Goal: Task Accomplishment & Management: Manage account settings

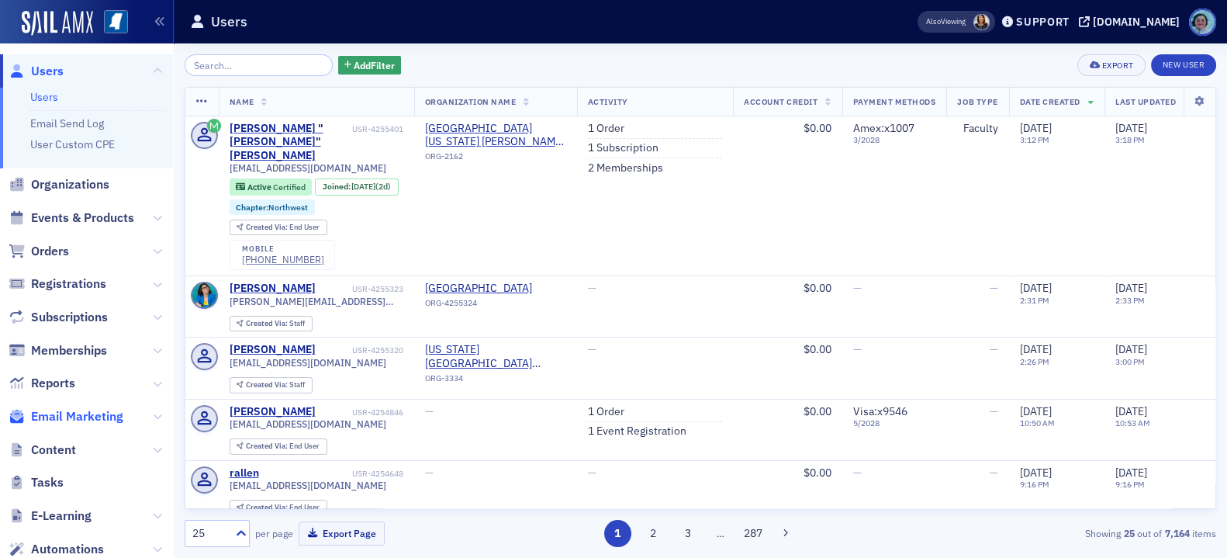
click at [78, 419] on span "Email Marketing" at bounding box center [77, 416] width 92 height 17
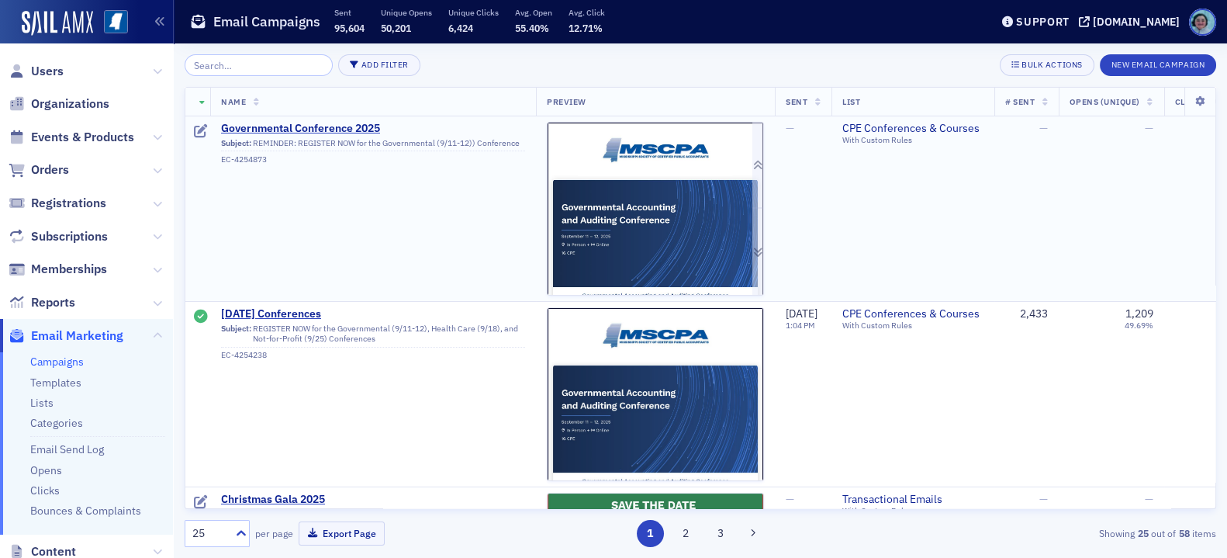
click at [728, 256] on img at bounding box center [655, 400] width 216 height 555
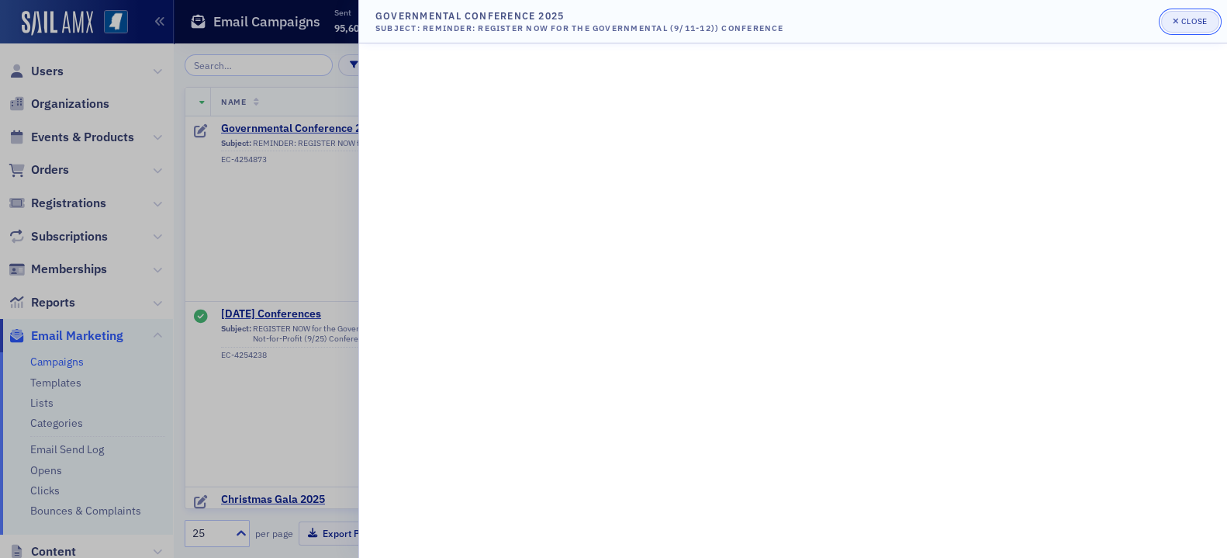
click at [1192, 16] on span "Close" at bounding box center [1189, 22] width 34 height 12
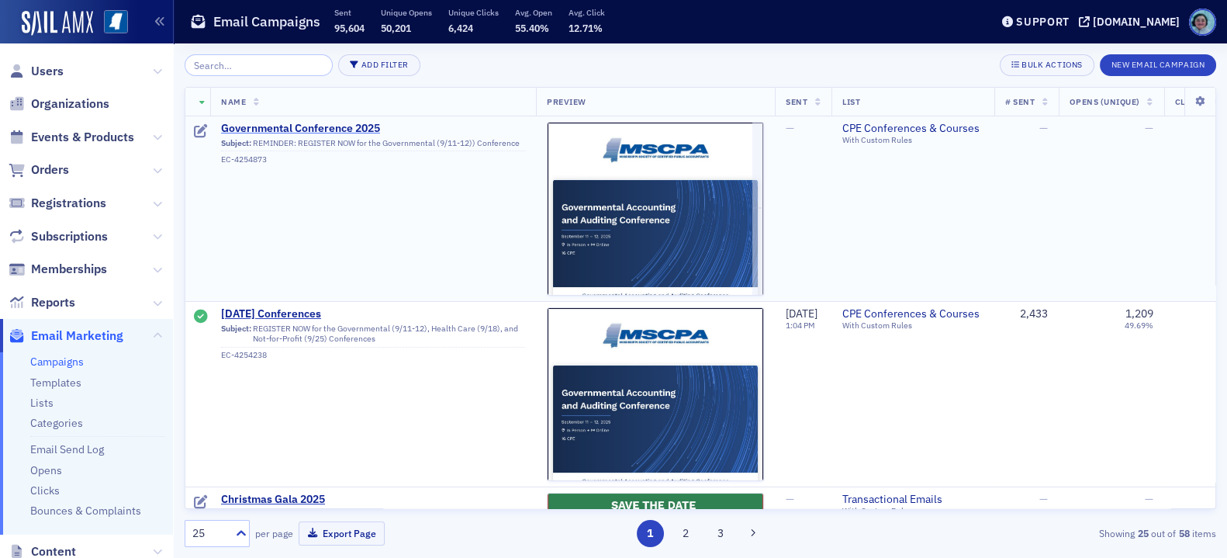
click at [349, 122] on span "Governmental Conference 2025" at bounding box center [373, 129] width 304 height 14
click at [349, 123] on span "Governmental Conference 2025" at bounding box center [373, 129] width 304 height 14
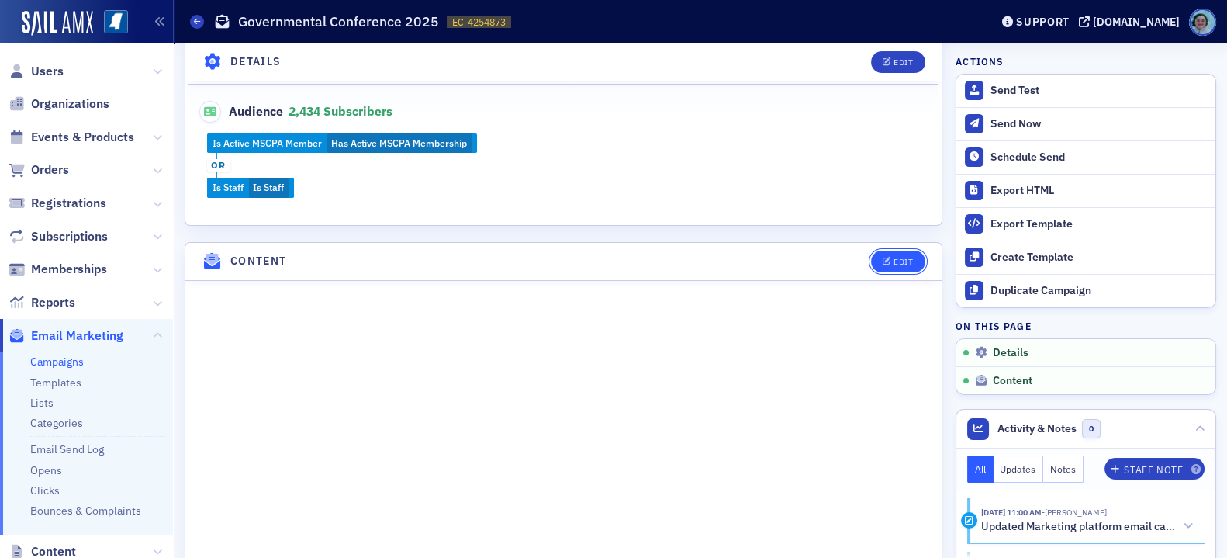
click at [896, 264] on button "Edit" at bounding box center [898, 261] width 54 height 22
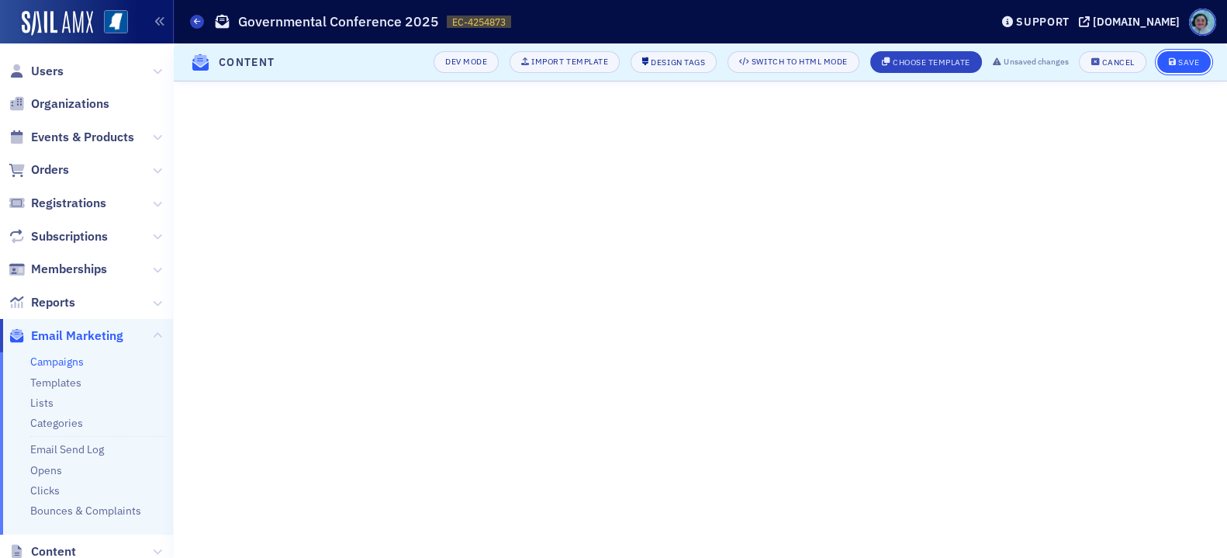
click at [1162, 60] on button "Save" at bounding box center [1184, 62] width 54 height 22
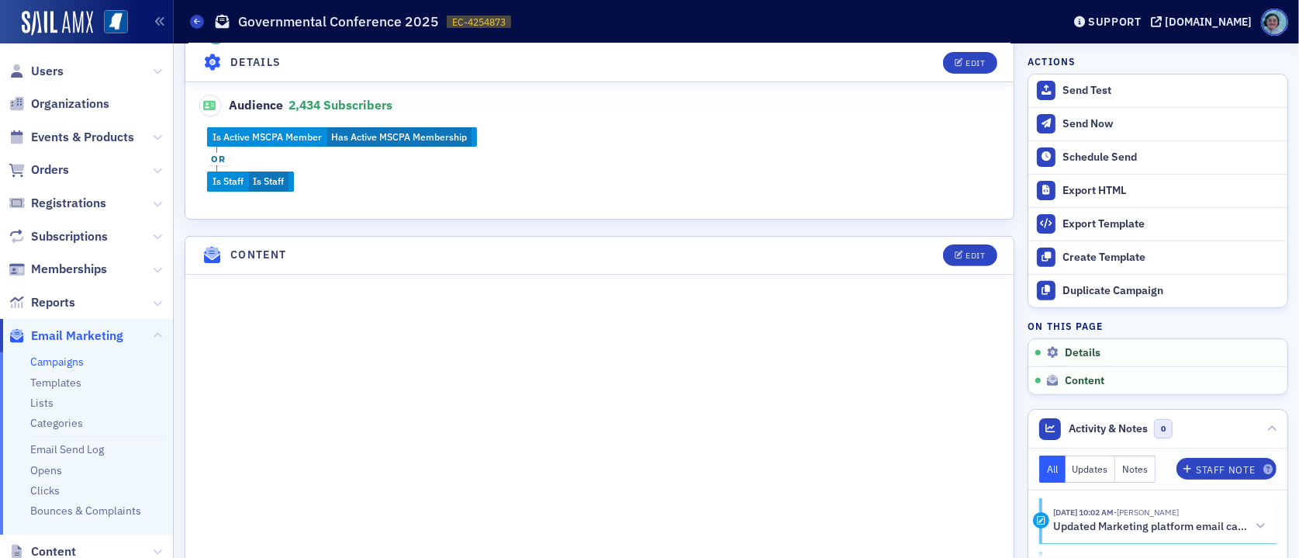
scroll to position [498, 0]
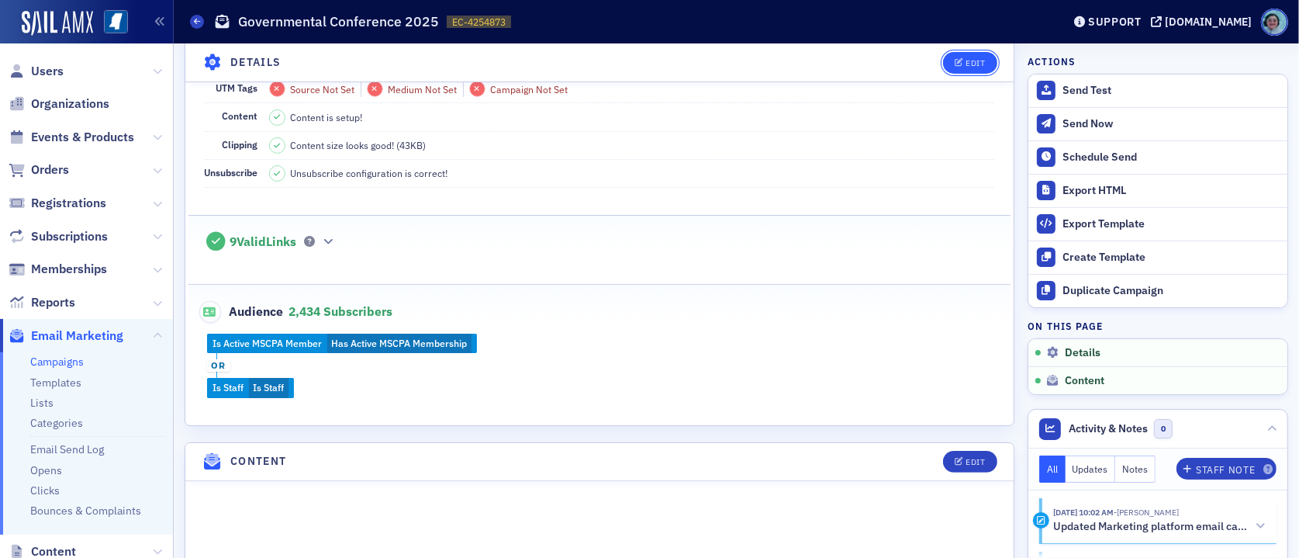
click at [961, 52] on button "Edit" at bounding box center [970, 62] width 54 height 22
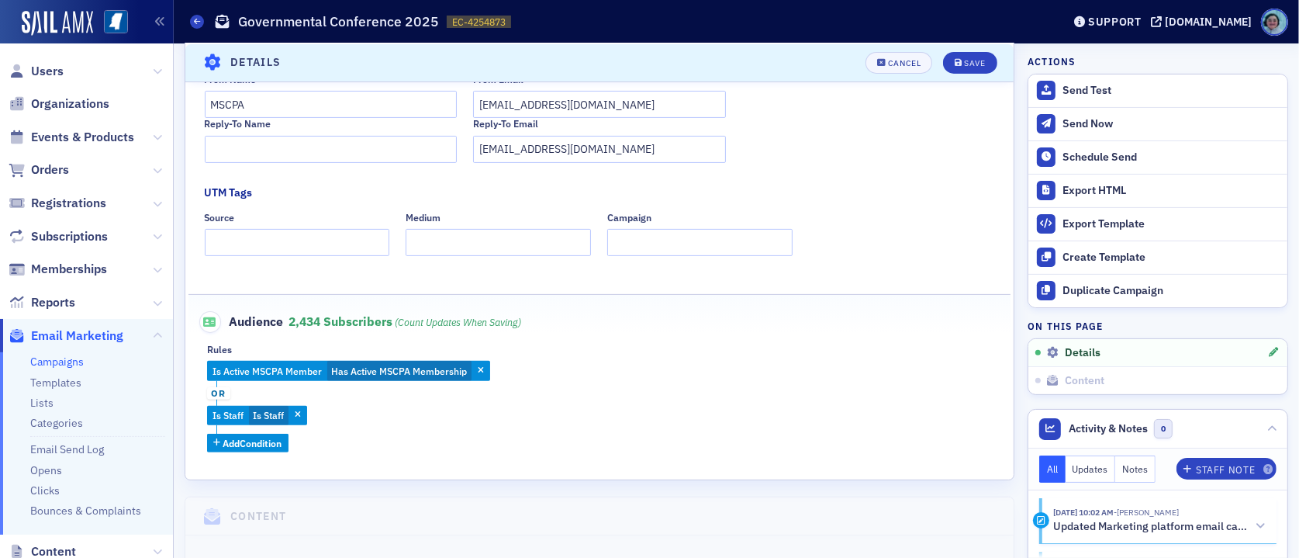
scroll to position [382, 0]
click at [260, 435] on span "Add Condition" at bounding box center [252, 442] width 59 height 14
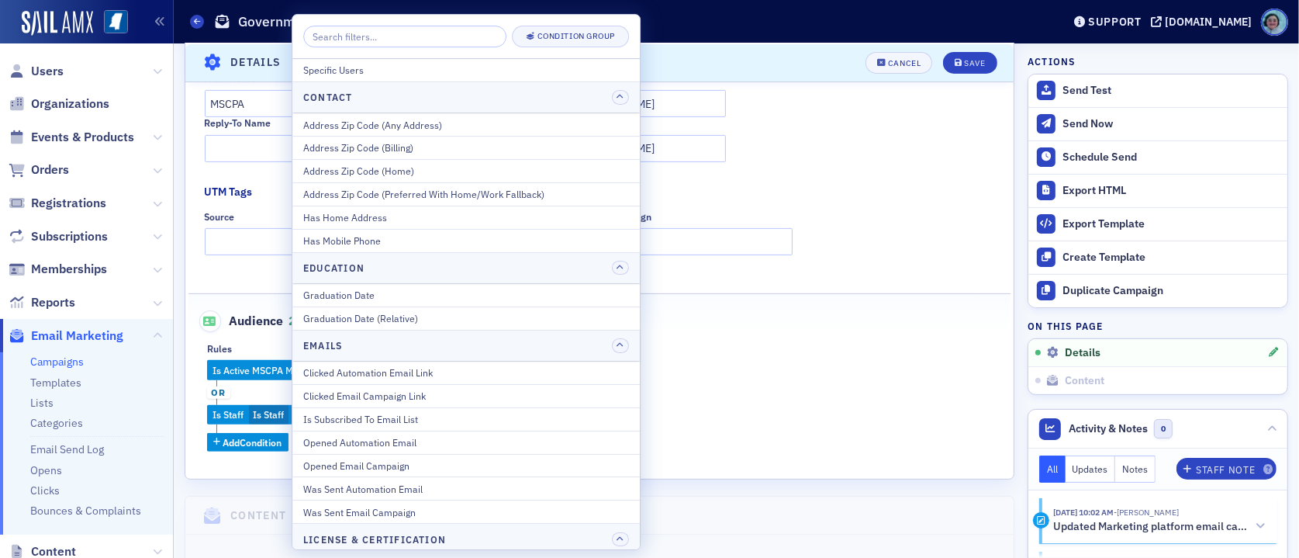
click at [829, 362] on div "Is Active MSCPA Member Has Active MSCPA Membership or Is Staff Is Staff Add Con…" at bounding box center [599, 405] width 785 height 91
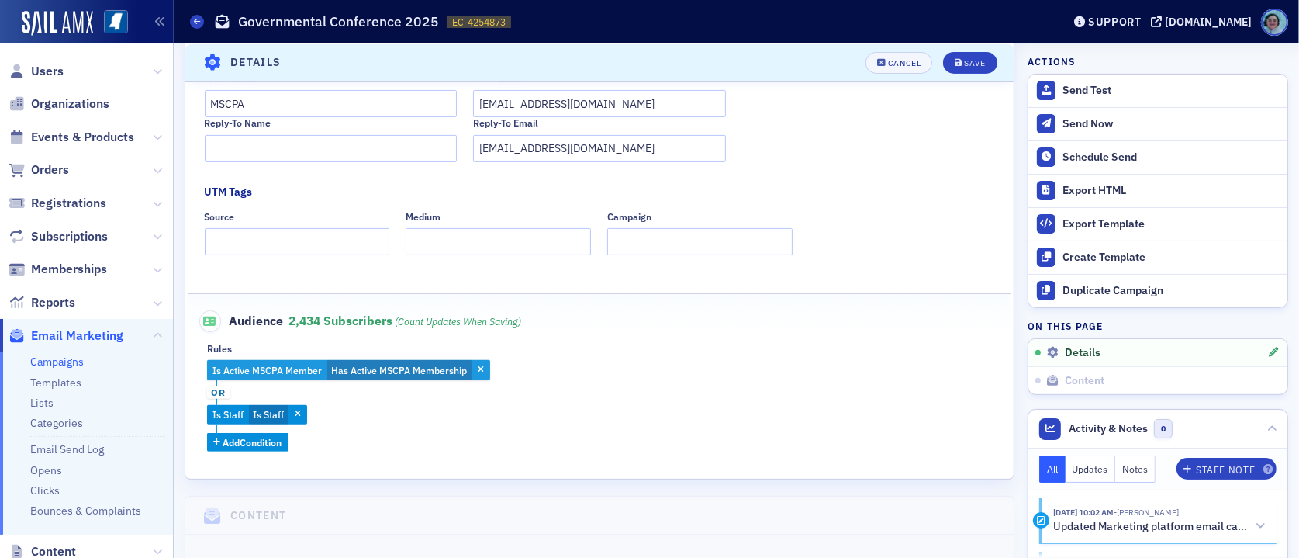
click at [310, 368] on span "Is Active MSCPA Member" at bounding box center [266, 370] width 109 height 12
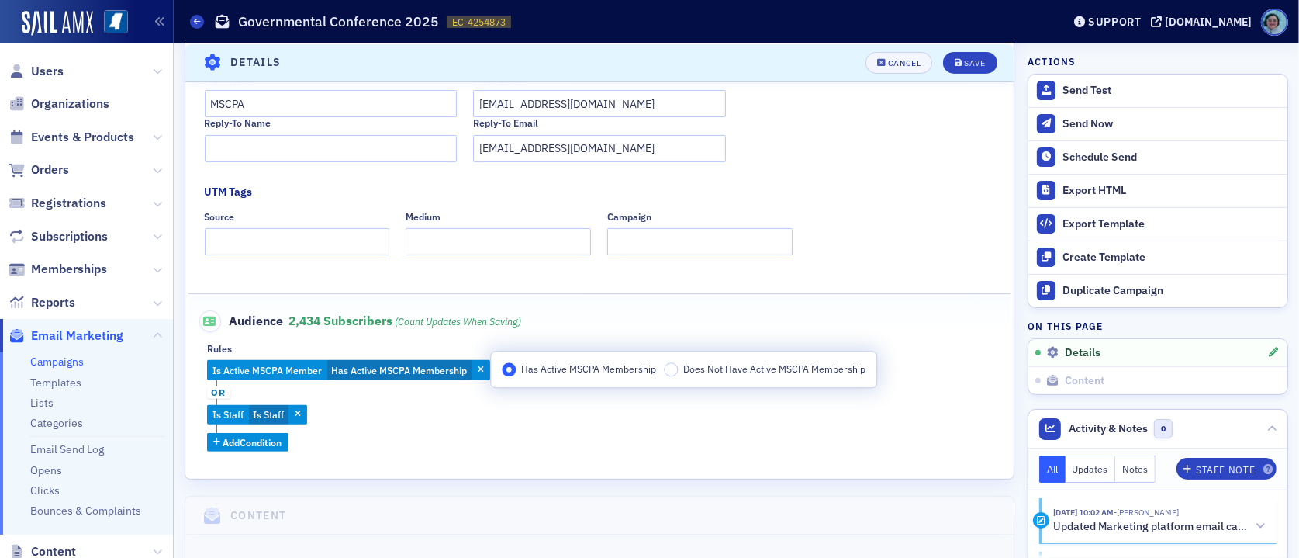
click at [426, 395] on div "Is Active MSCPA Member Has Active MSCPA Membership or Is Staff Is Staff Add Con…" at bounding box center [599, 405] width 785 height 91
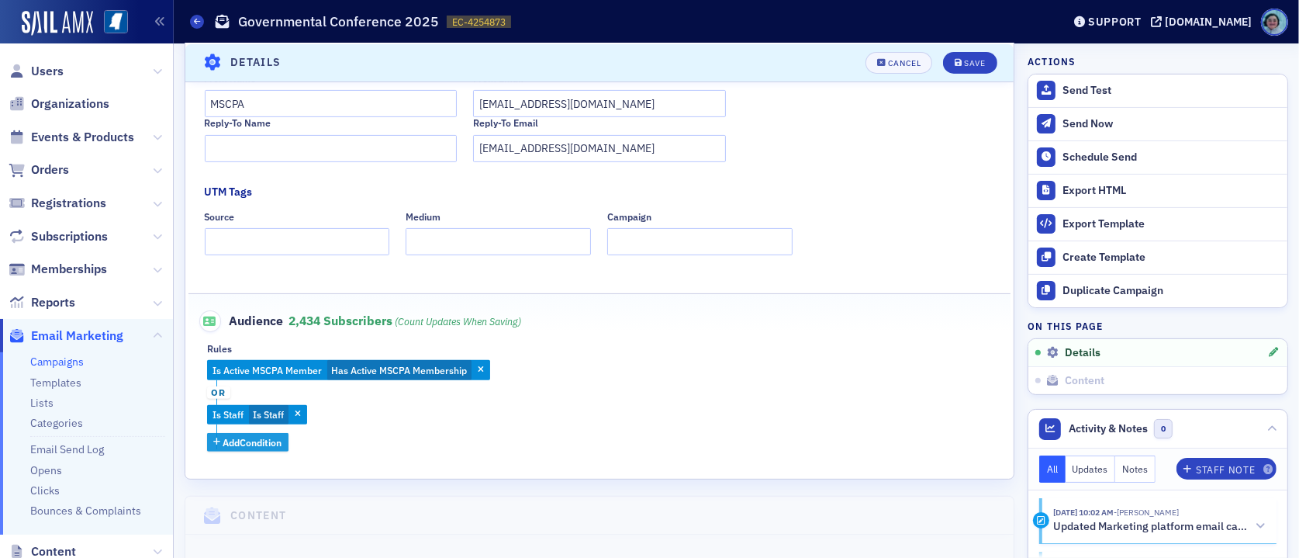
click at [269, 442] on span "Add Condition" at bounding box center [252, 442] width 59 height 14
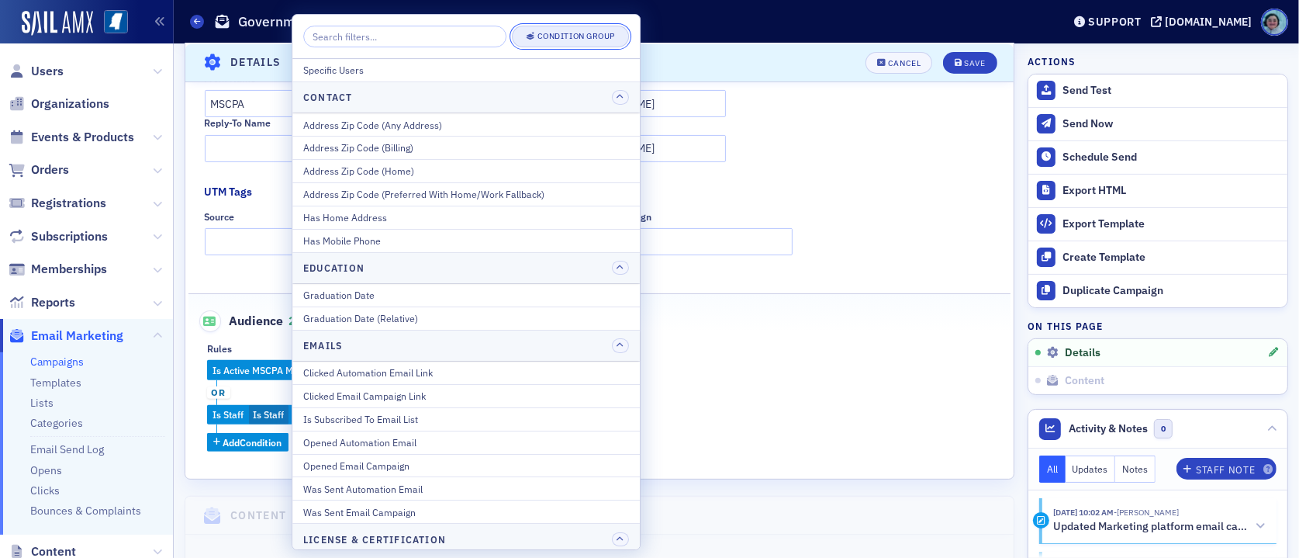
click at [578, 30] on button "Condition Group" at bounding box center [570, 37] width 117 height 22
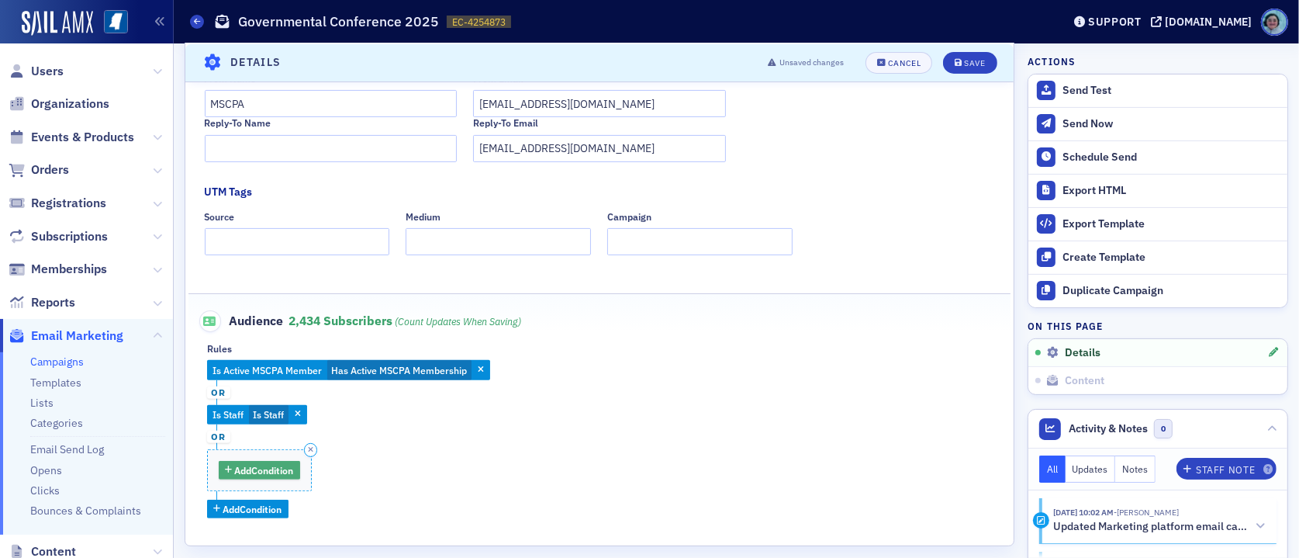
click at [278, 468] on span "Add Condition" at bounding box center [264, 470] width 59 height 14
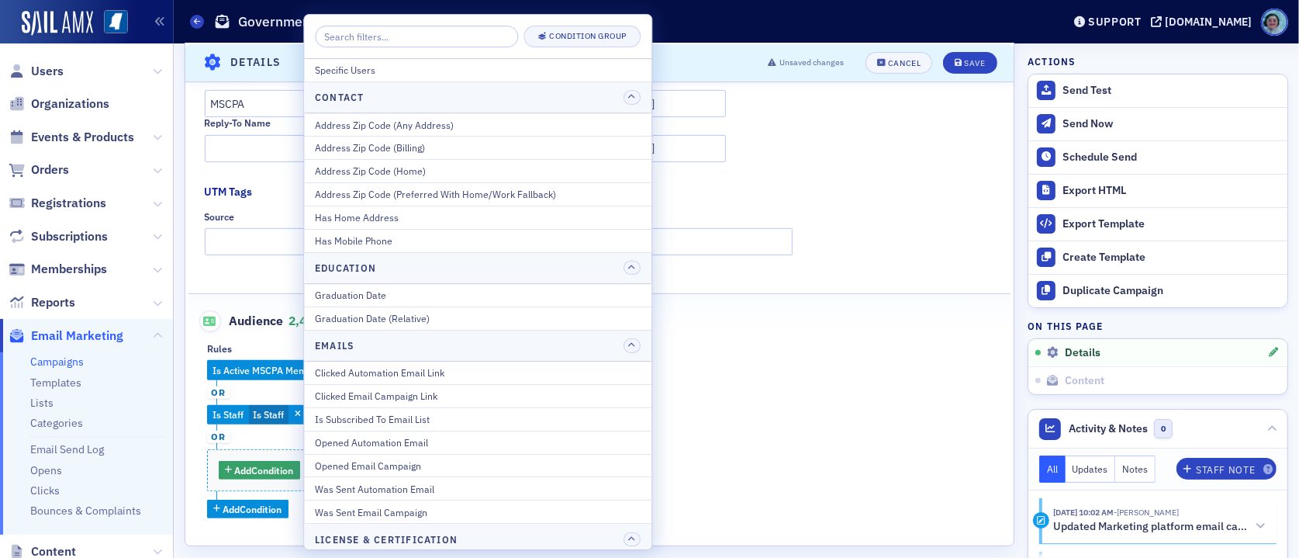
click at [432, 46] on input "search" at bounding box center [416, 37] width 203 height 22
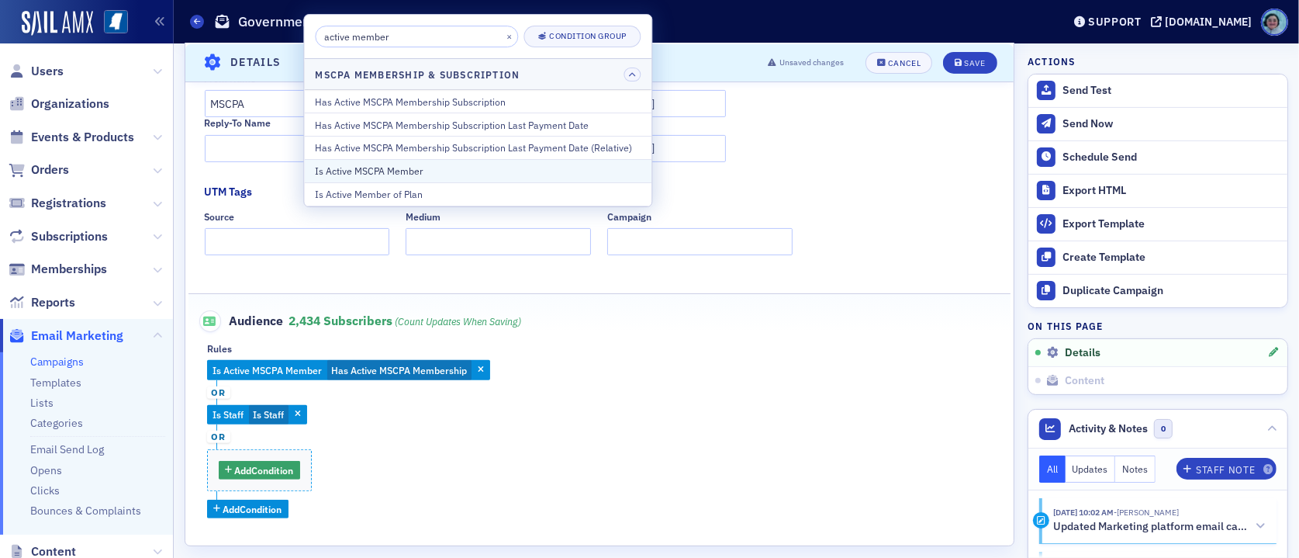
type input "active member"
click at [485, 168] on div "Is Active MSCPA Member" at bounding box center [478, 171] width 326 height 14
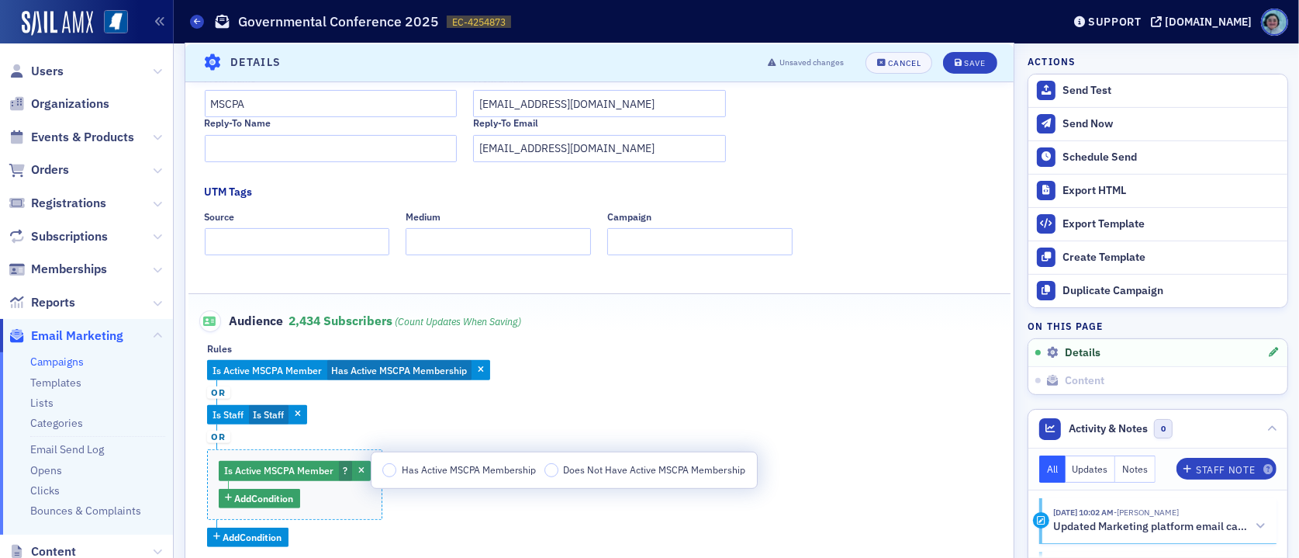
click at [452, 475] on span "Has Active MSCPA Membership" at bounding box center [469, 469] width 135 height 12
click at [396, 475] on input "Has Active MSCPA Membership" at bounding box center [389, 470] width 14 height 14
click at [286, 498] on span "Add Condition" at bounding box center [264, 498] width 59 height 14
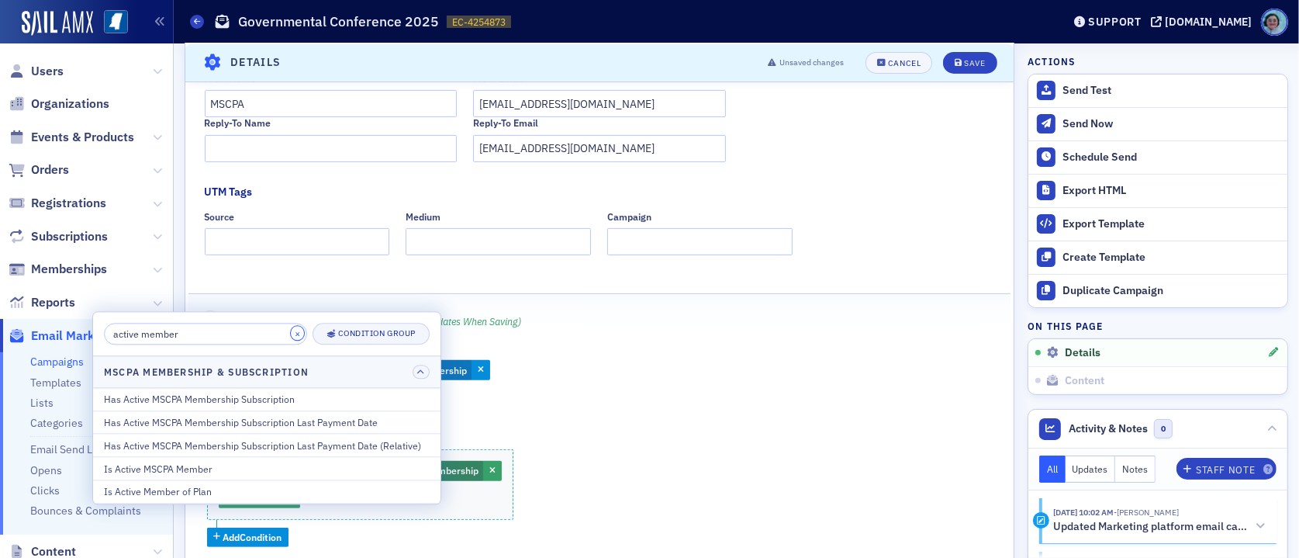
click at [292, 335] on button "×" at bounding box center [298, 333] width 14 height 14
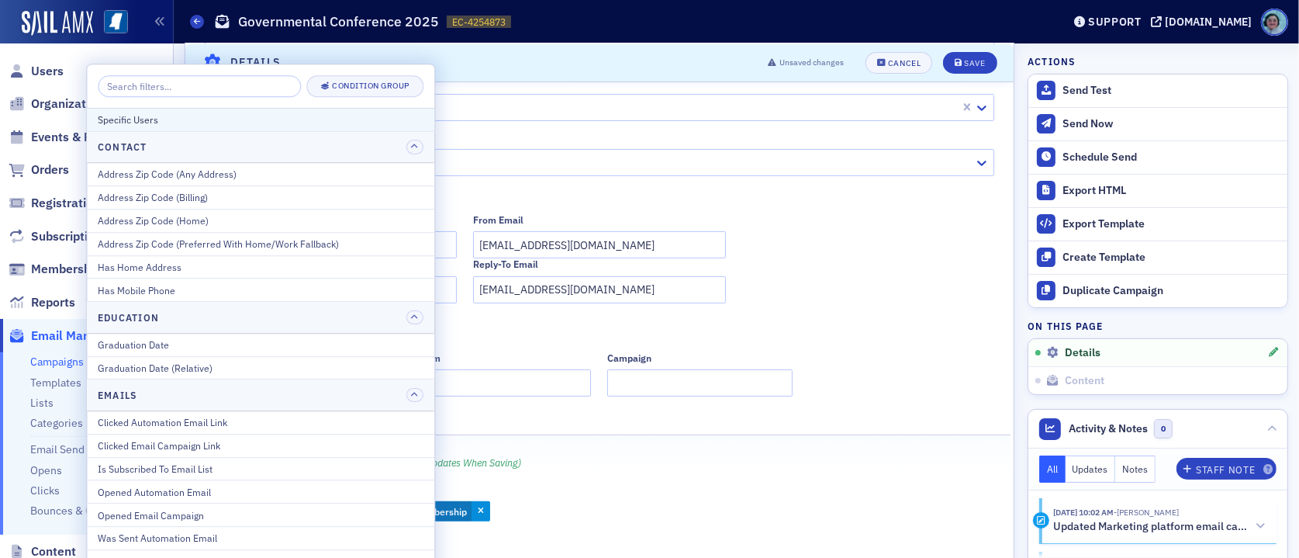
scroll to position [227, 0]
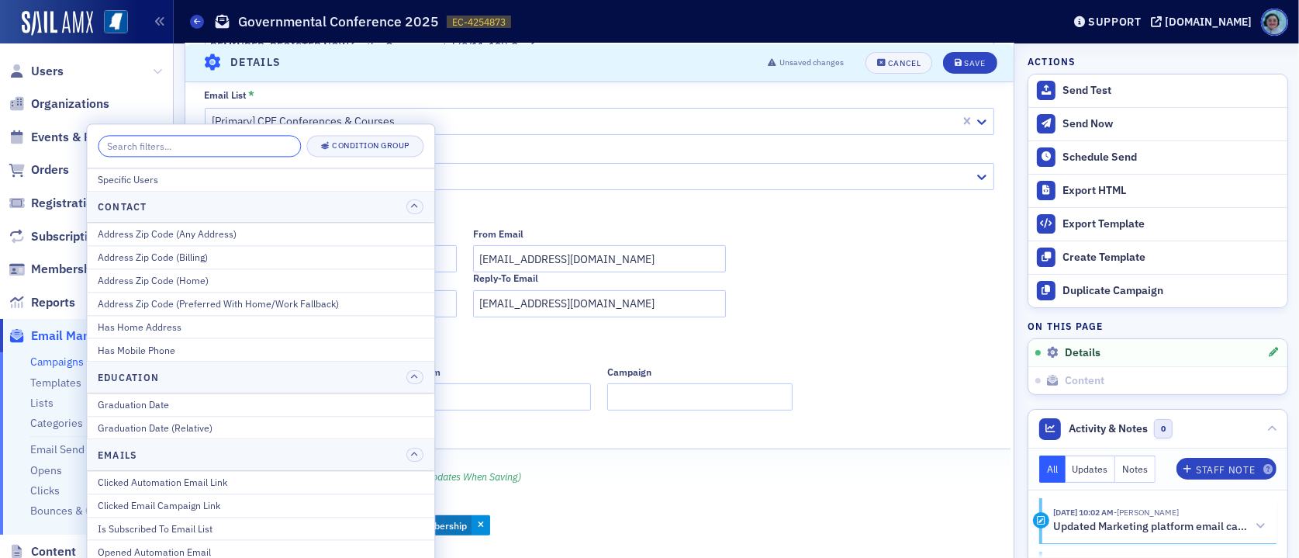
click at [231, 150] on input "search" at bounding box center [199, 146] width 203 height 22
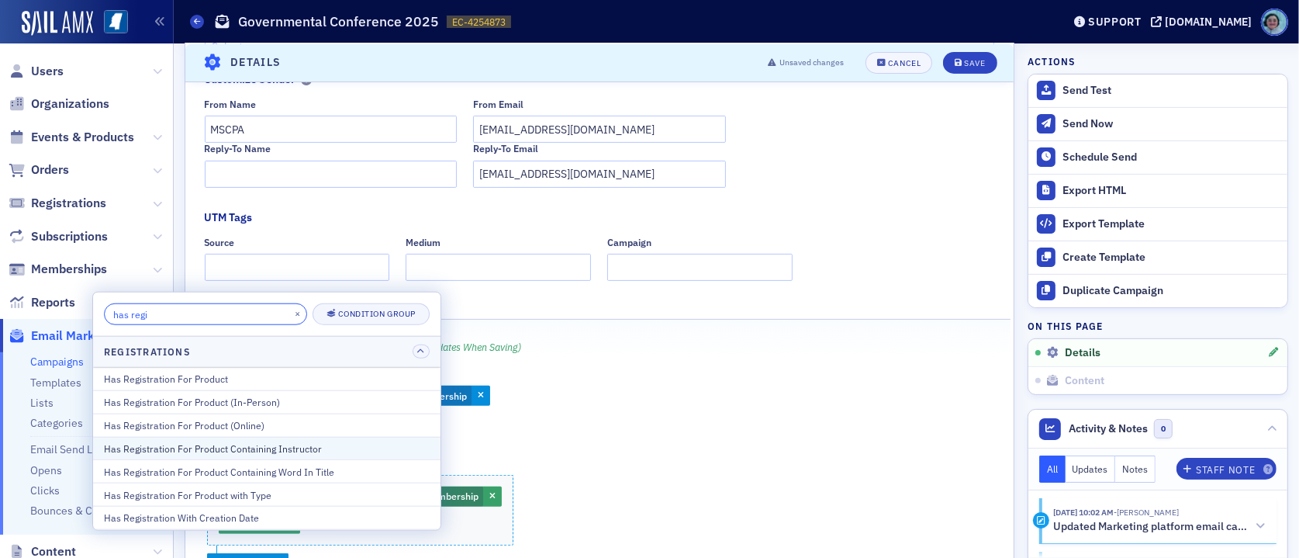
scroll to position [382, 0]
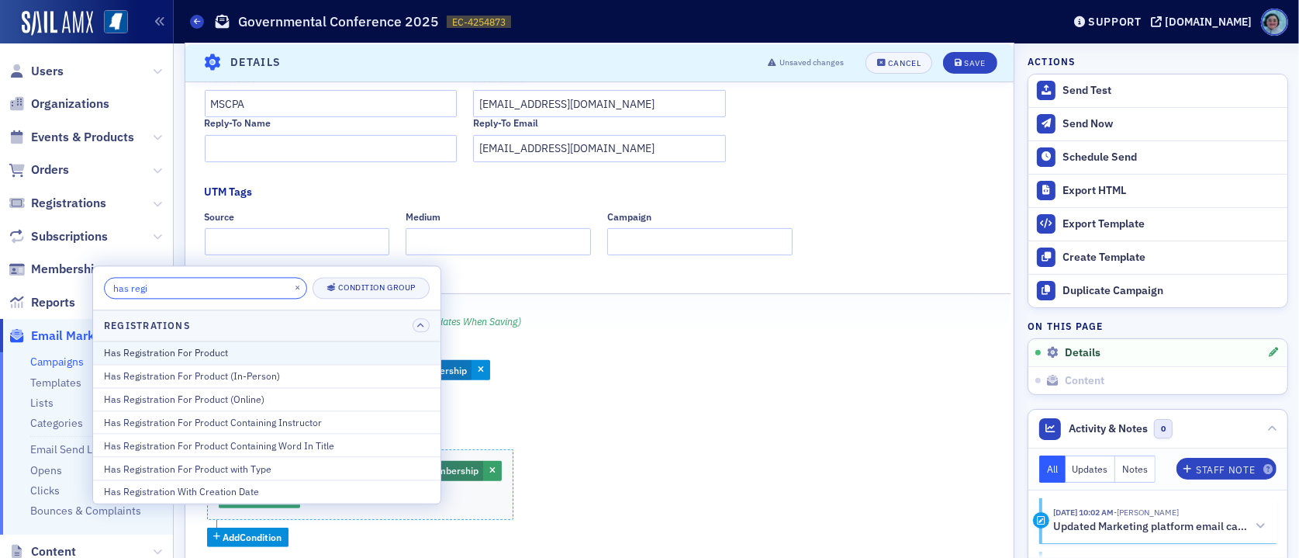
type input "has regi"
click at [278, 356] on div "Has Registration For Product" at bounding box center [267, 353] width 326 height 14
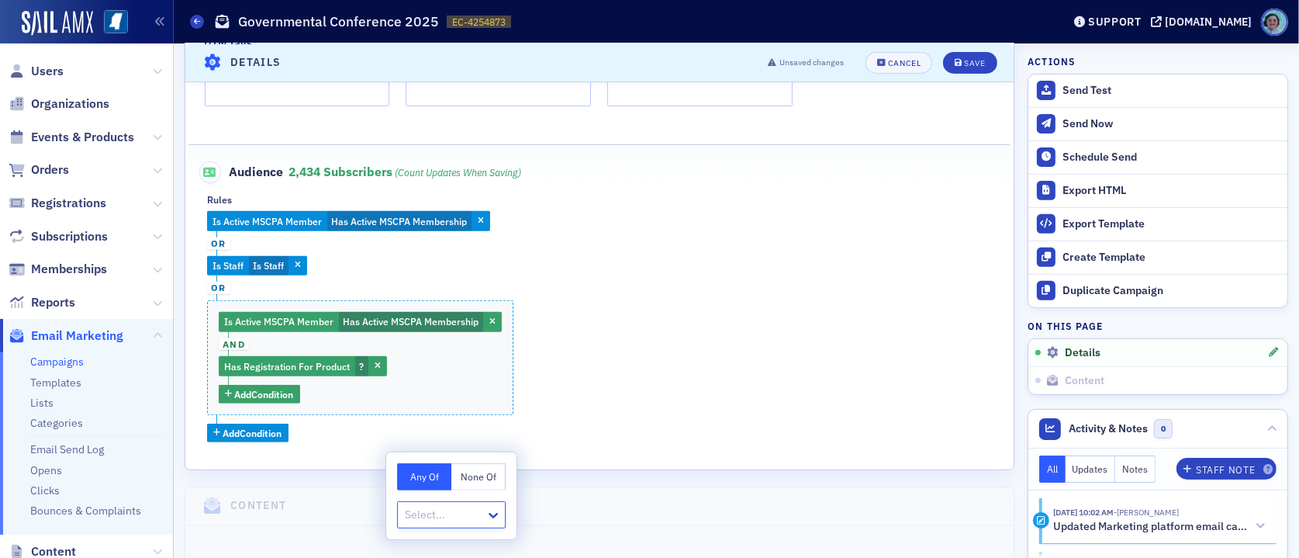
scroll to position [537, 0]
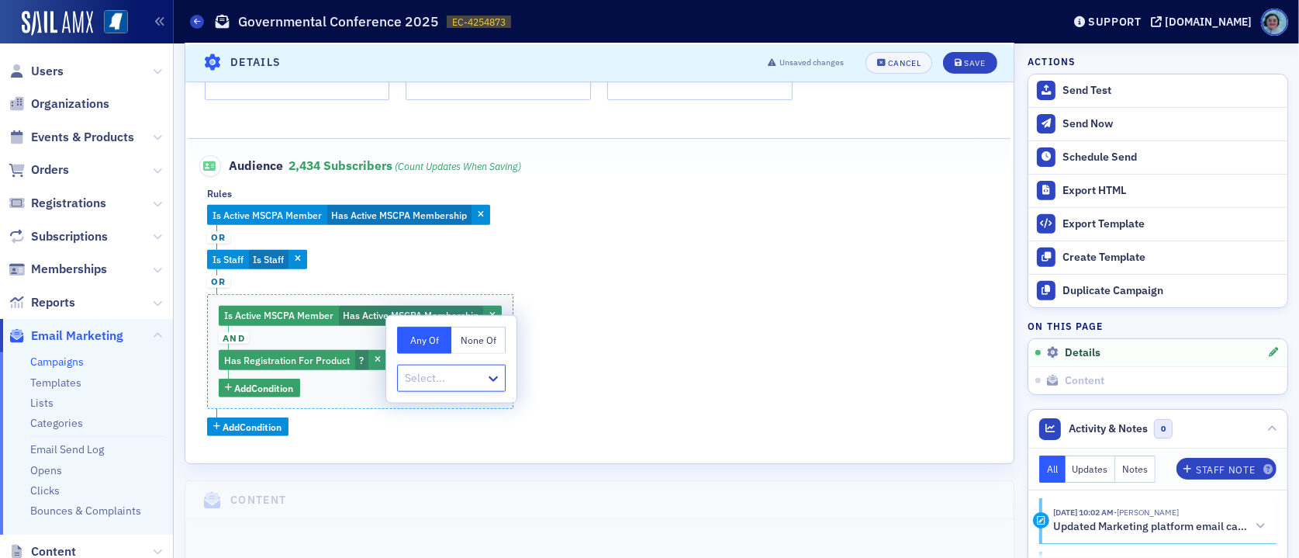
click at [471, 342] on button "None Of" at bounding box center [478, 339] width 54 height 27
click at [477, 379] on div at bounding box center [443, 377] width 81 height 19
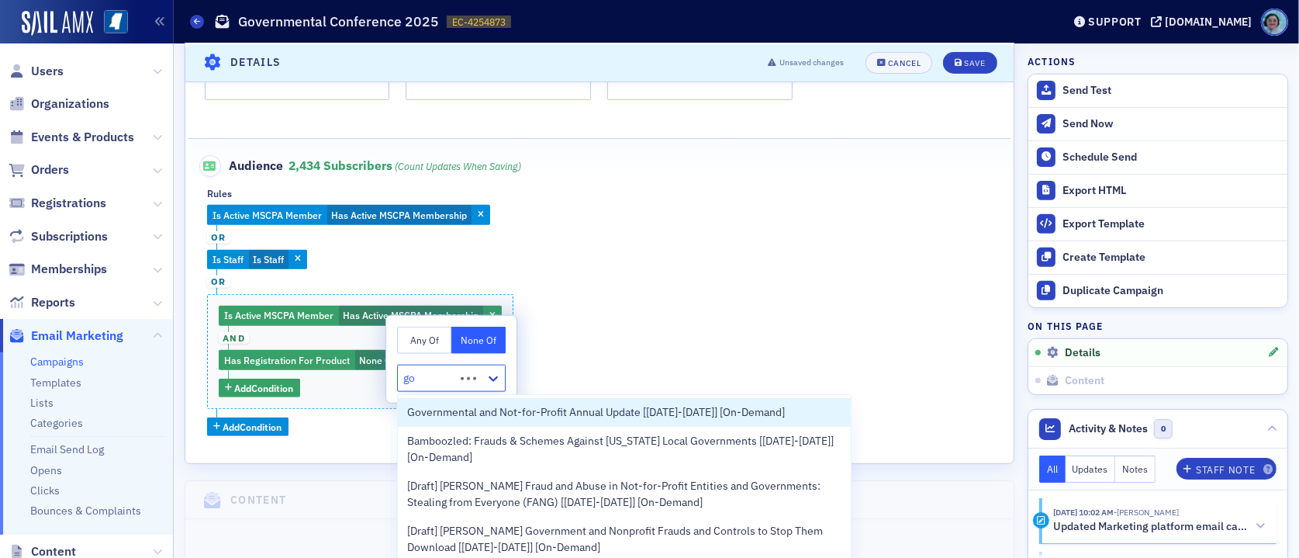
type input "g"
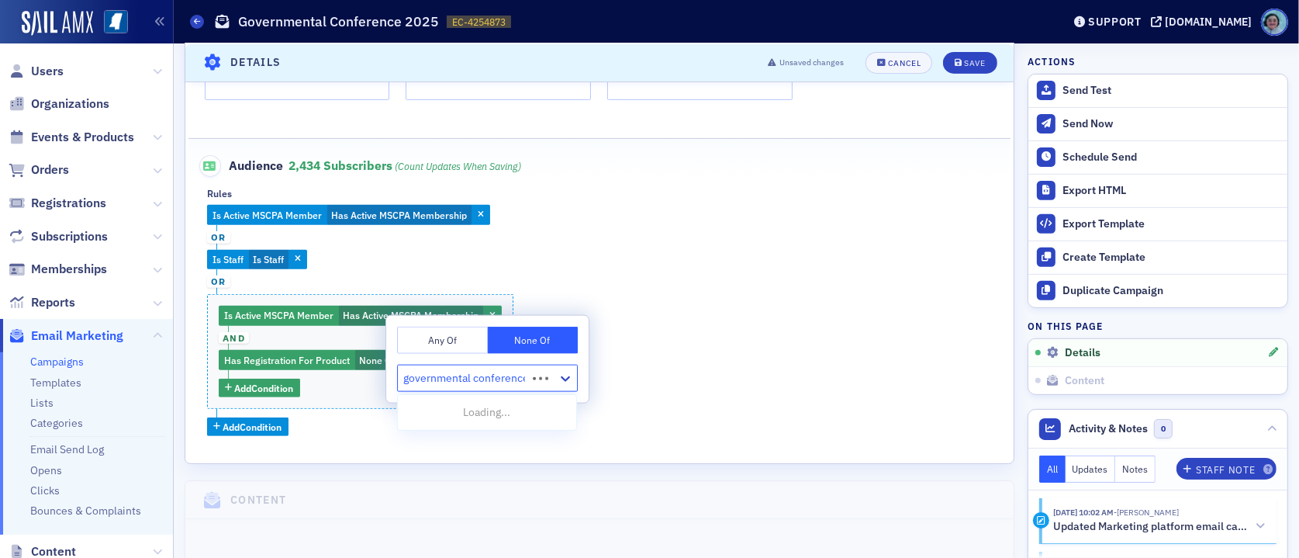
type input "governmental conference"
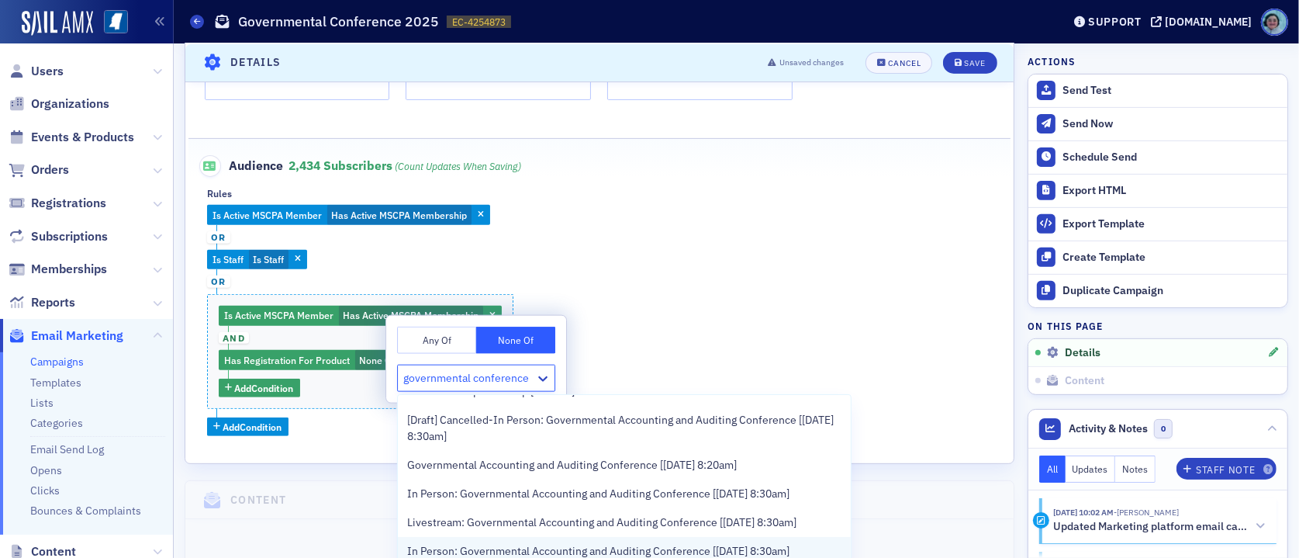
scroll to position [0, 0]
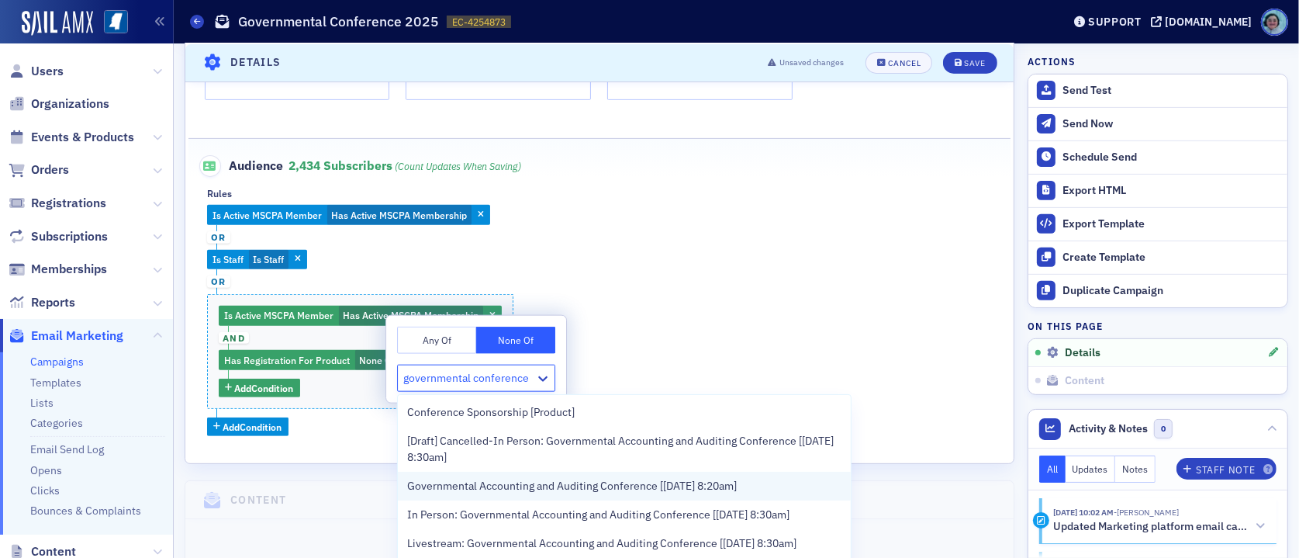
click at [772, 481] on div "Governmental Accounting and Auditing Conference [[DATE] 8:20am]" at bounding box center [624, 486] width 434 height 16
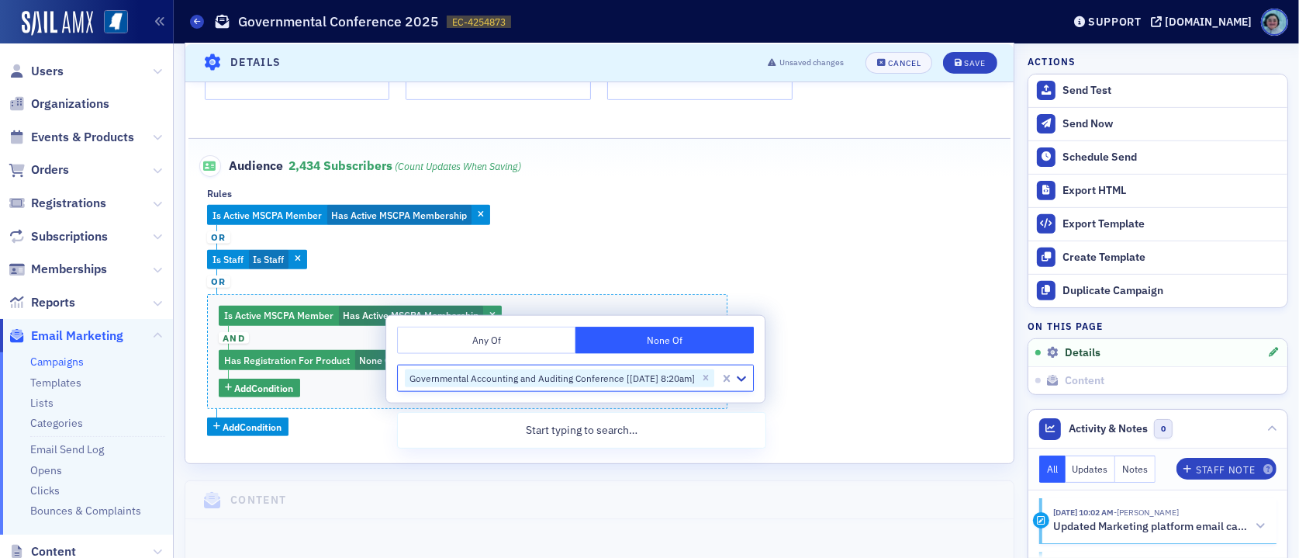
click at [653, 254] on div "Is Active MSCPA Member Has Active MSCPA Membership or Is Staff Is Staff or Is A…" at bounding box center [599, 320] width 785 height 231
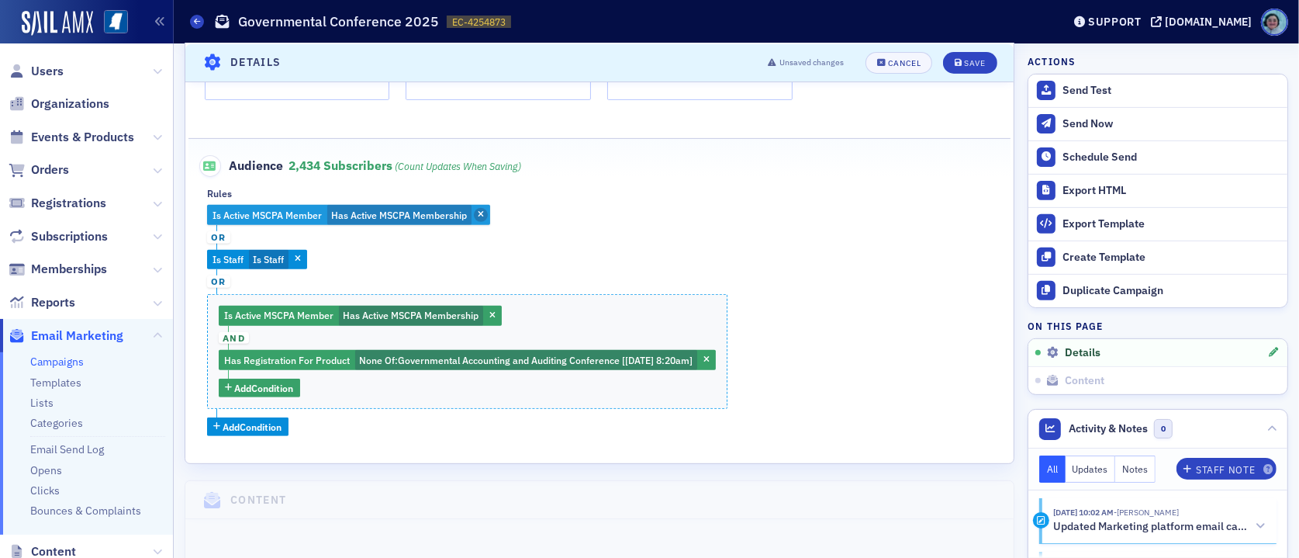
click at [484, 212] on span "button" at bounding box center [481, 215] width 14 height 14
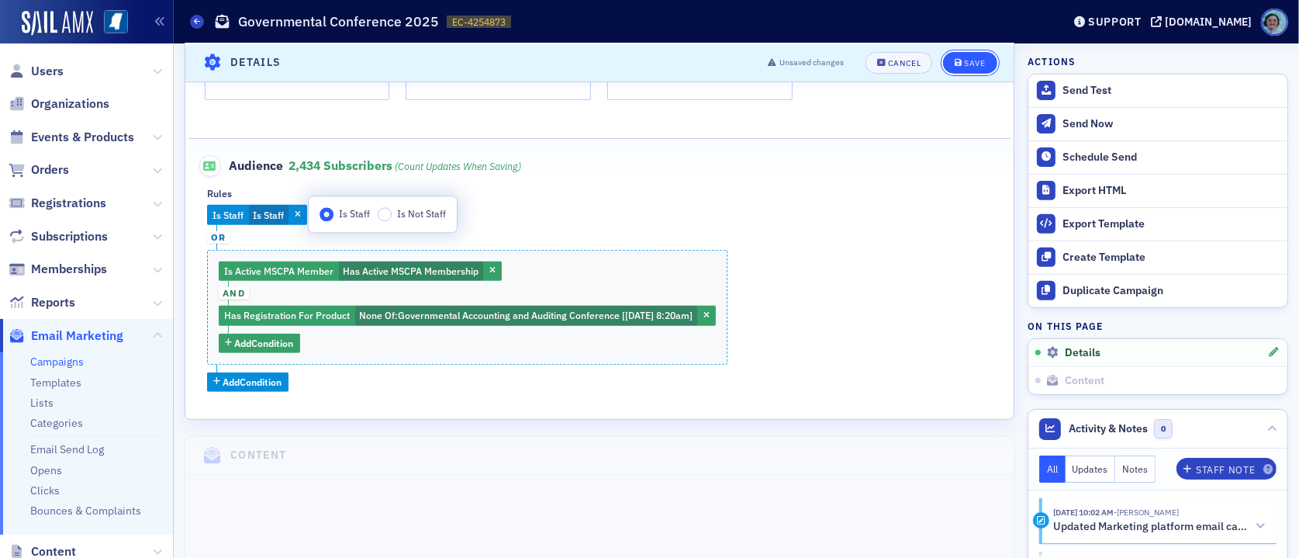
click at [955, 65] on icon "submit" at bounding box center [959, 62] width 8 height 9
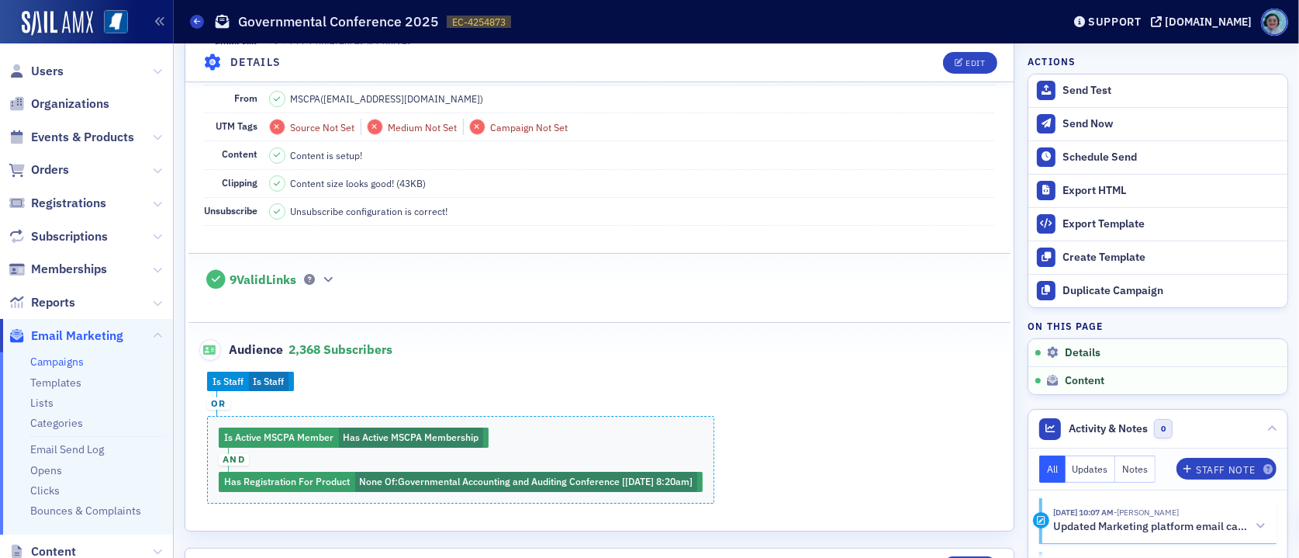
scroll to position [305, 0]
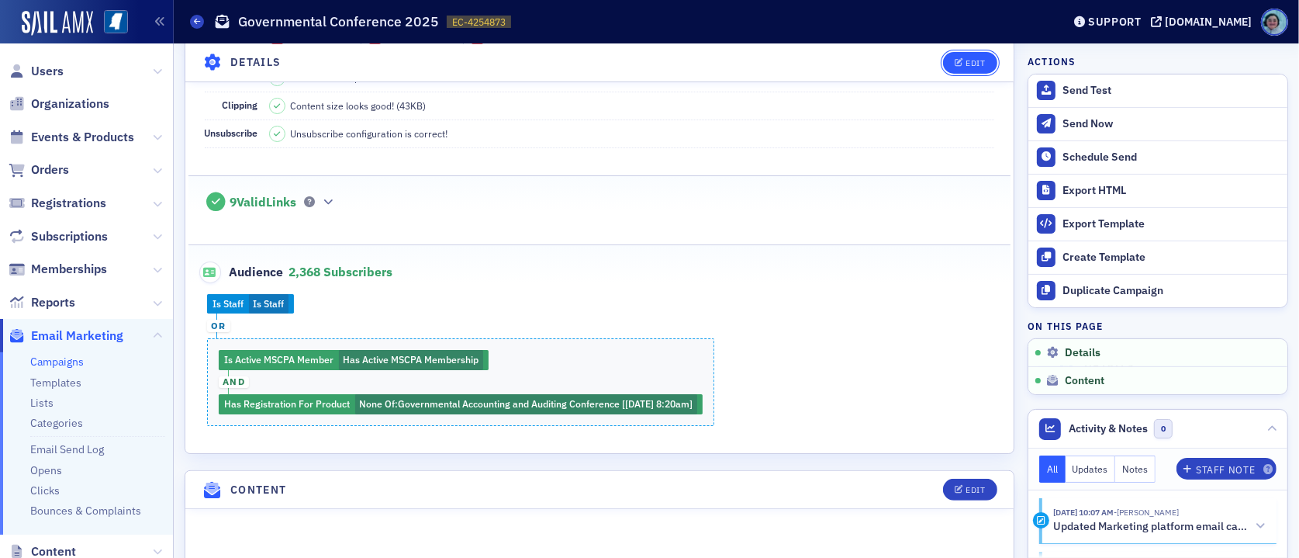
click at [977, 64] on button "Edit" at bounding box center [970, 62] width 54 height 22
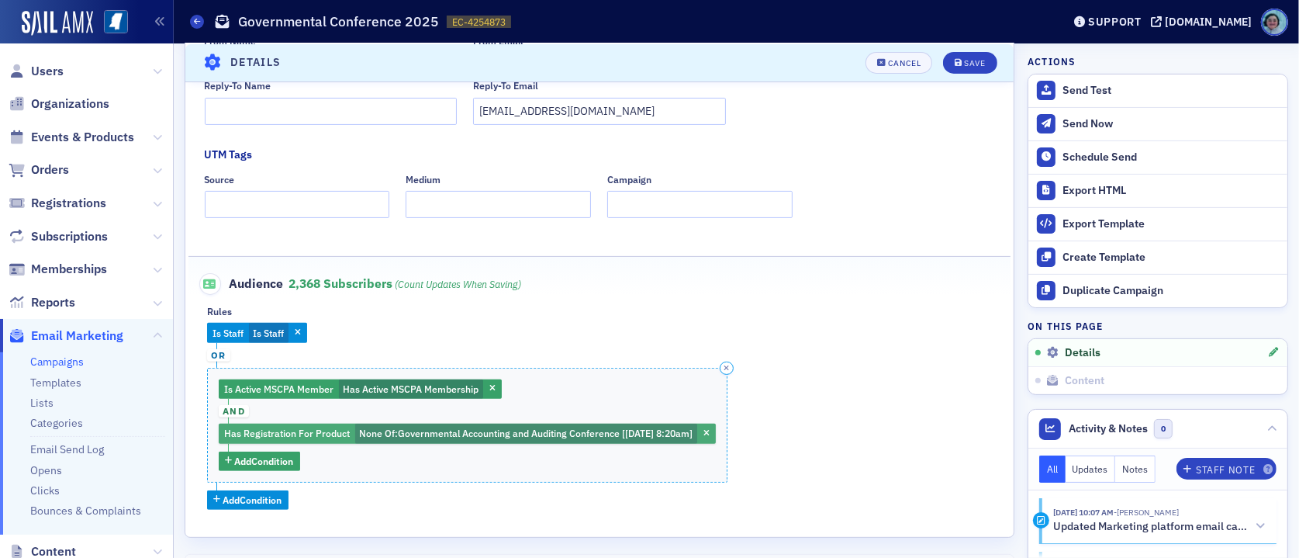
scroll to position [460, 0]
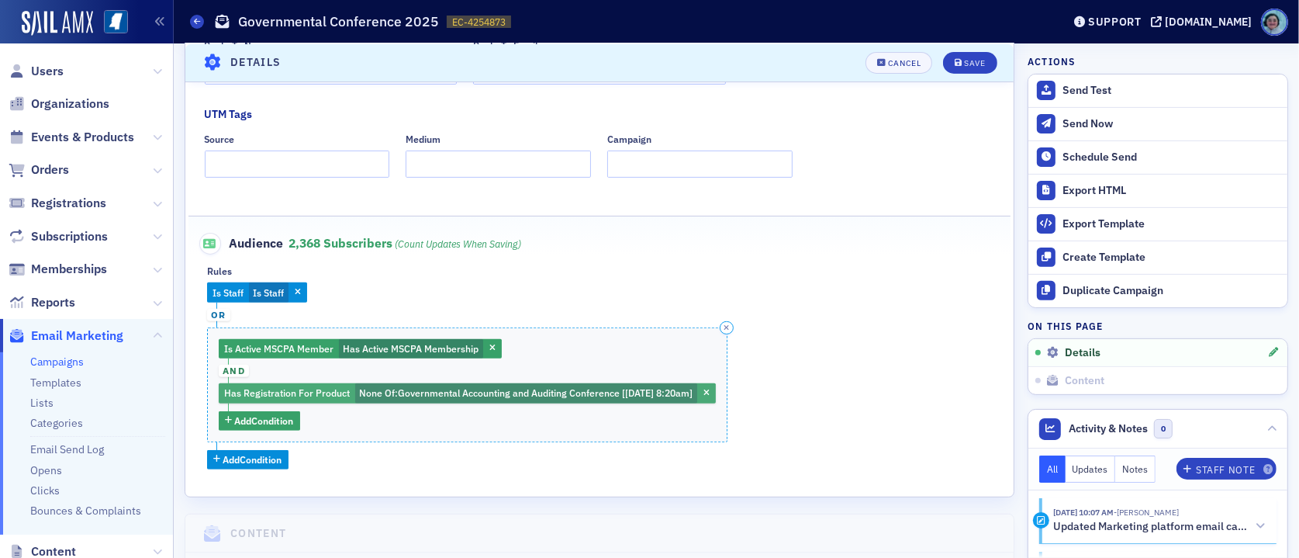
click at [496, 393] on span "Governmental Accounting and Auditing Conference [[DATE] 8:20am]" at bounding box center [545, 392] width 295 height 12
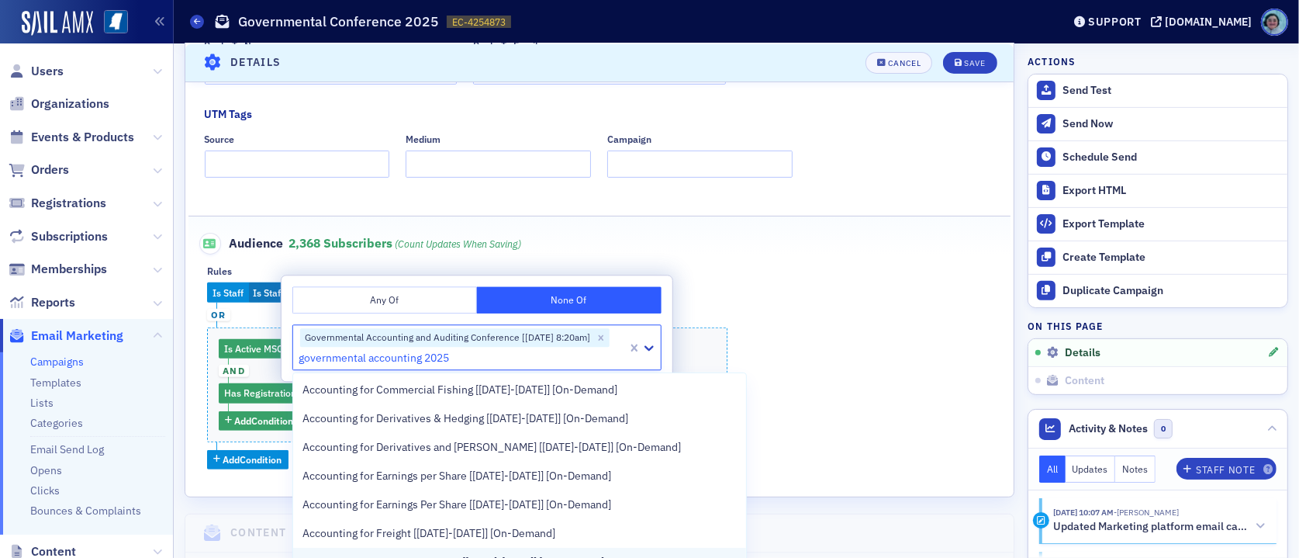
scroll to position [1386, 0]
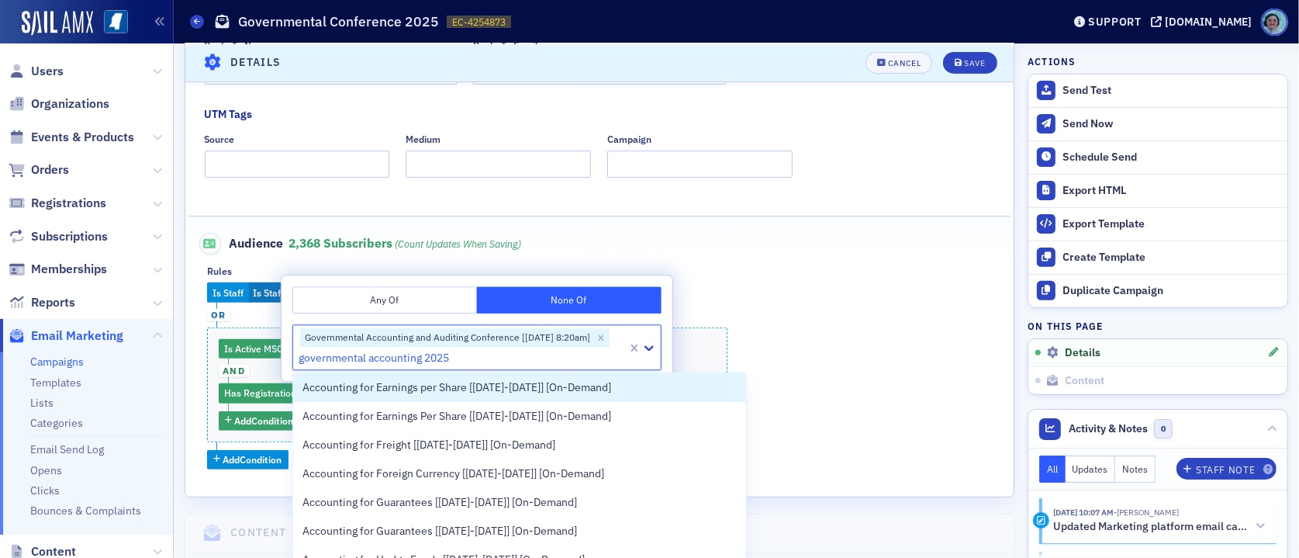
drag, startPoint x: 364, startPoint y: 356, endPoint x: 533, endPoint y: 366, distance: 169.3
click at [533, 366] on div "governmental accounting 2025" at bounding box center [462, 357] width 327 height 19
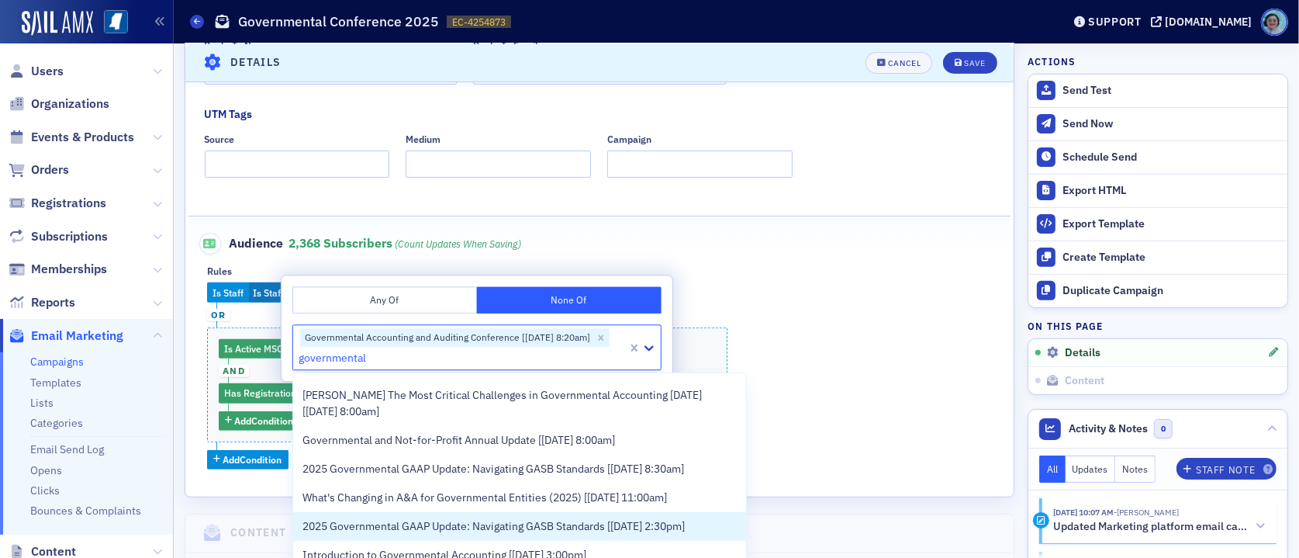
scroll to position [1374, 0]
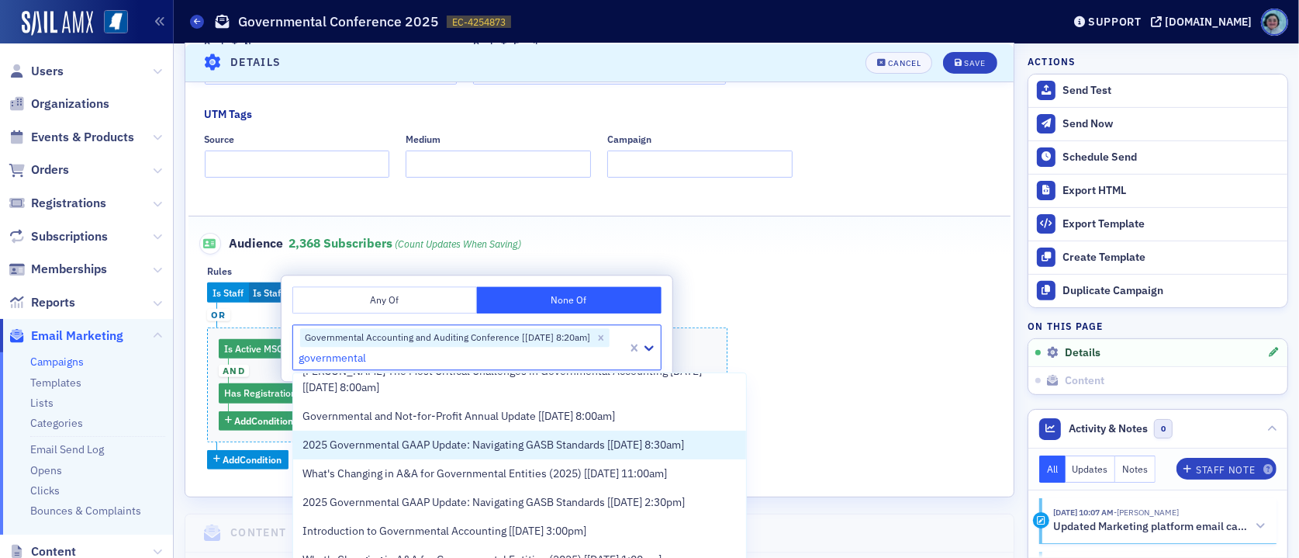
type input "governmental"
click at [900, 328] on div "Is Staff Is Staff or Is Active MSCPA Member Has Active MSCPA Membership and Has…" at bounding box center [599, 375] width 785 height 186
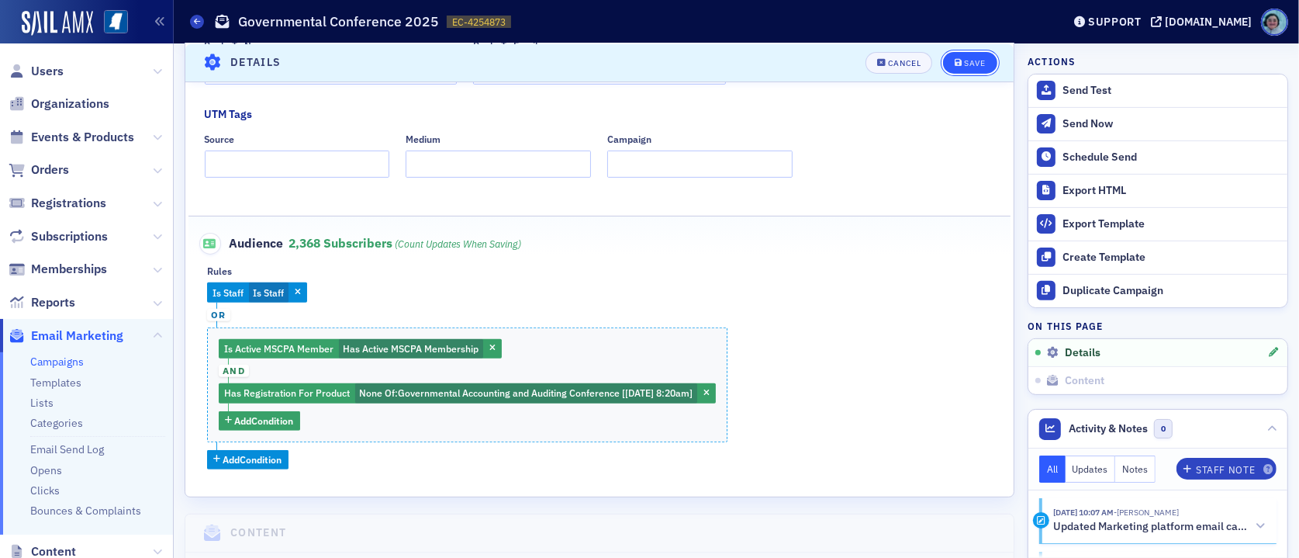
click at [964, 60] on div "Save" at bounding box center [974, 62] width 21 height 9
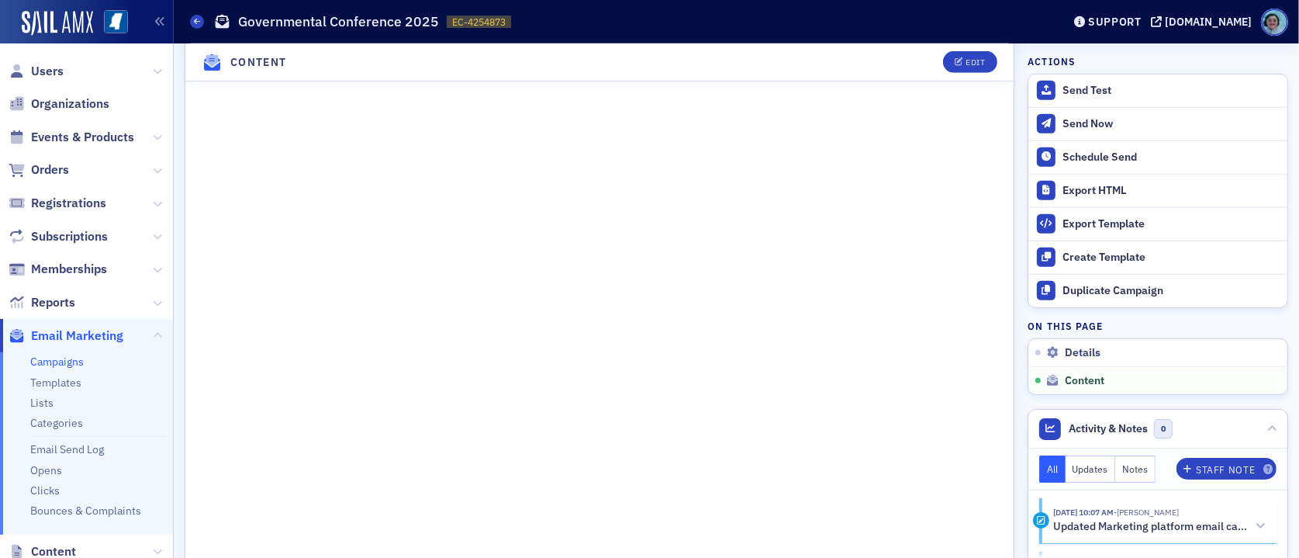
scroll to position [1134, 0]
click at [1100, 95] on div "Send Test" at bounding box center [1170, 91] width 217 height 14
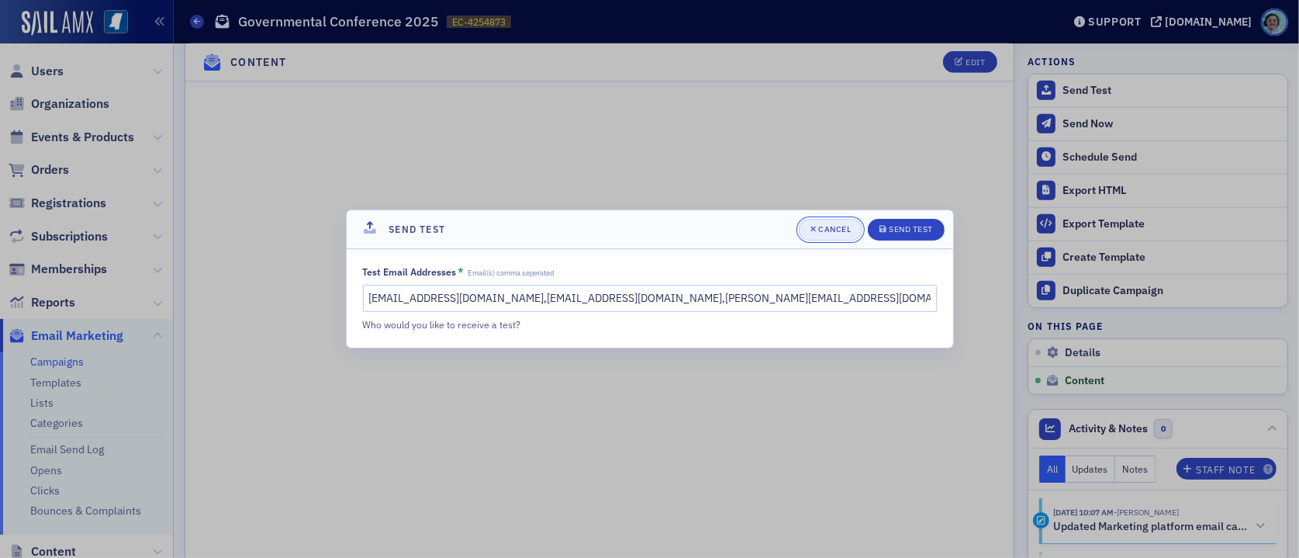
click at [822, 220] on button "Cancel" at bounding box center [831, 230] width 64 height 22
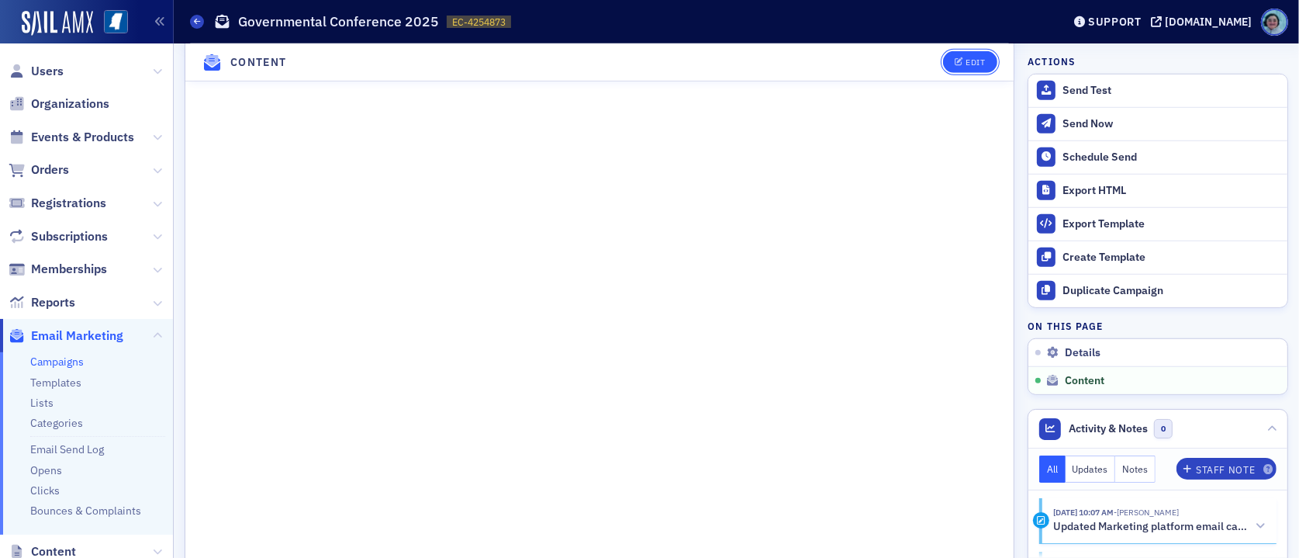
click at [972, 59] on div "Edit" at bounding box center [974, 62] width 19 height 9
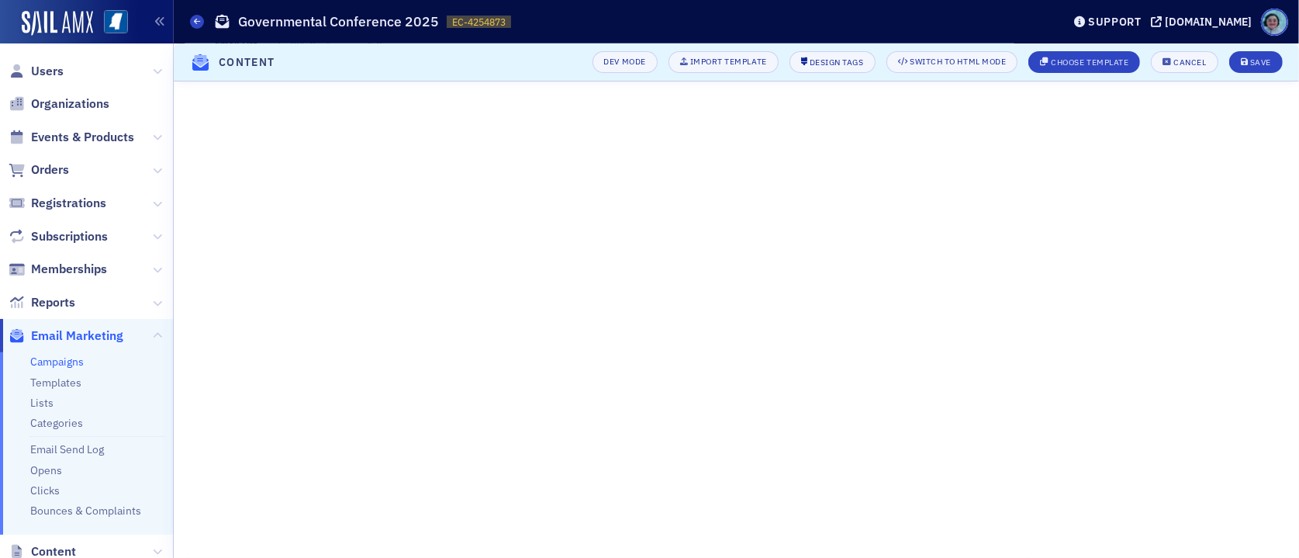
click at [1226, 49] on header "Content Dev Mode Import Template Design Tags Switch to HTML Mode Choose Templat…" at bounding box center [736, 62] width 1125 height 38
click at [1226, 55] on button "Save" at bounding box center [1256, 62] width 54 height 22
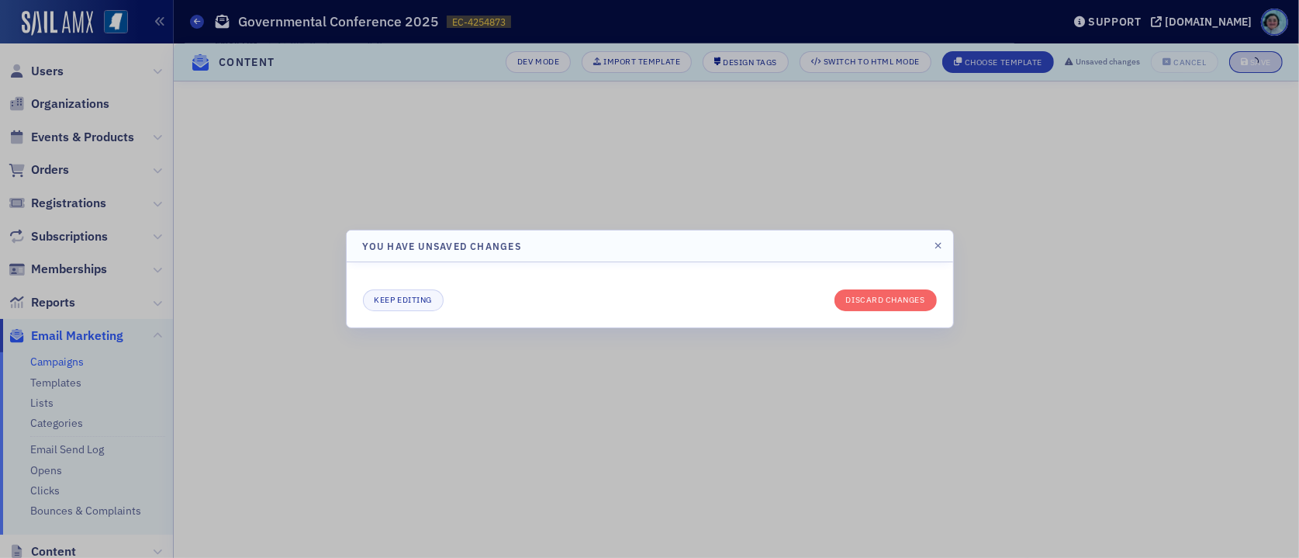
click at [944, 250] on header "You have unsaved changes" at bounding box center [650, 245] width 606 height 31
click at [940, 243] on icon "button" at bounding box center [937, 245] width 7 height 9
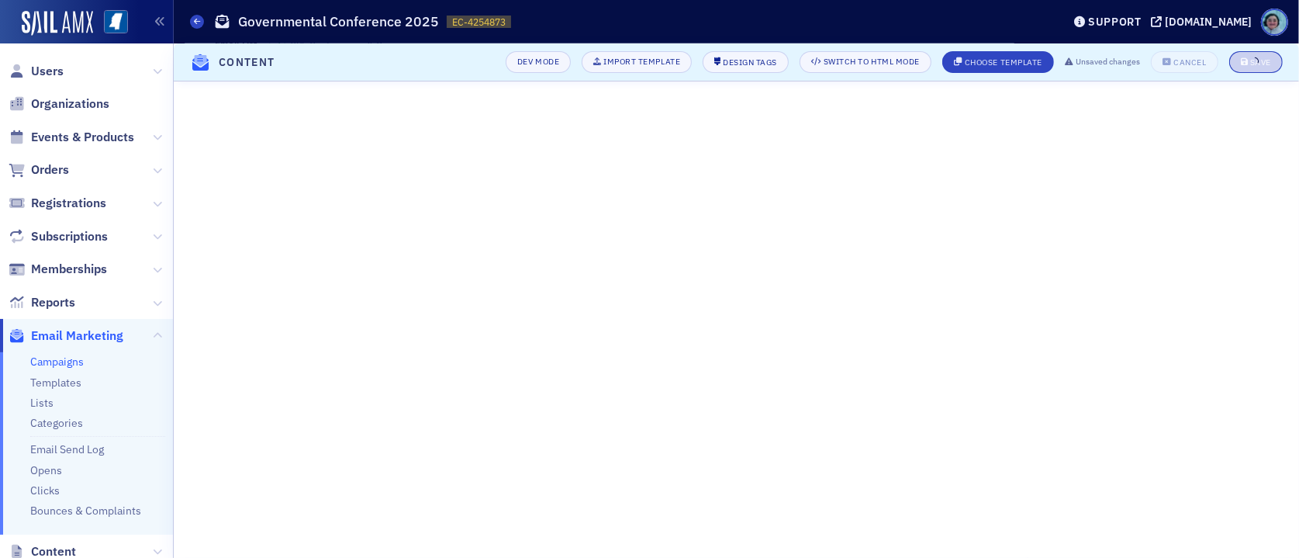
click at [191, 7] on div "Campaigns Governmental Conference 2025 EC-4254873 4254873" at bounding box center [614, 21] width 848 height 29
click at [196, 12] on div "Campaigns Governmental Conference 2025 EC-4254873 4254873" at bounding box center [614, 21] width 848 height 29
click at [198, 19] on icon at bounding box center [197, 21] width 6 height 7
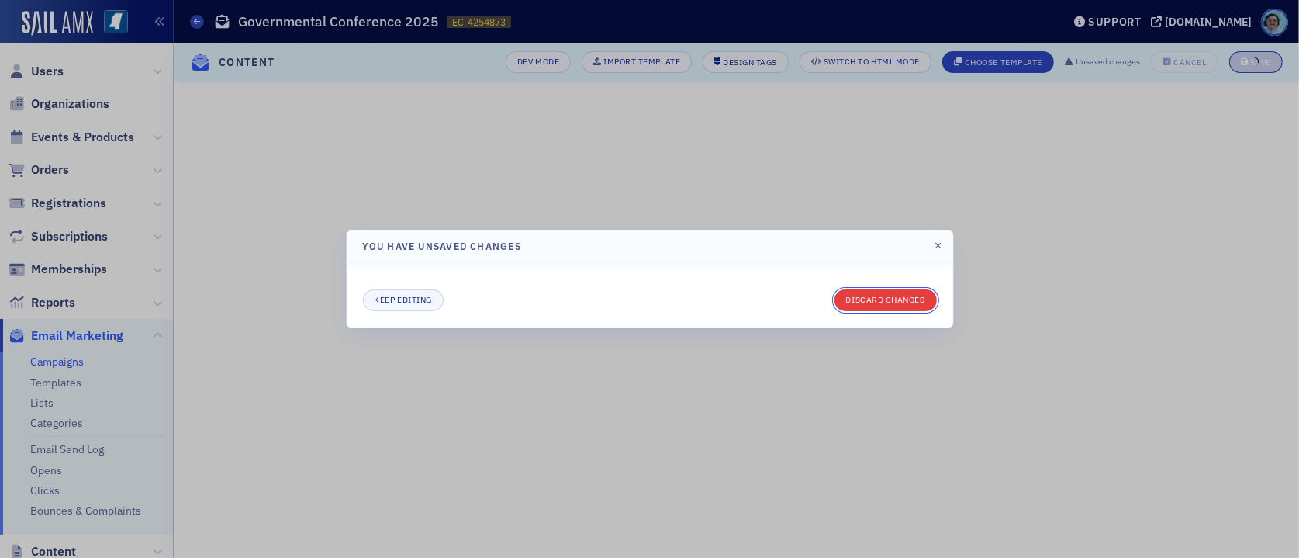
click at [889, 302] on button "Discard changes" at bounding box center [885, 300] width 102 height 22
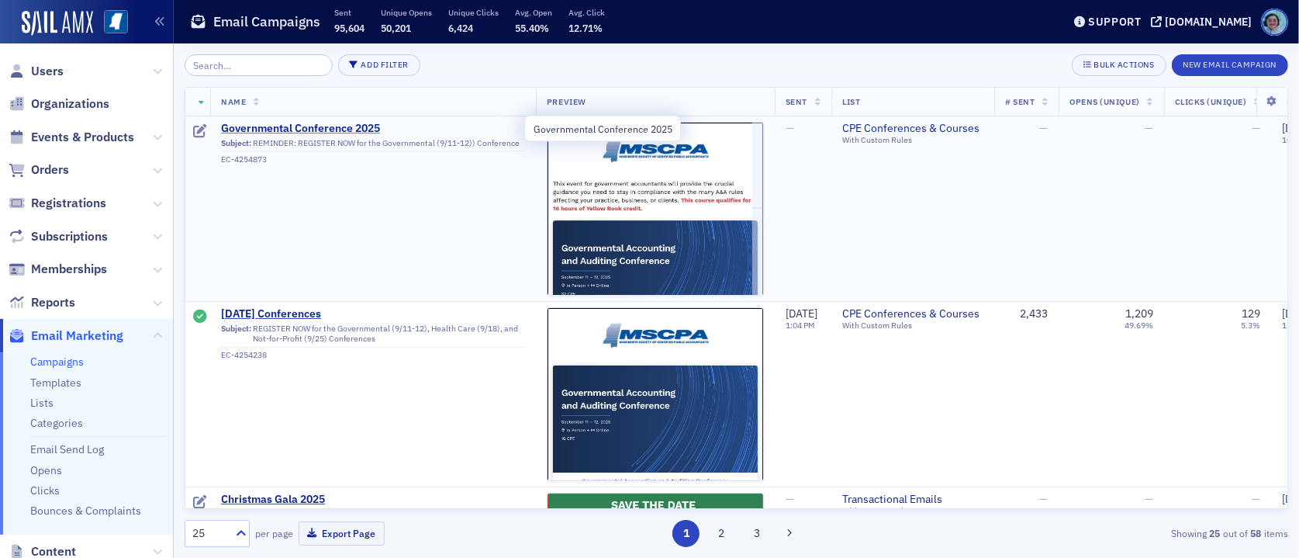
click at [329, 123] on span "Governmental Conference 2025" at bounding box center [373, 129] width 304 height 14
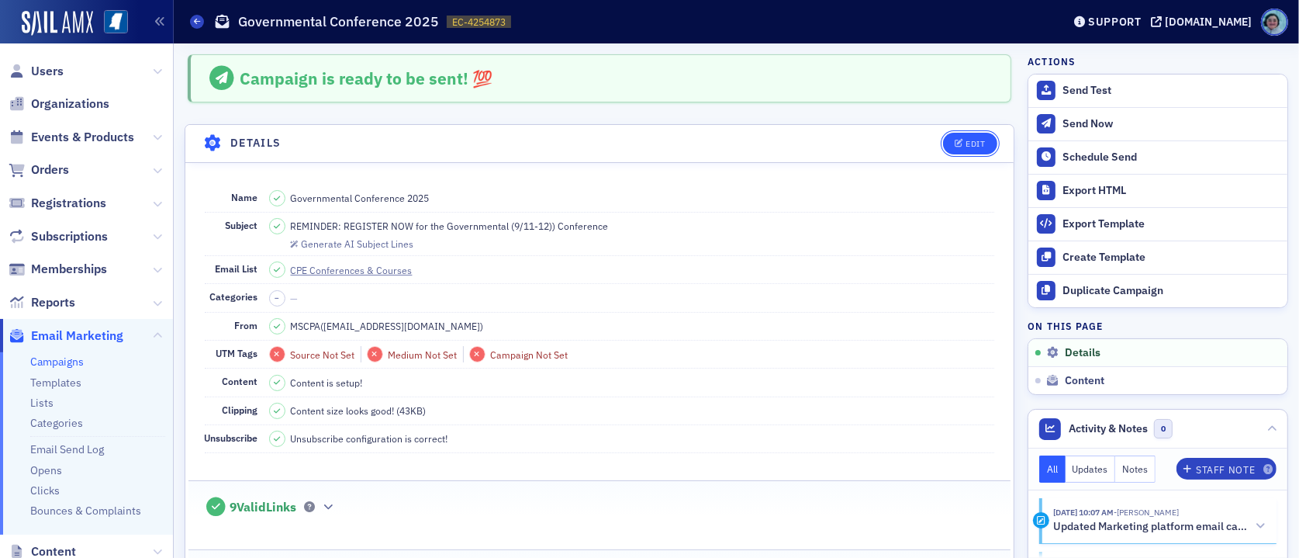
click at [961, 136] on button "Edit" at bounding box center [970, 144] width 54 height 22
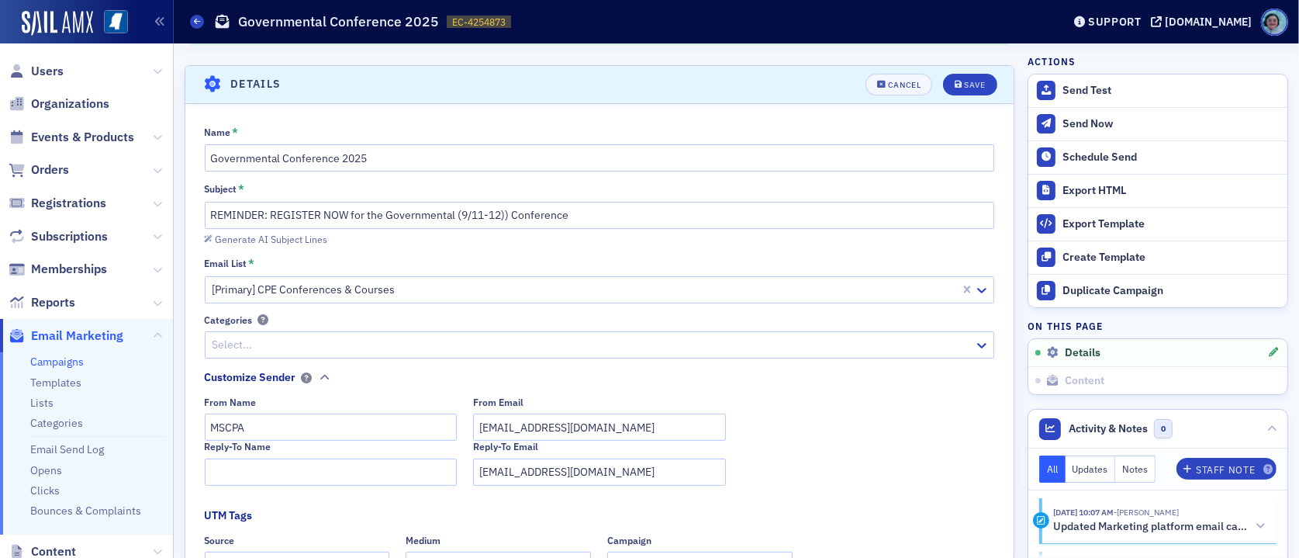
scroll to position [72, 0]
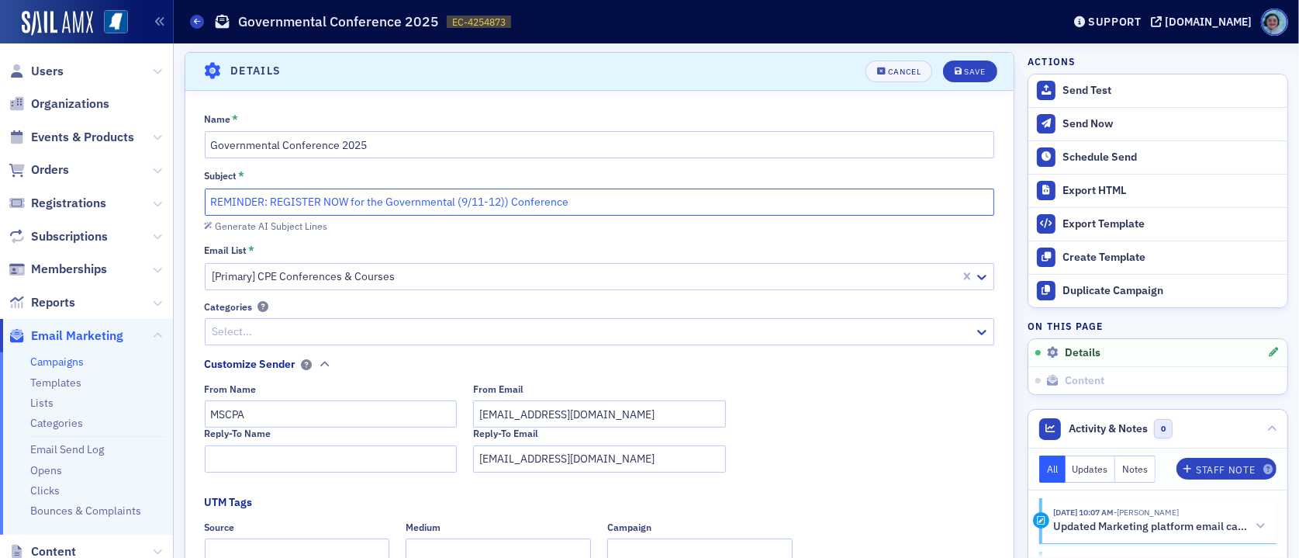
click at [511, 201] on input "REMINDER: REGISTER NOW for the Governmental (9/11-12)) Conference" at bounding box center [600, 201] width 790 height 27
type input "REMINDER: REGISTER NOW for the Governmental (9/11-12) Conference"
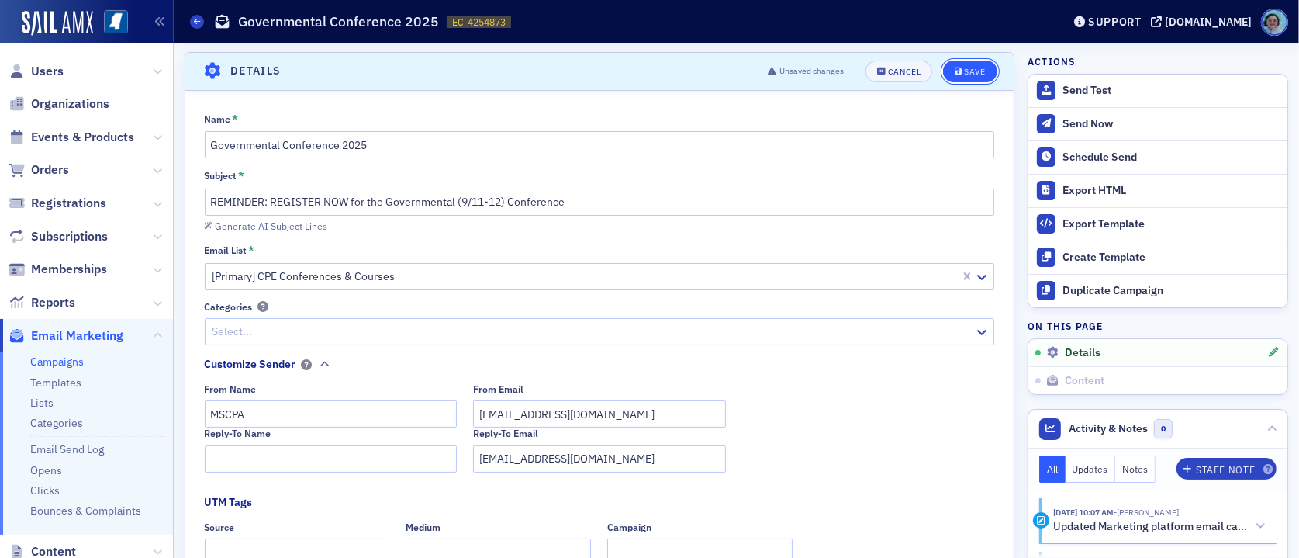
click at [964, 71] on div "Save" at bounding box center [974, 71] width 21 height 9
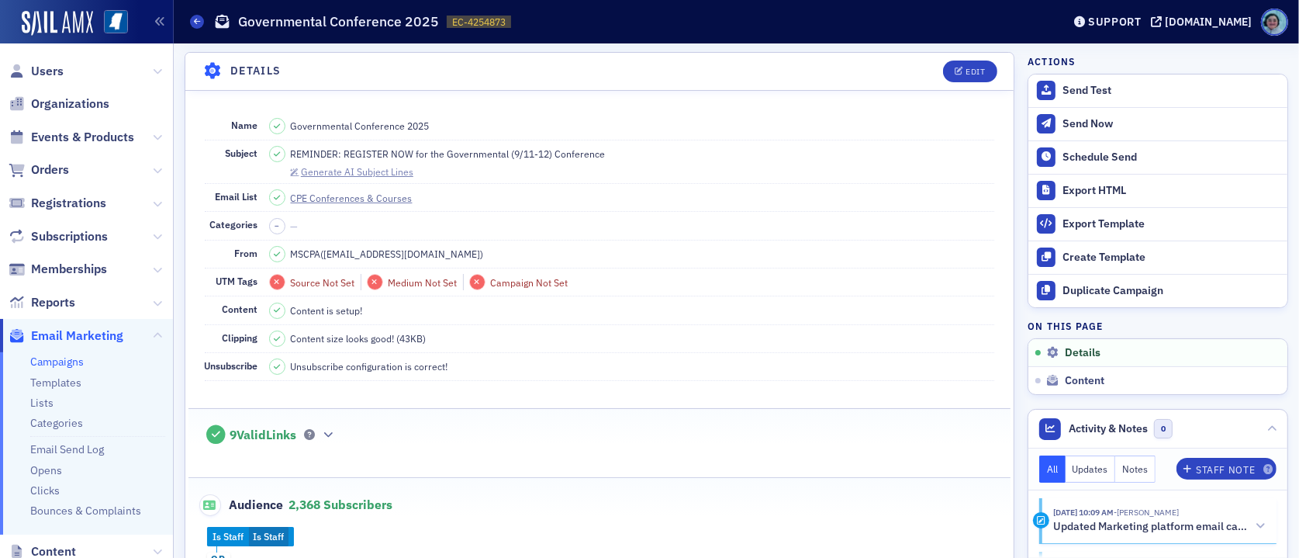
click at [384, 171] on div "Generate AI Subject Lines" at bounding box center [357, 171] width 112 height 9
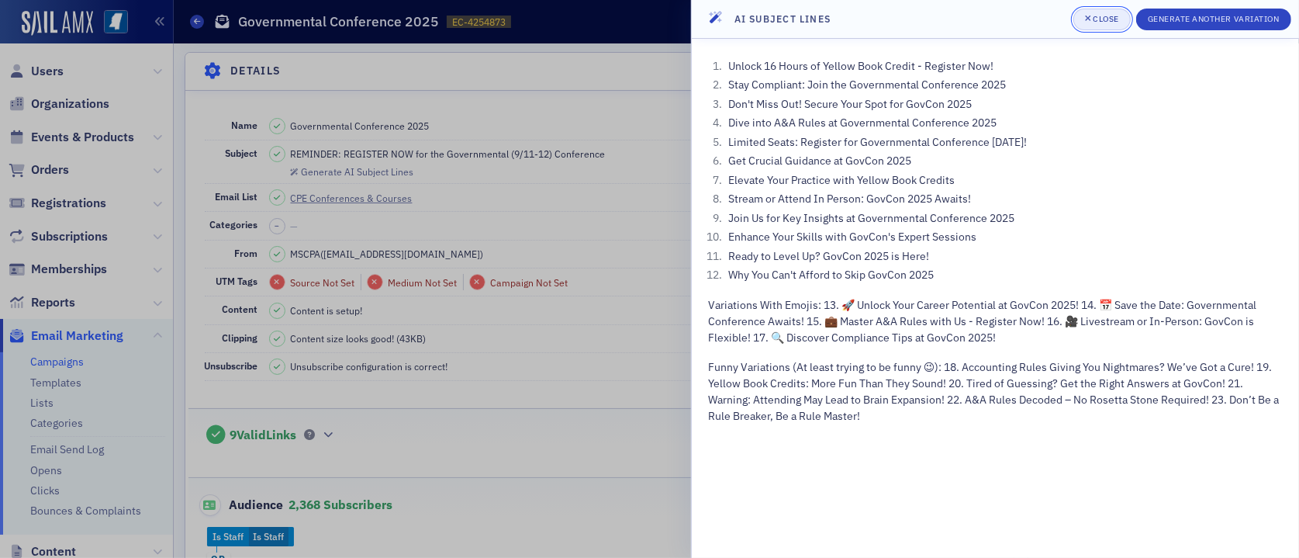
click at [1093, 19] on div "Close" at bounding box center [1106, 19] width 26 height 9
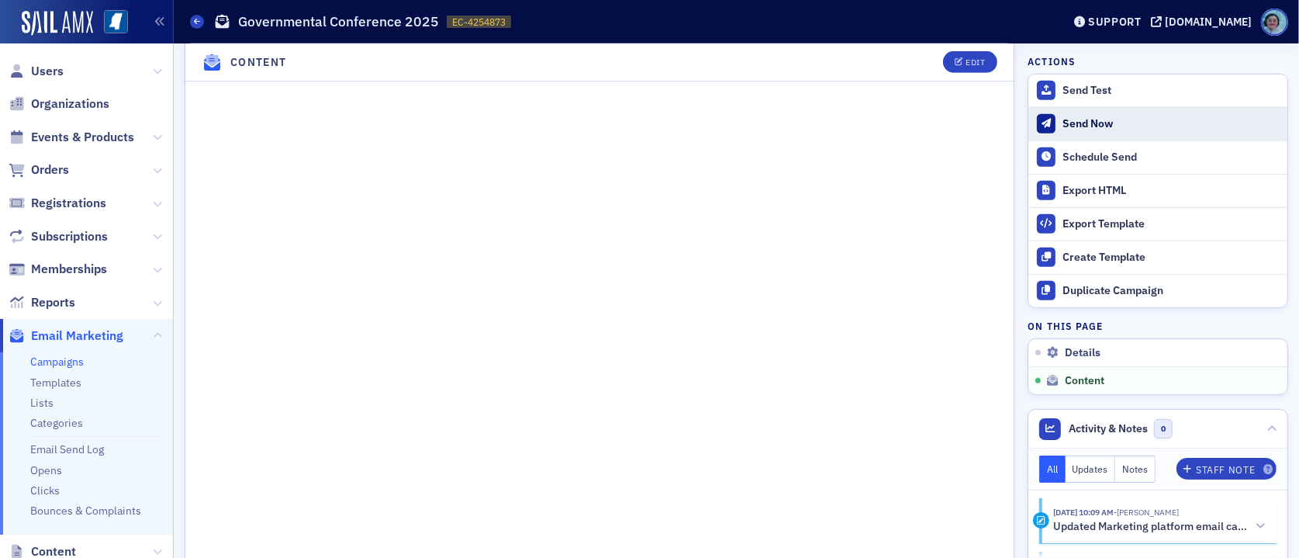
scroll to position [746, 0]
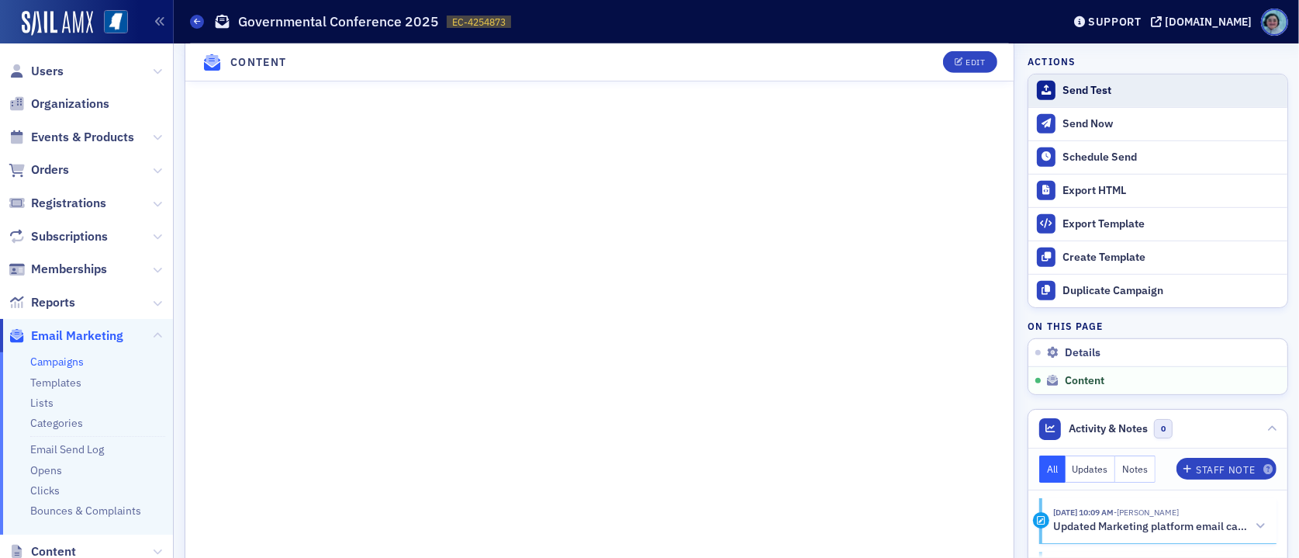
click at [1117, 90] on div "Send Test" at bounding box center [1170, 91] width 217 height 14
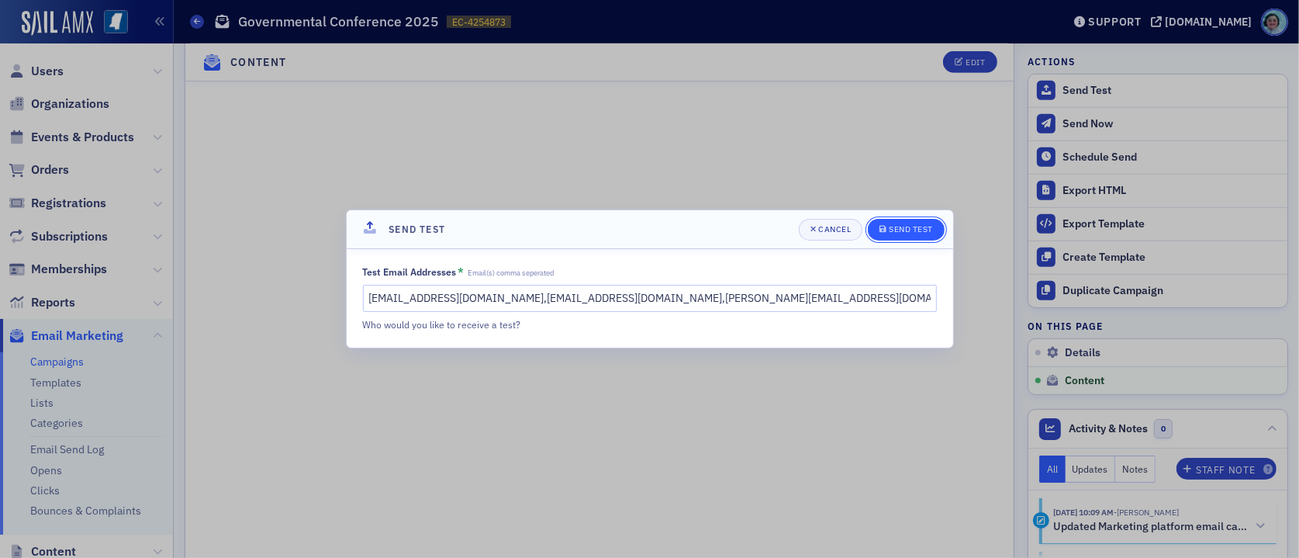
click at [885, 231] on icon "submit" at bounding box center [882, 228] width 7 height 7
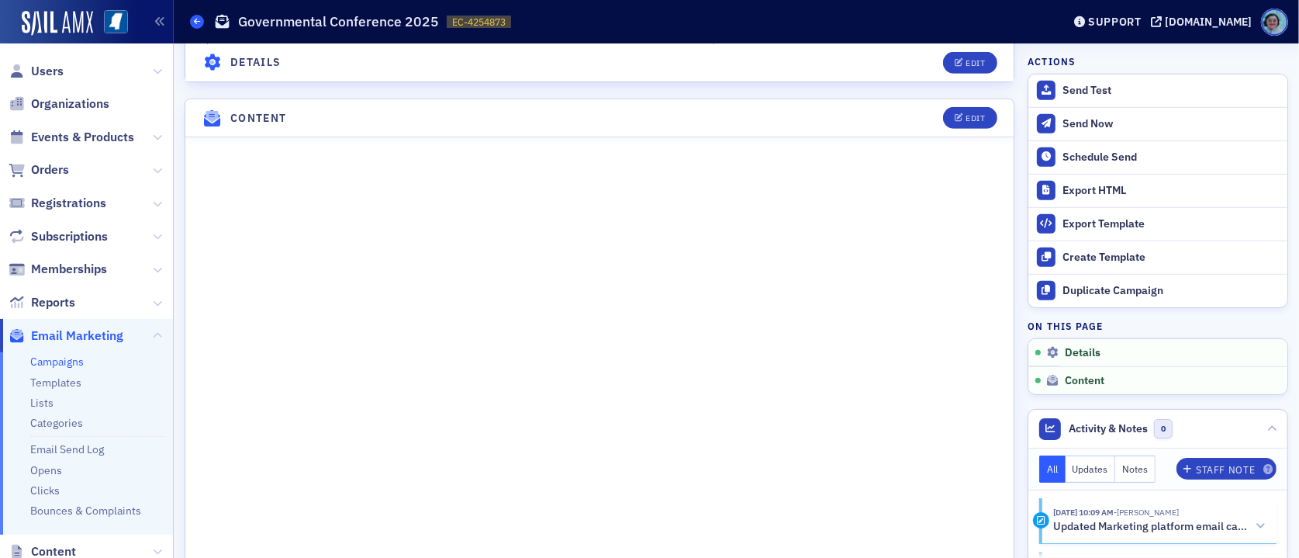
click at [200, 19] on icon at bounding box center [197, 21] width 6 height 7
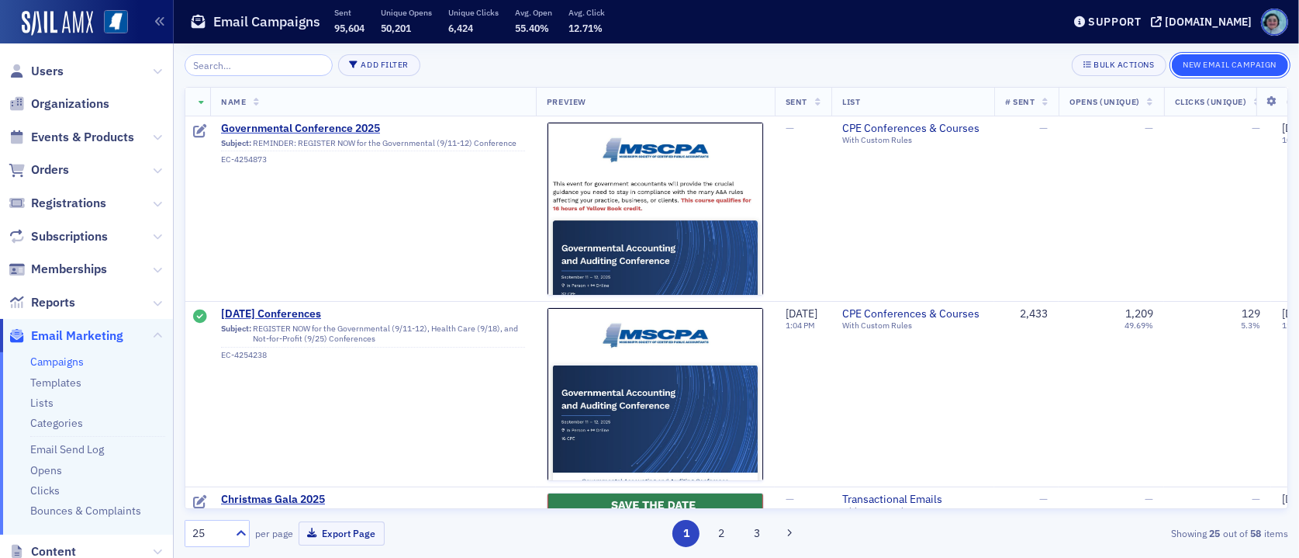
click at [1216, 58] on button "New Email Campaign" at bounding box center [1230, 65] width 116 height 22
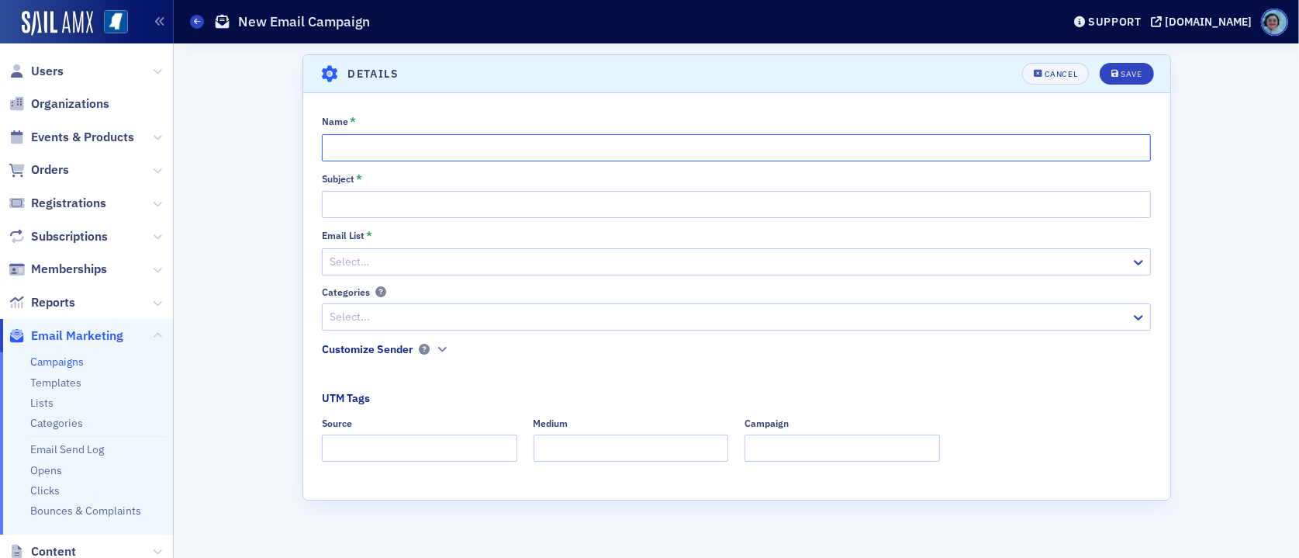
click at [484, 148] on input "Name *" at bounding box center [736, 147] width 829 height 27
type input "[DATE] Classes"
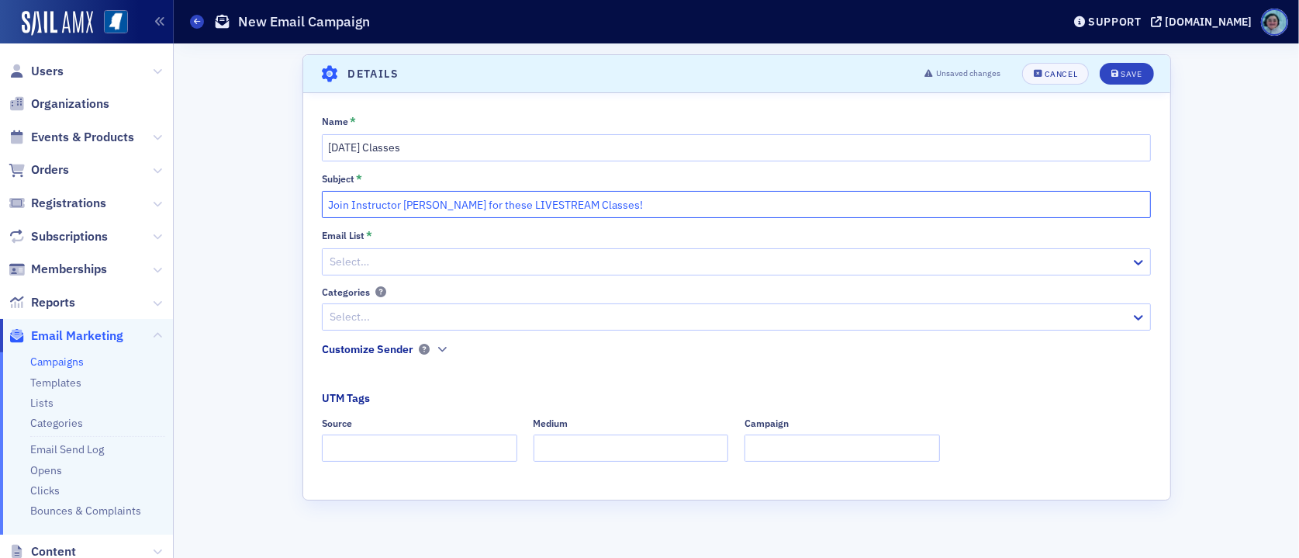
type input "Join Instructor [PERSON_NAME] for these LIVESTREAM Classes!"
click at [401, 259] on div at bounding box center [728, 261] width 801 height 19
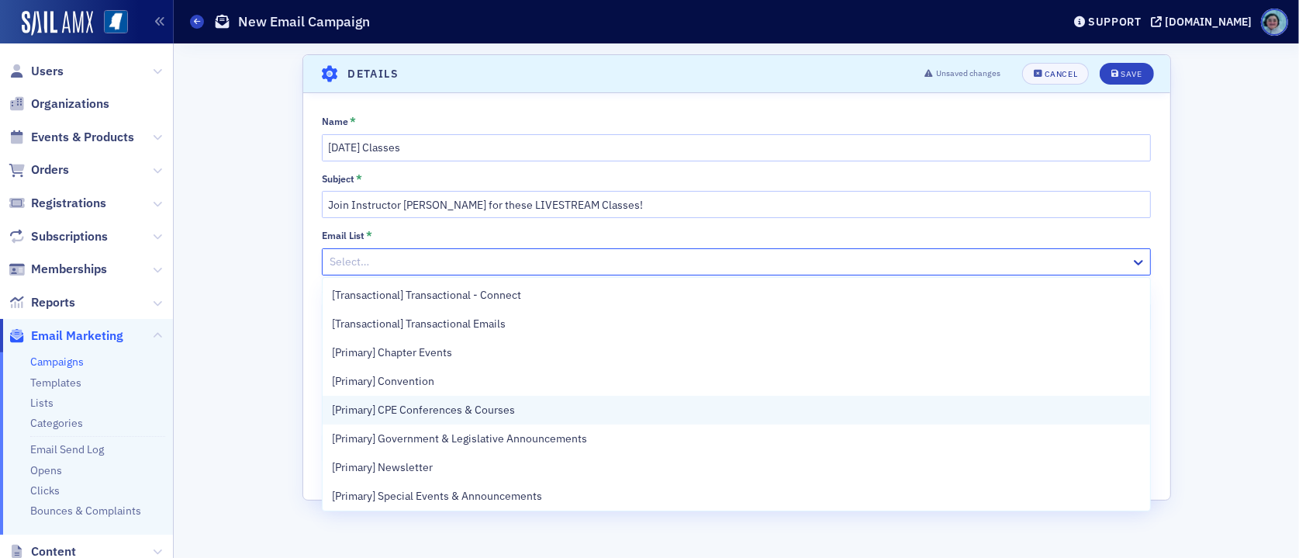
click at [511, 413] on span "[Primary] CPE Conferences & Courses" at bounding box center [423, 410] width 183 height 16
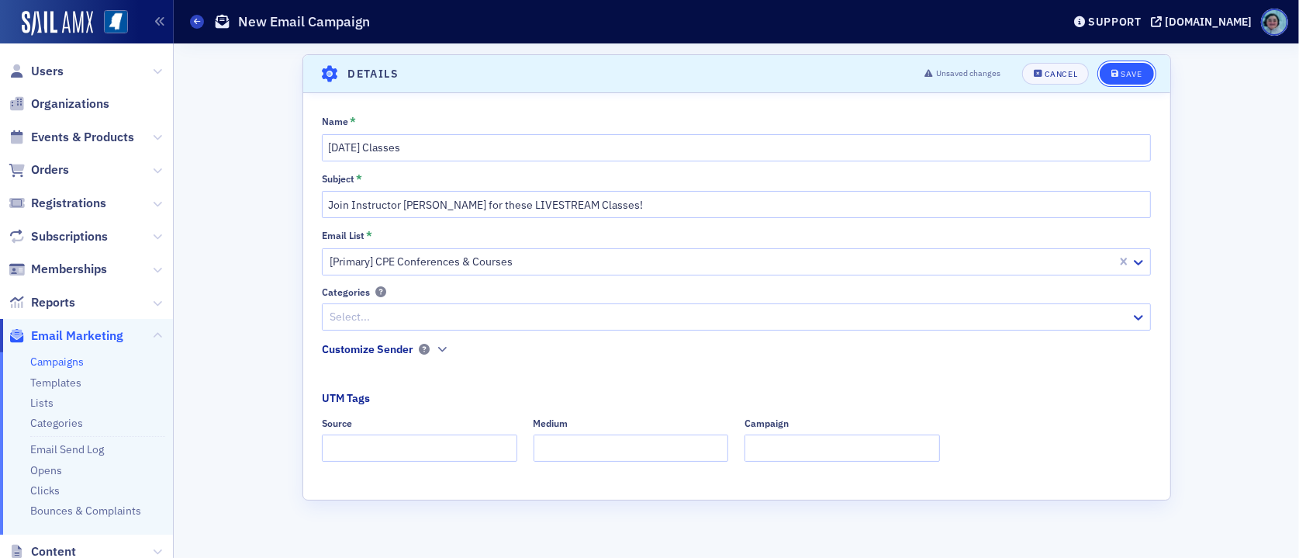
click at [1131, 80] on button "Save" at bounding box center [1127, 74] width 54 height 22
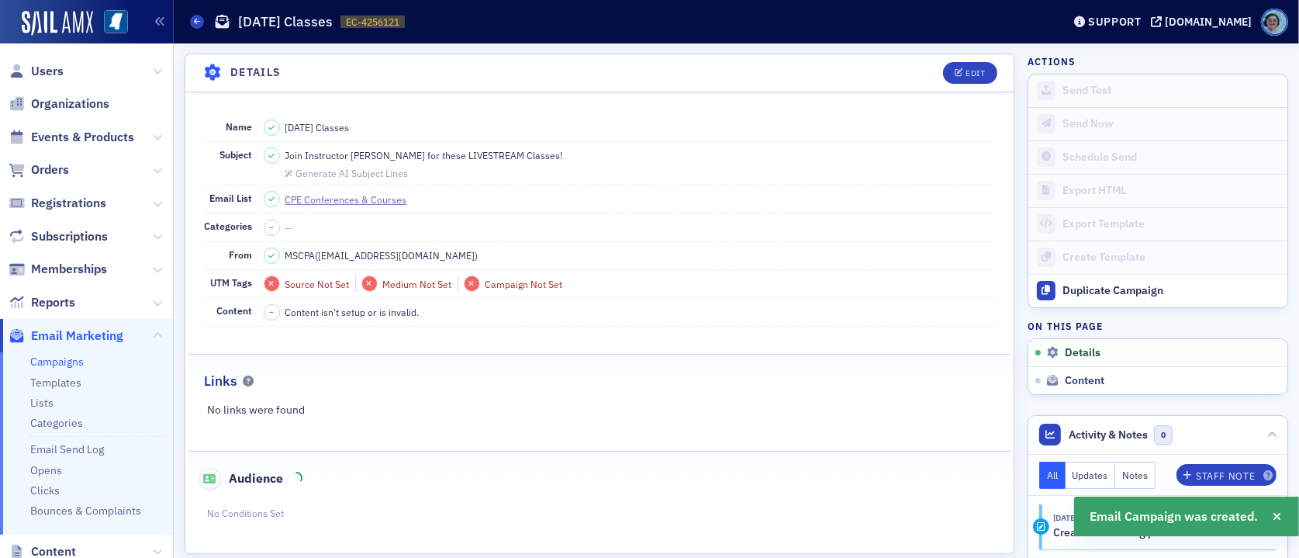
scroll to position [72, 0]
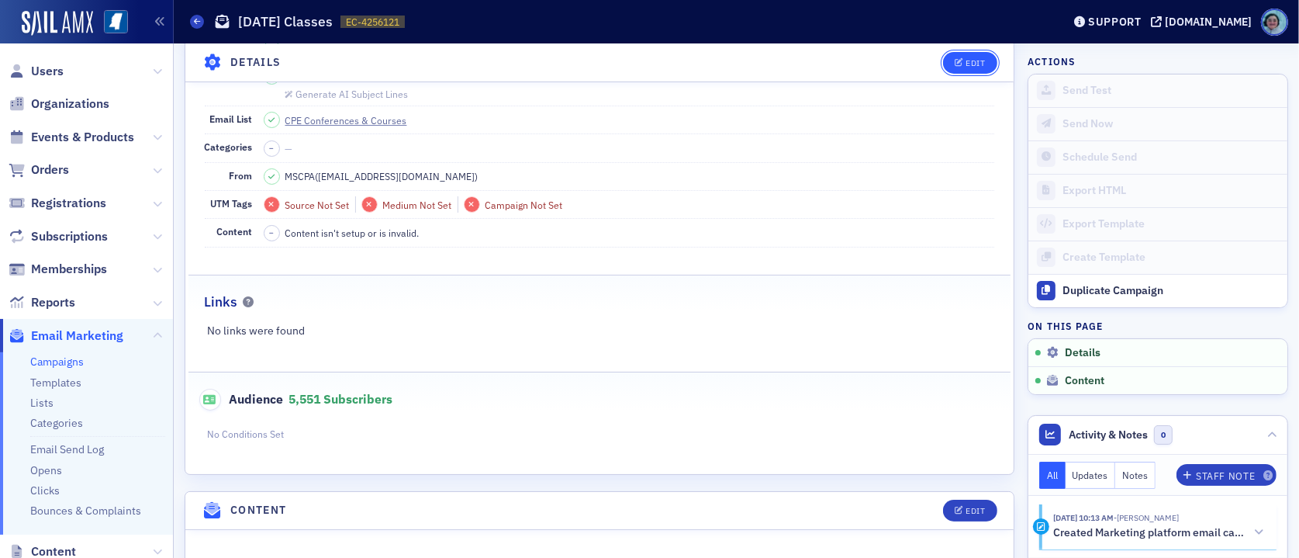
click at [967, 52] on button "Edit" at bounding box center [970, 62] width 54 height 22
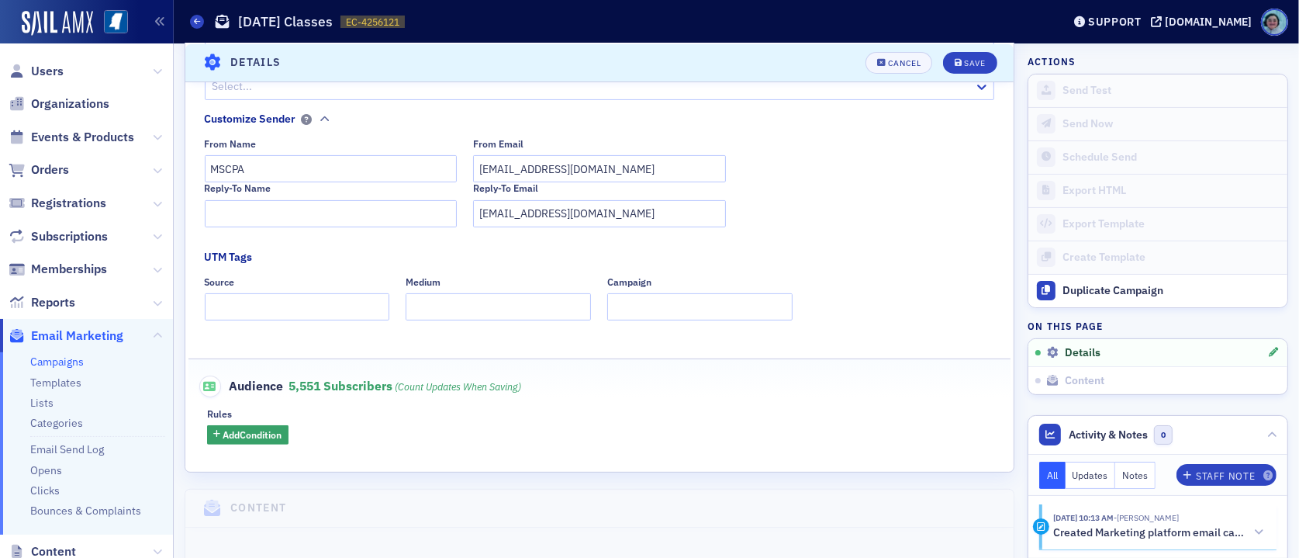
scroll to position [395, 0]
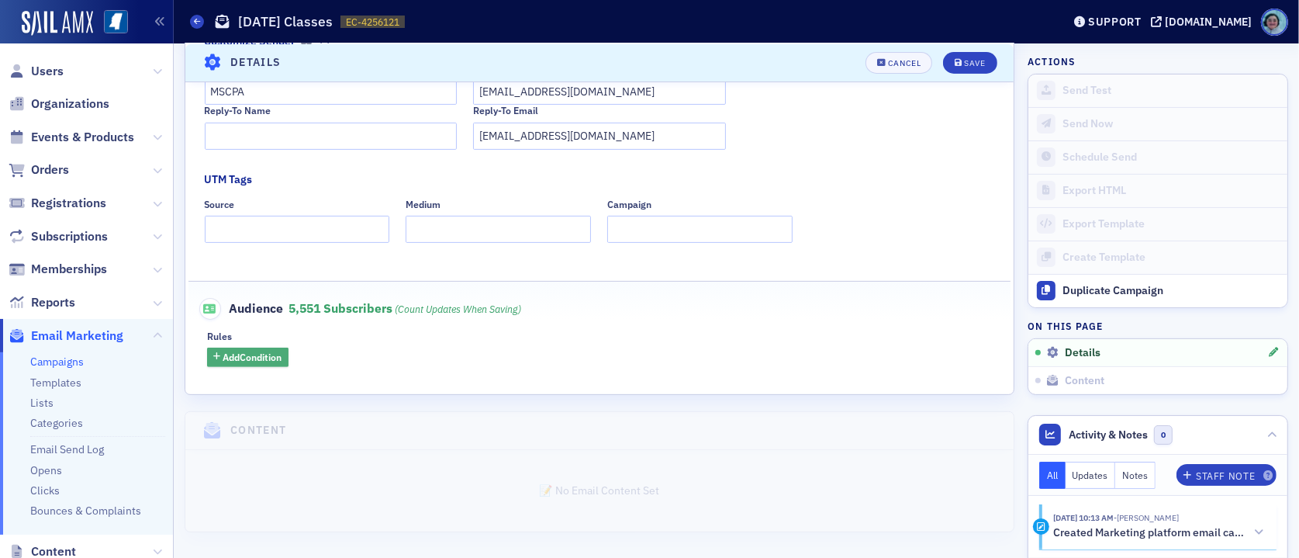
click at [230, 356] on span "Add Condition" at bounding box center [252, 357] width 59 height 14
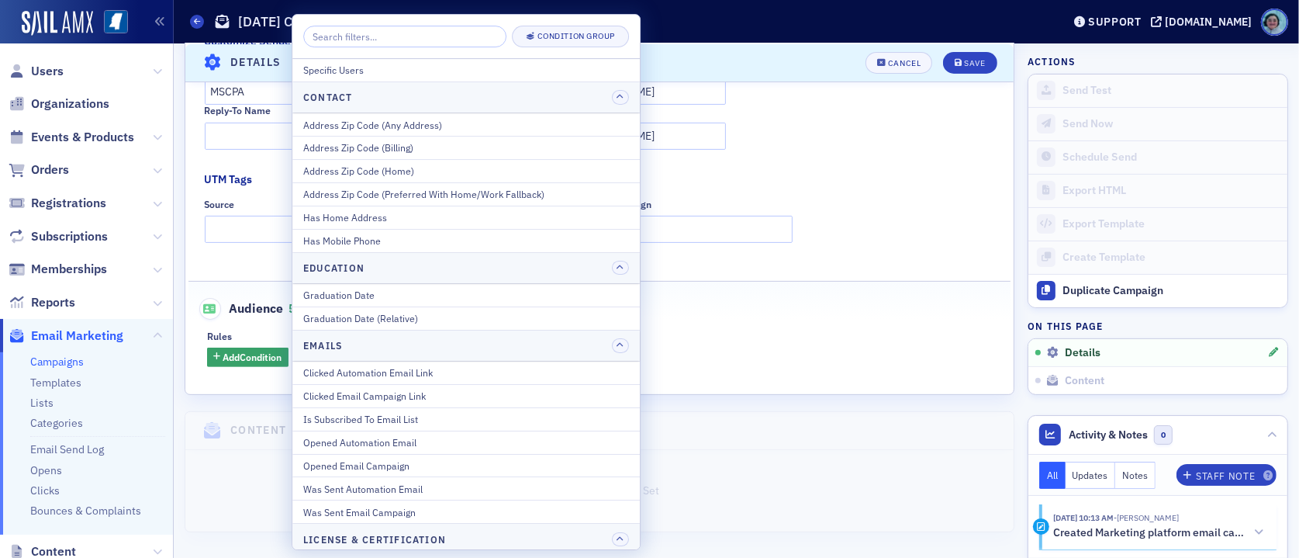
type input "a"
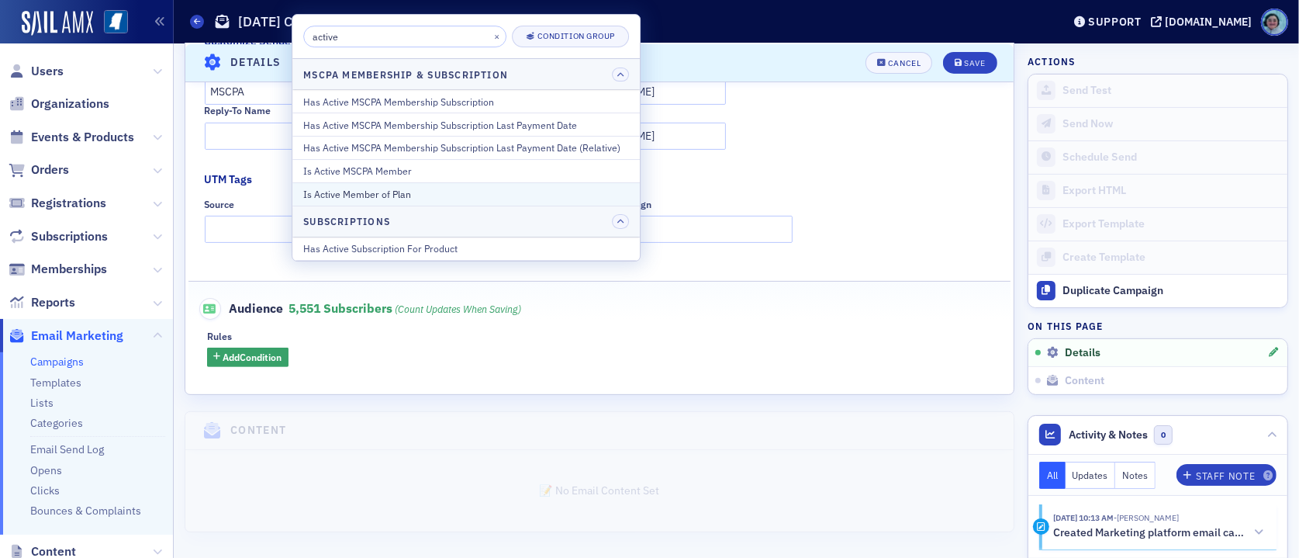
type input "active"
click at [469, 192] on div "Is Active Member of Plan" at bounding box center [466, 194] width 326 height 14
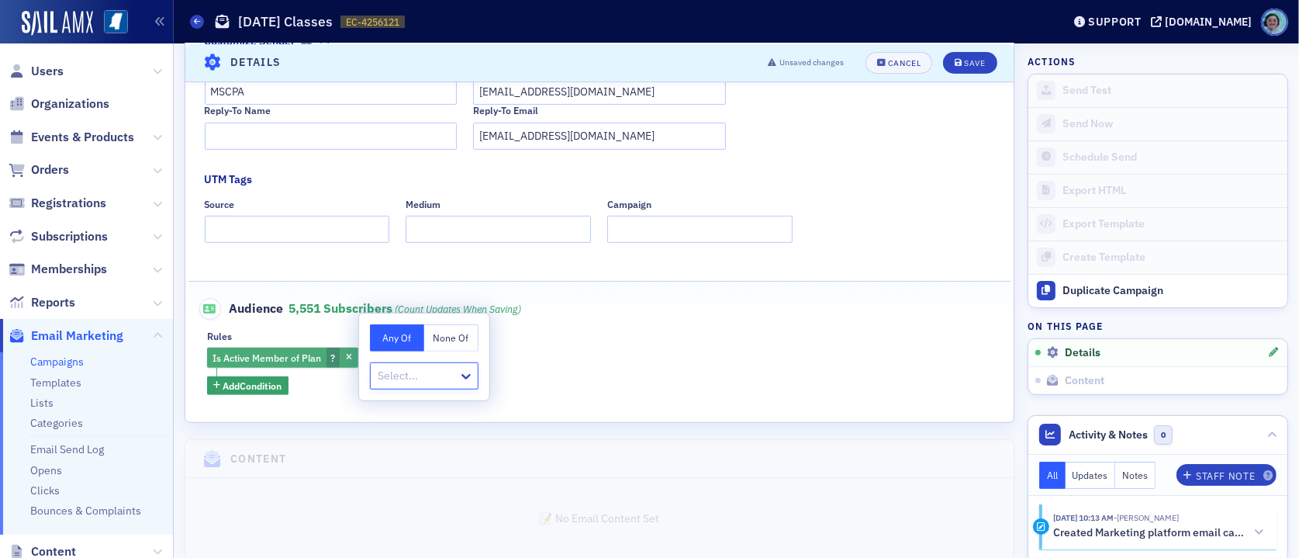
click at [353, 361] on button "button" at bounding box center [349, 357] width 14 height 14
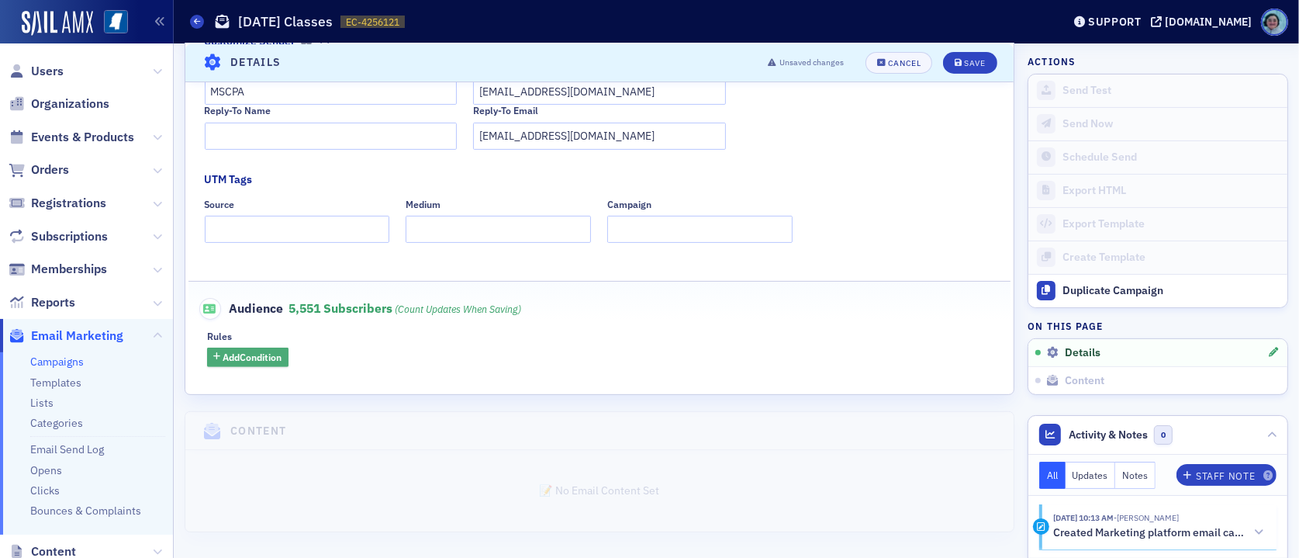
click at [278, 356] on span "Add Condition" at bounding box center [252, 357] width 59 height 14
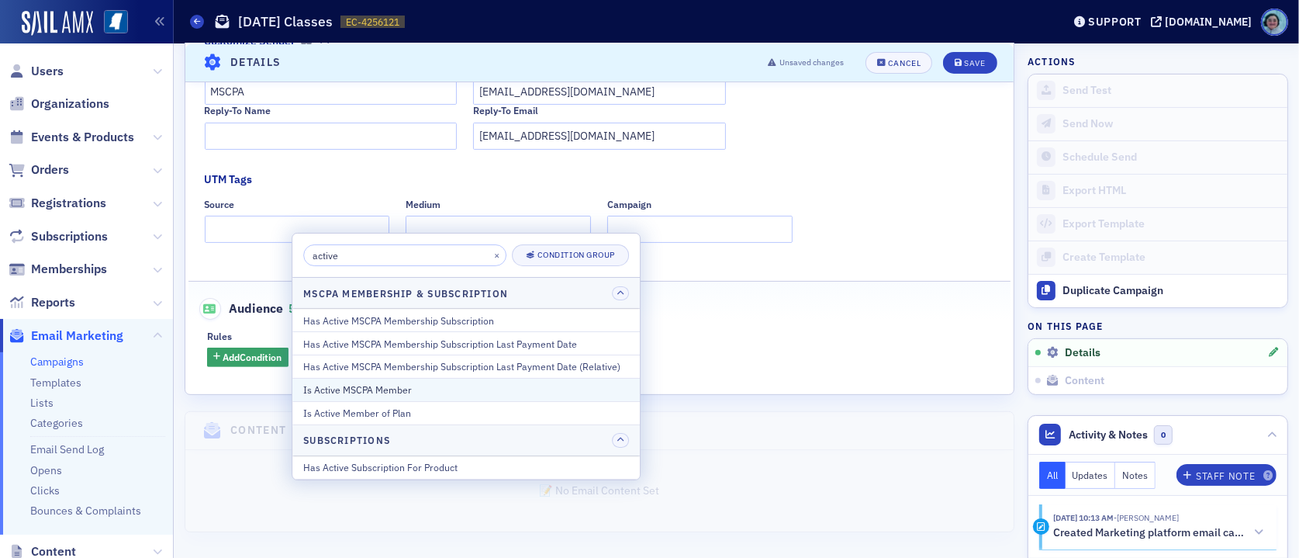
click at [450, 392] on div "Is Active MSCPA Member" at bounding box center [466, 389] width 326 height 14
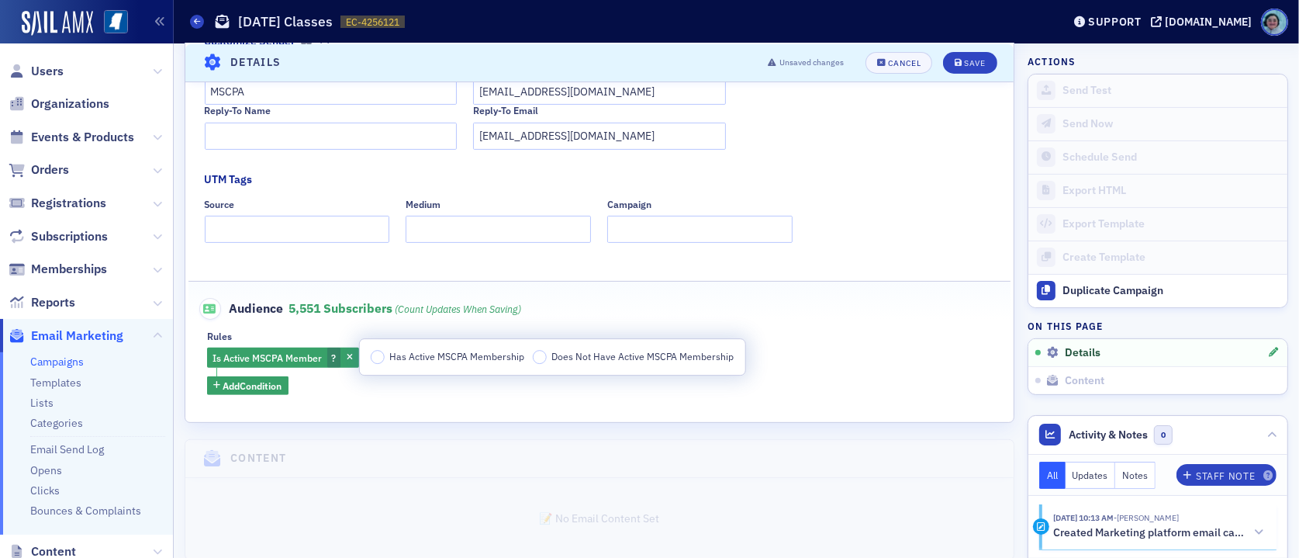
click at [437, 362] on span "Has Active MSCPA Membership" at bounding box center [456, 356] width 135 height 12
click at [385, 363] on input "Has Active MSCPA Membership" at bounding box center [378, 357] width 14 height 14
click at [374, 379] on div "Is Active MSCPA Member Has Active MSCPA Membership Add Condition" at bounding box center [599, 370] width 785 height 47
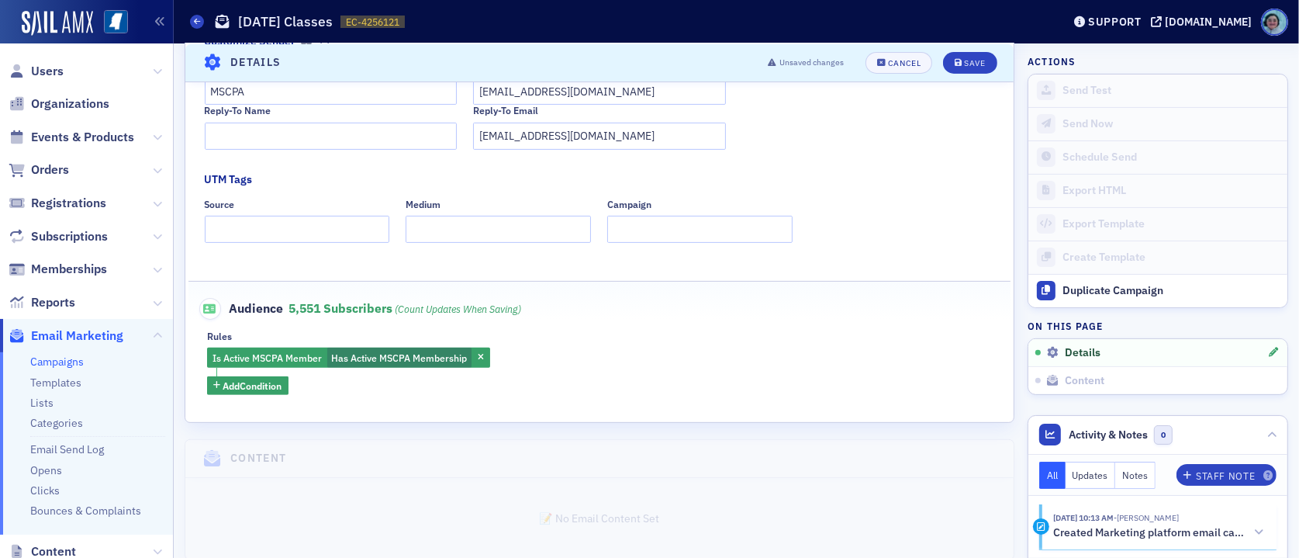
click at [287, 398] on fieldset "Audience 5,551 Subscribers (count updates when saving) Rules Is Active MSCPA Me…" at bounding box center [599, 340] width 823 height 119
click at [279, 392] on button "Add Condition" at bounding box center [247, 385] width 81 height 19
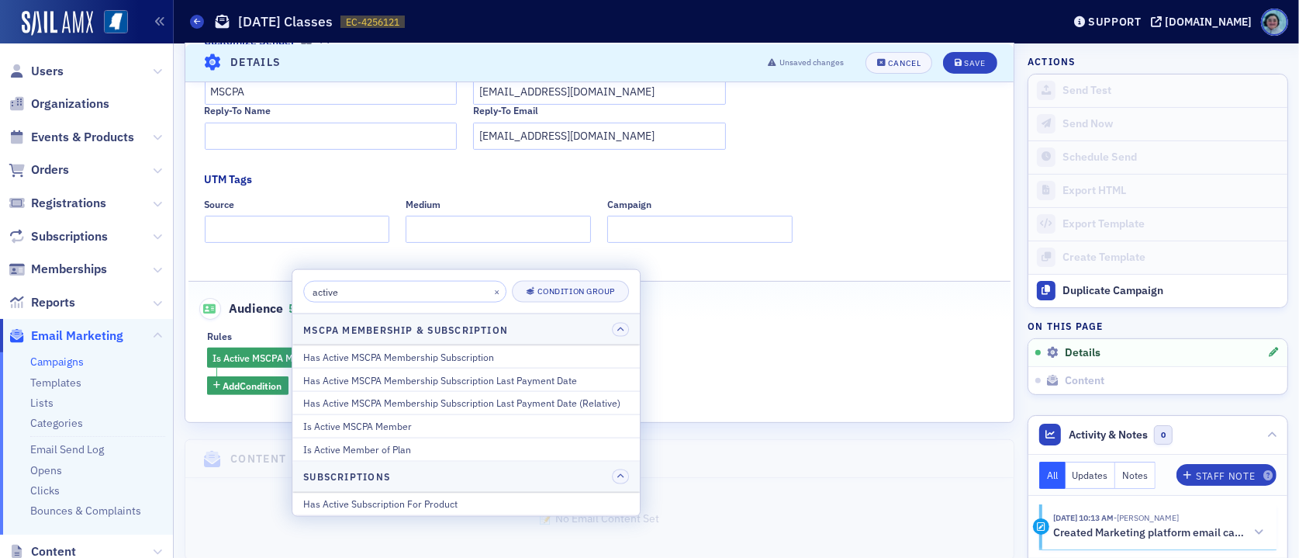
click at [424, 294] on input "active" at bounding box center [404, 292] width 203 height 22
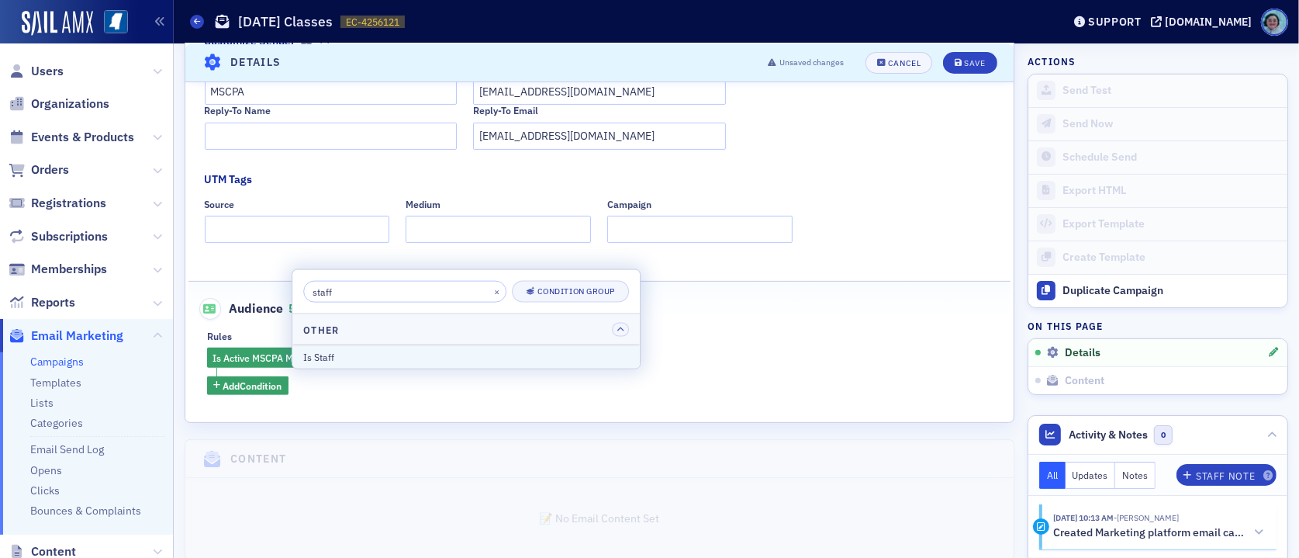
type input "staff"
click at [414, 356] on div "Is Staff" at bounding box center [466, 356] width 326 height 14
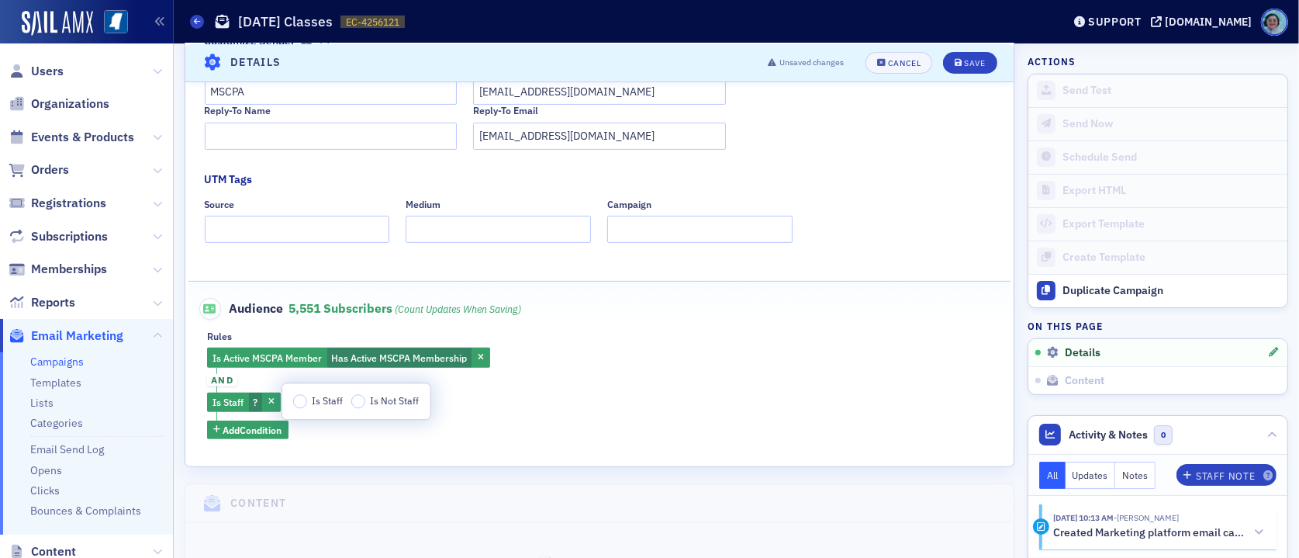
click at [309, 403] on label "Is Staff" at bounding box center [318, 401] width 50 height 14
click at [307, 403] on input "Is Staff" at bounding box center [300, 401] width 14 height 14
click at [226, 376] on span "and" at bounding box center [222, 380] width 30 height 12
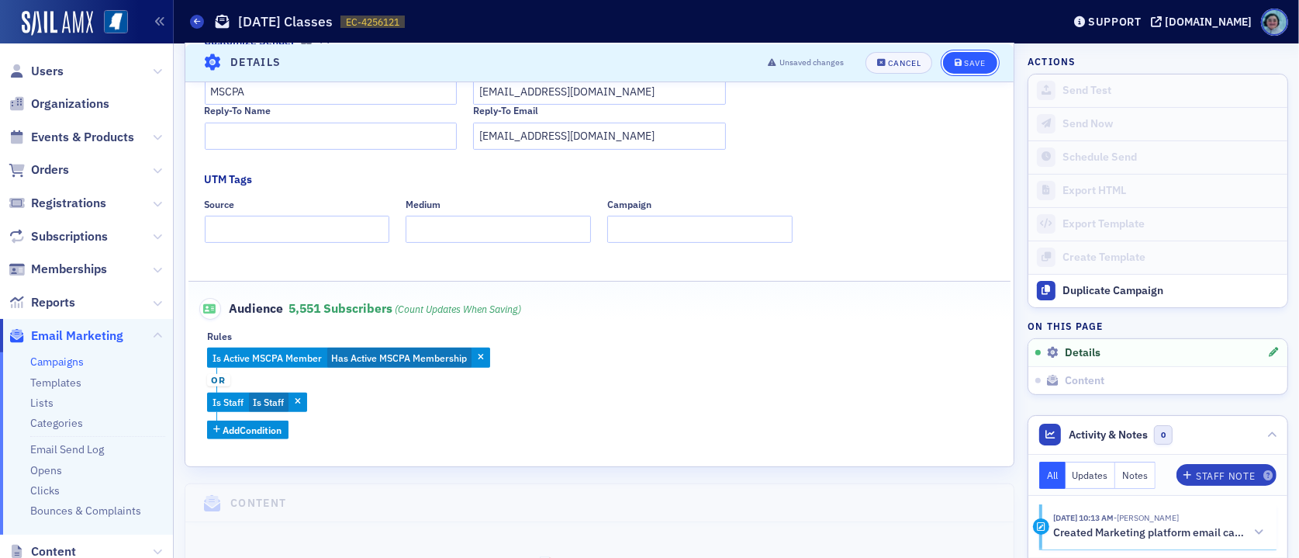
click at [964, 62] on div "Save" at bounding box center [974, 62] width 21 height 9
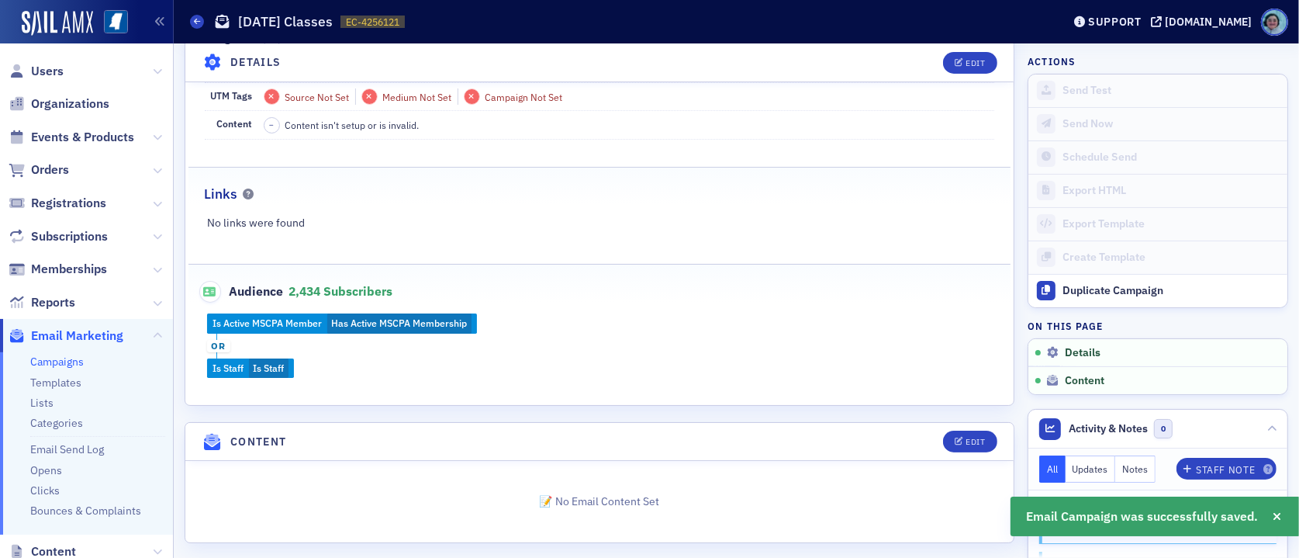
scroll to position [268, 0]
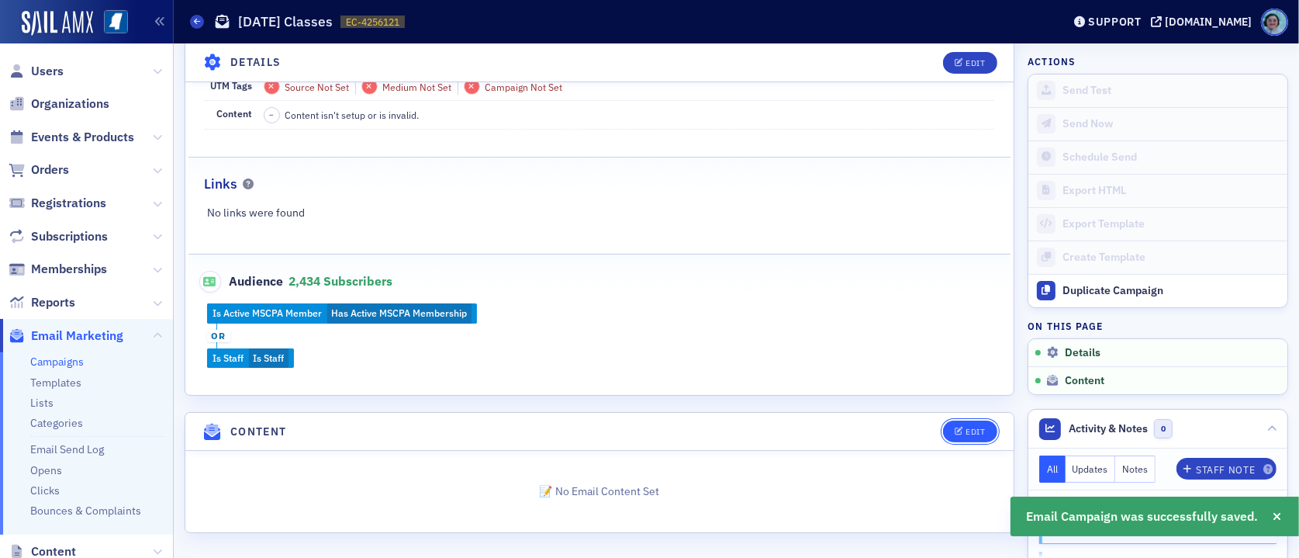
click at [953, 433] on button "Edit" at bounding box center [970, 431] width 54 height 22
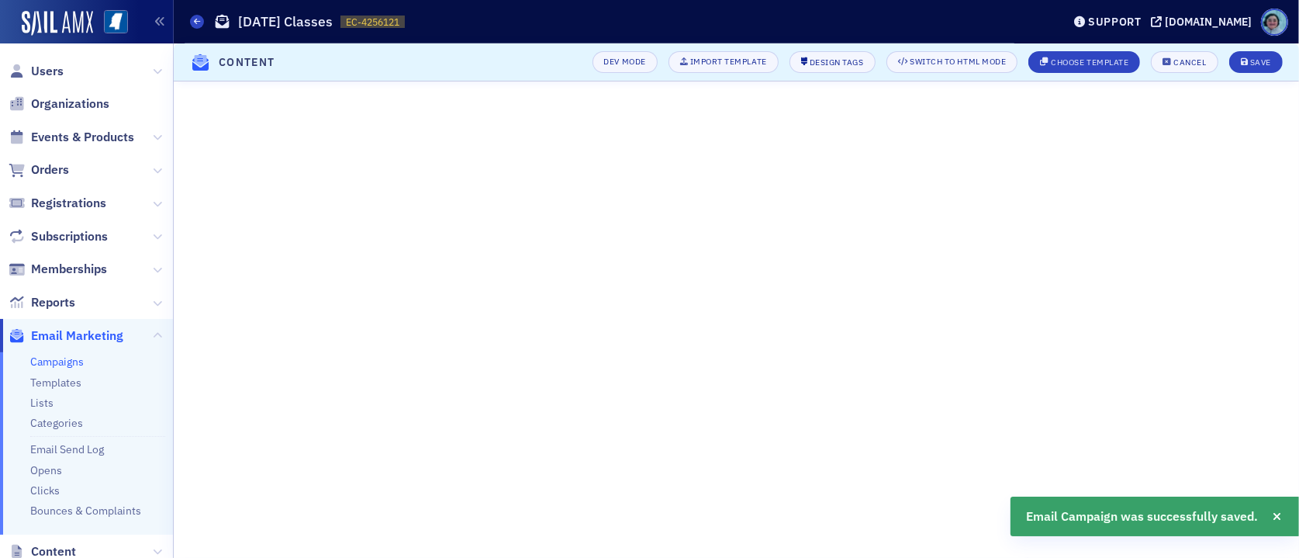
scroll to position [130, 0]
click at [1098, 64] on div "Choose Template" at bounding box center [1090, 62] width 78 height 9
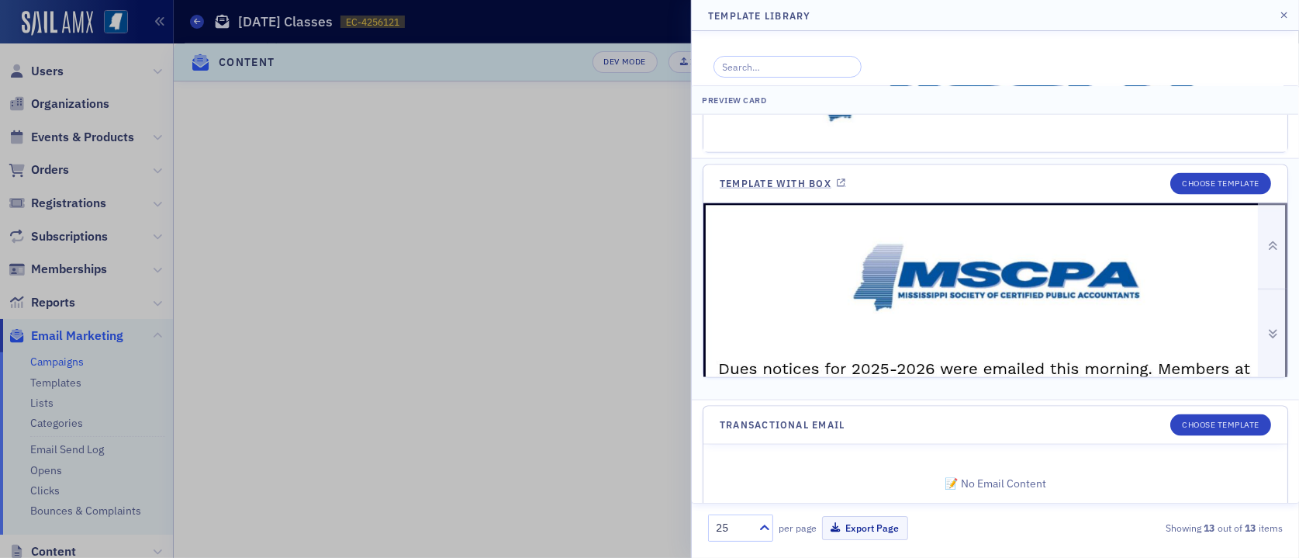
scroll to position [2048, 0]
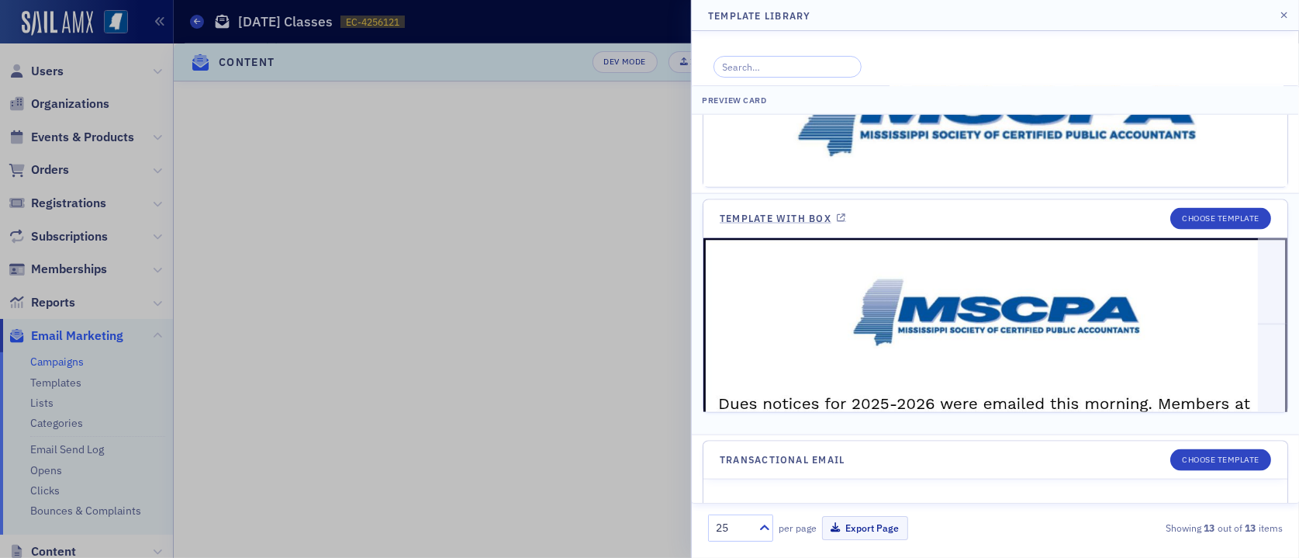
click at [1218, 200] on header "Template with Box Choose Template" at bounding box center [995, 219] width 584 height 38
click at [1223, 208] on button "Choose Template" at bounding box center [1220, 219] width 101 height 22
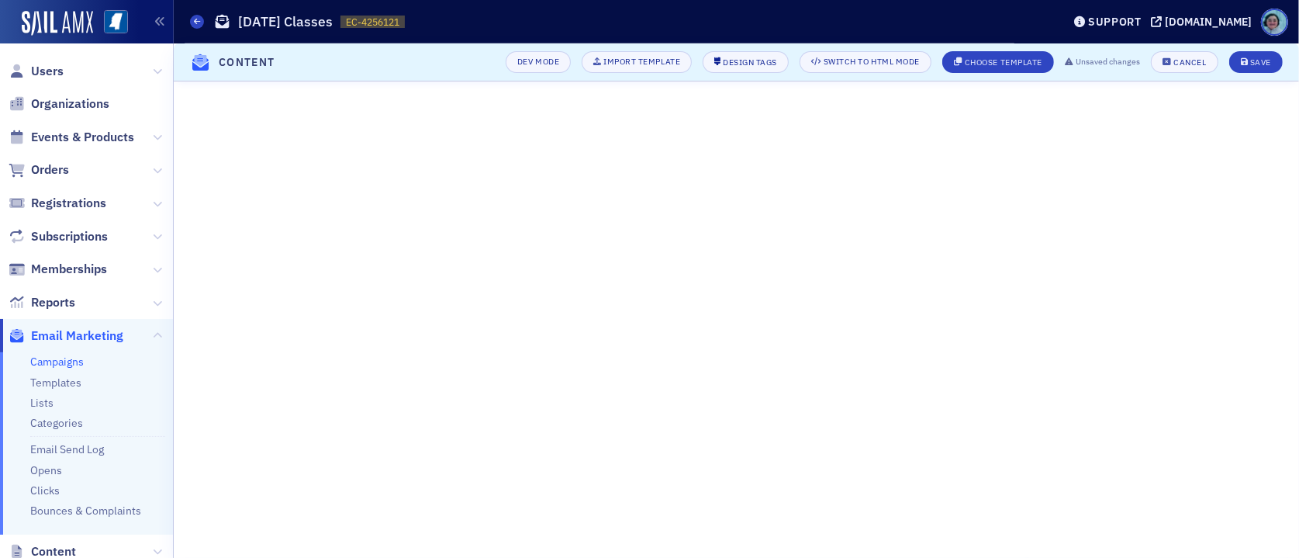
scroll to position [130, 0]
click at [1226, 67] on button "Save" at bounding box center [1256, 62] width 54 height 22
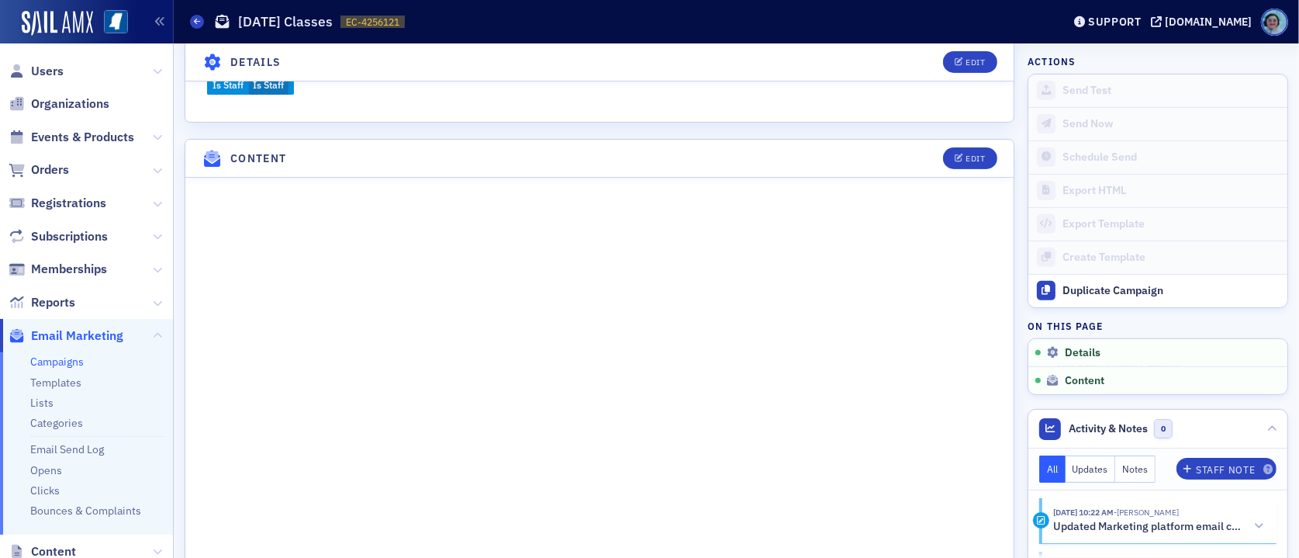
scroll to position [336, 0]
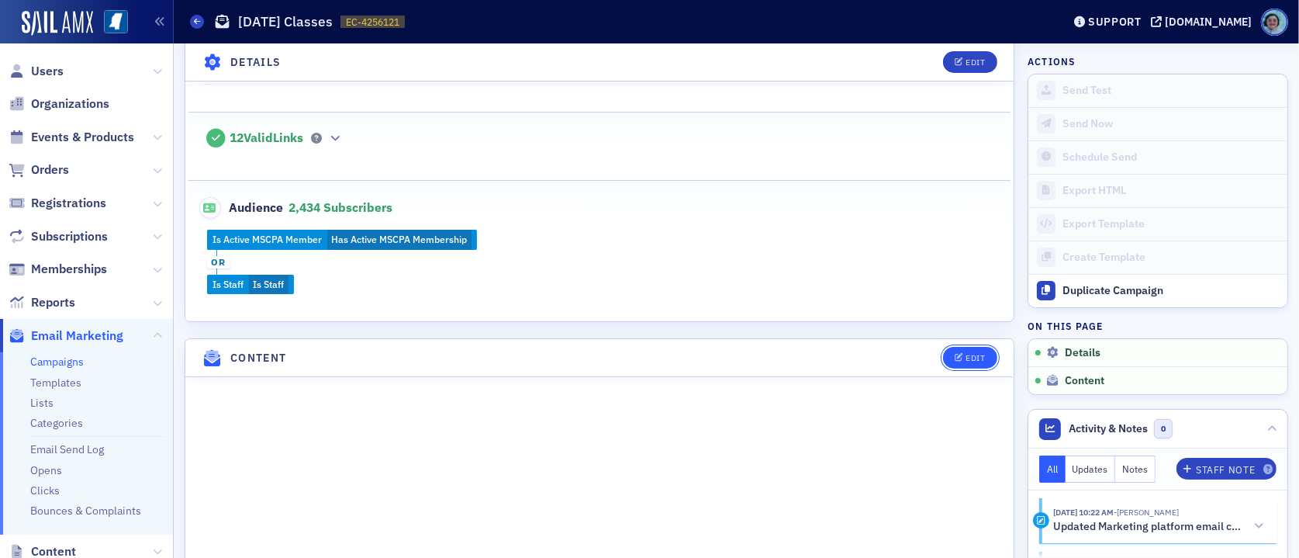
click at [965, 356] on div "Edit" at bounding box center [974, 358] width 19 height 9
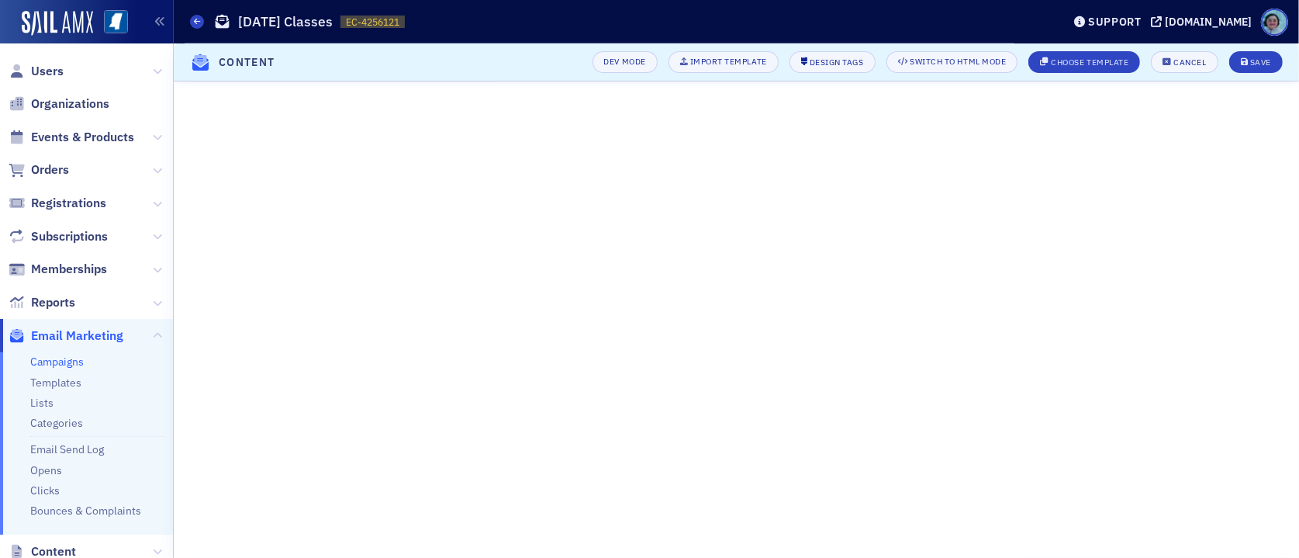
scroll to position [125, 0]
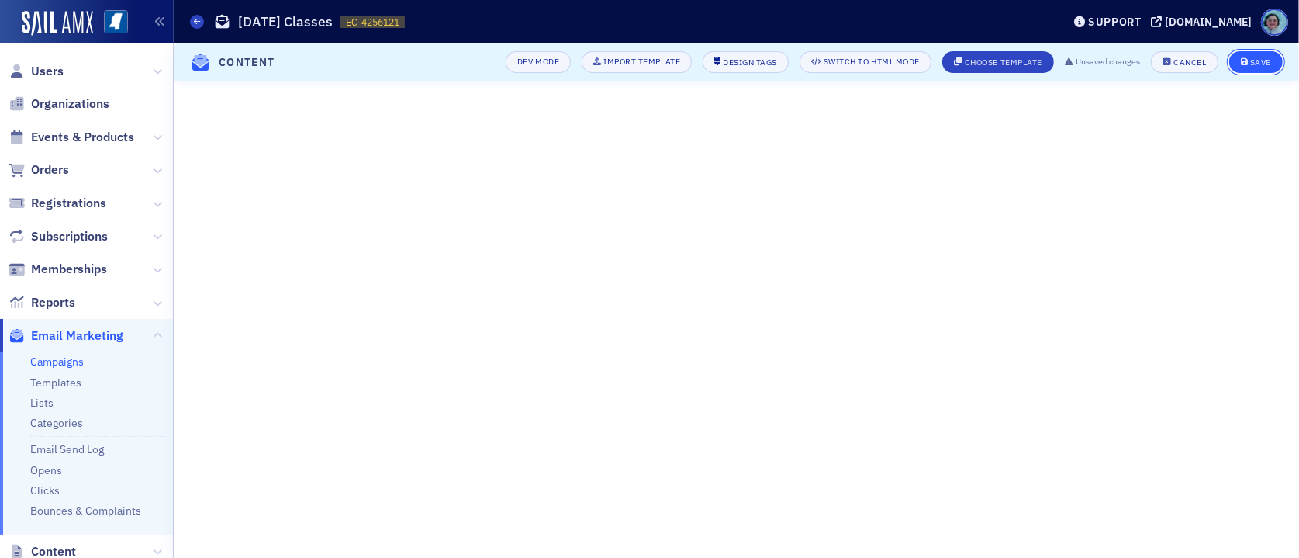
click at [1226, 63] on div "Save" at bounding box center [1260, 62] width 21 height 9
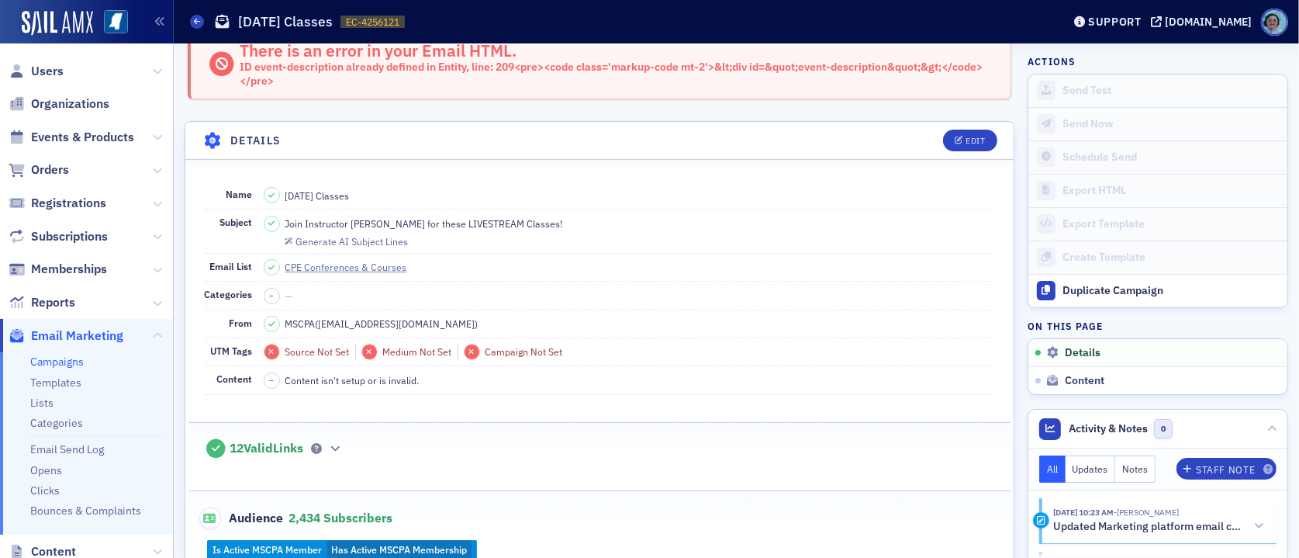
scroll to position [0, 0]
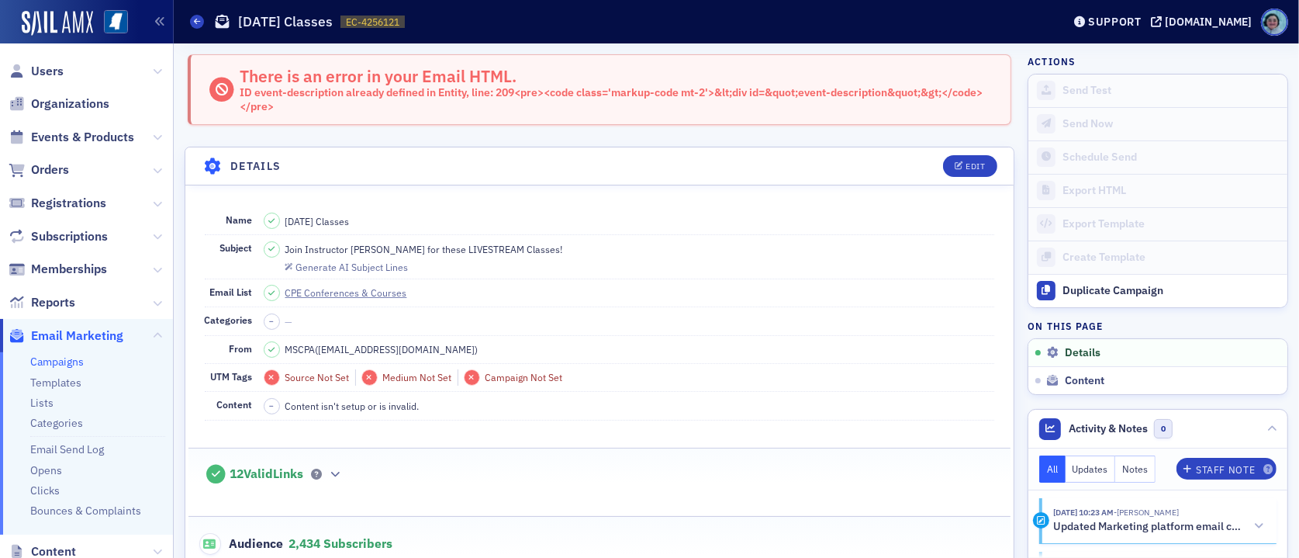
click at [49, 363] on link "Campaigns" at bounding box center [57, 361] width 54 height 14
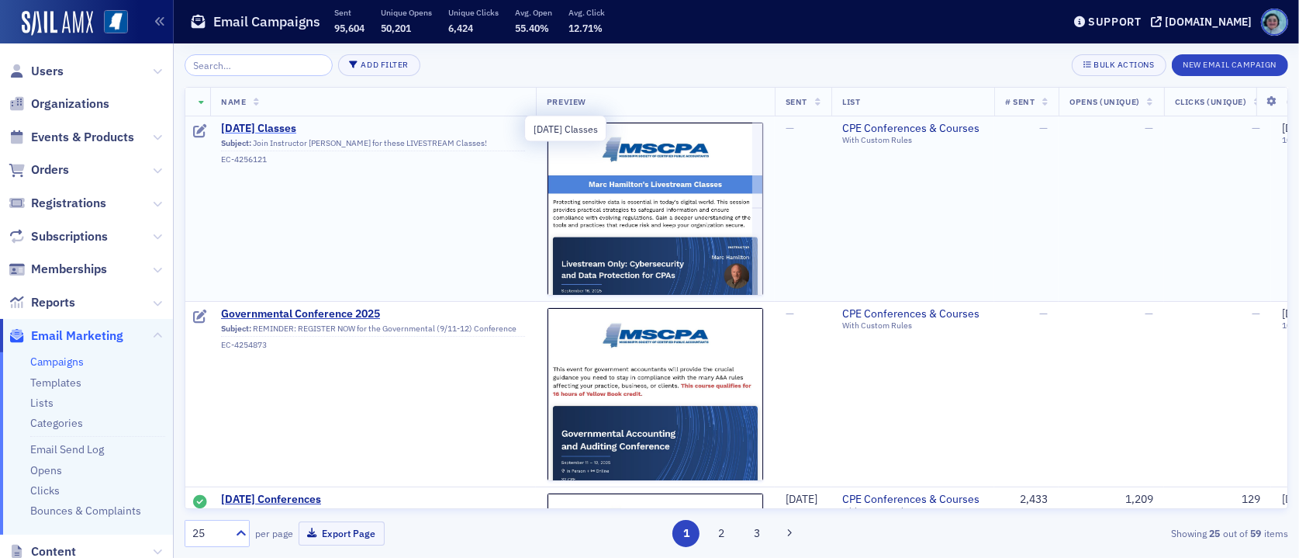
click at [309, 123] on span "[DATE] Classes" at bounding box center [373, 129] width 304 height 14
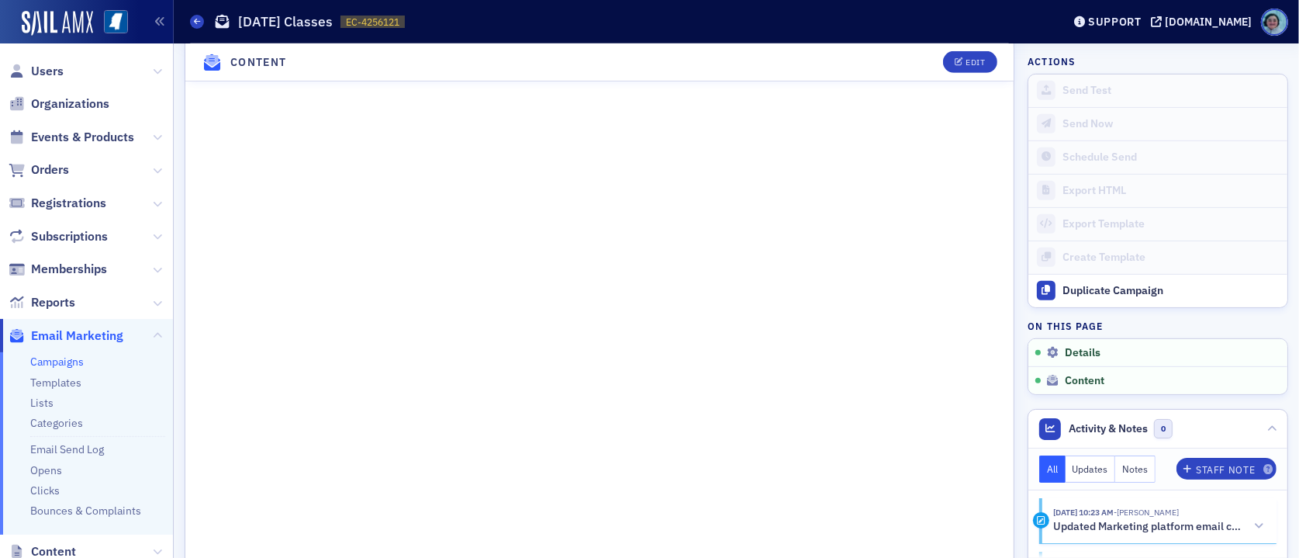
scroll to position [698, 0]
click at [973, 65] on div "Edit" at bounding box center [974, 62] width 19 height 9
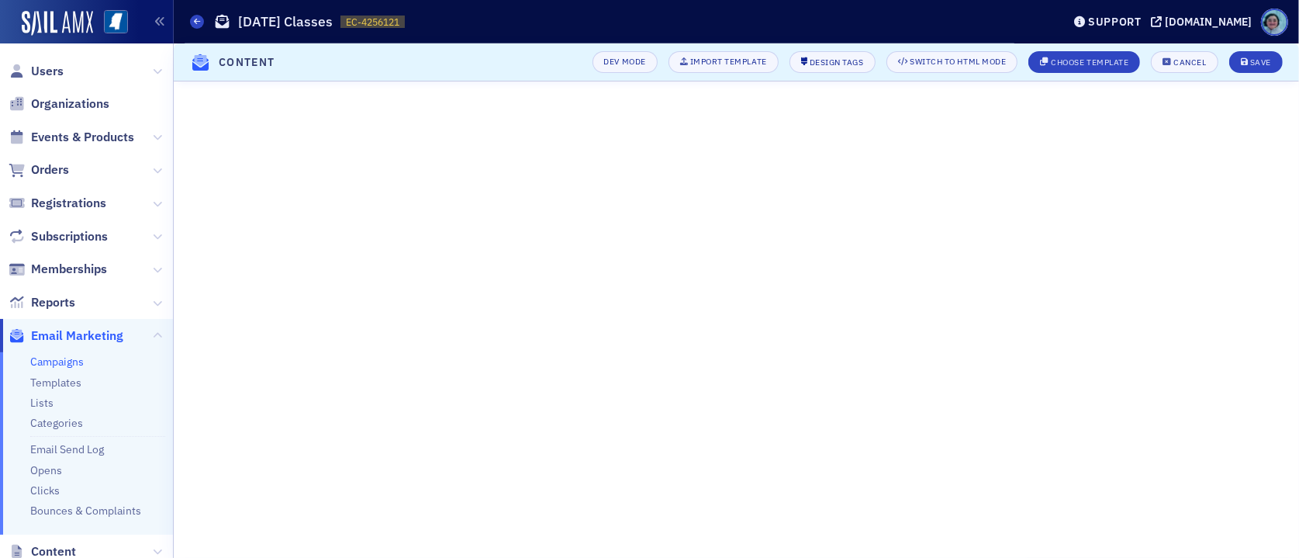
scroll to position [125, 0]
click at [1173, 54] on button "Cancel" at bounding box center [1184, 62] width 67 height 22
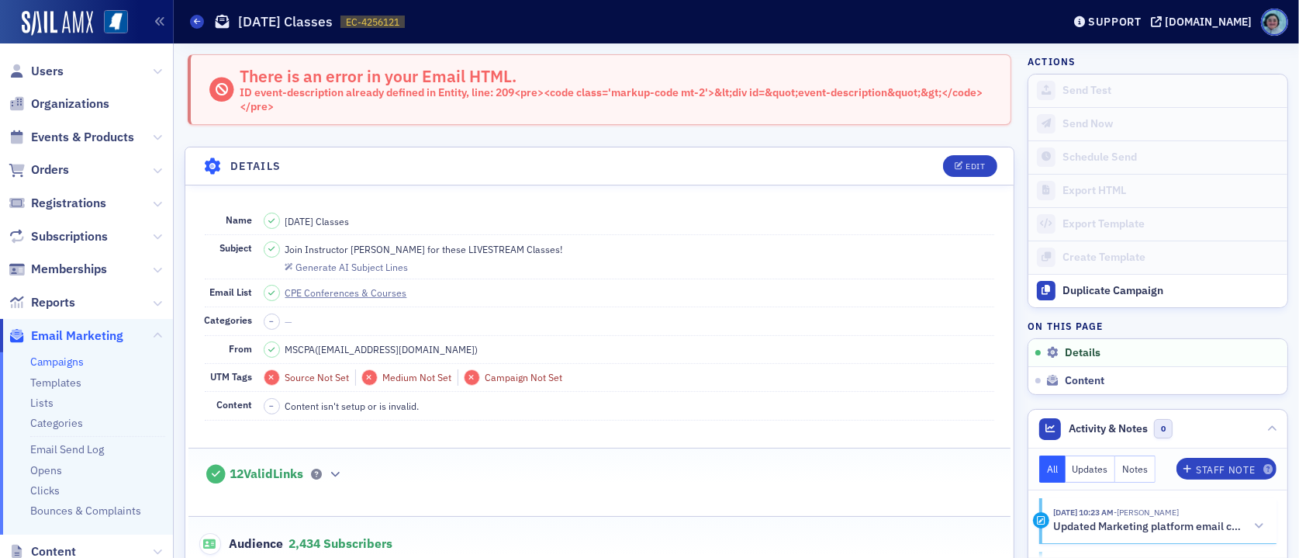
scroll to position [0, 0]
click at [1141, 26] on div "Support" at bounding box center [1115, 22] width 54 height 14
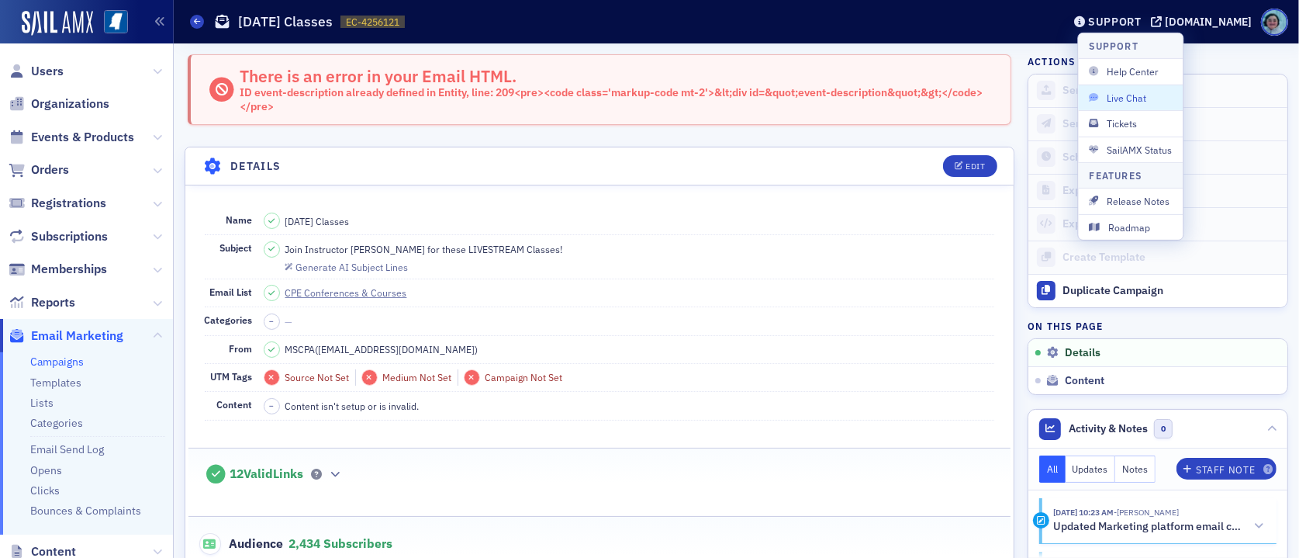
click at [1140, 91] on span "Live Chat" at bounding box center [1130, 98] width 83 height 14
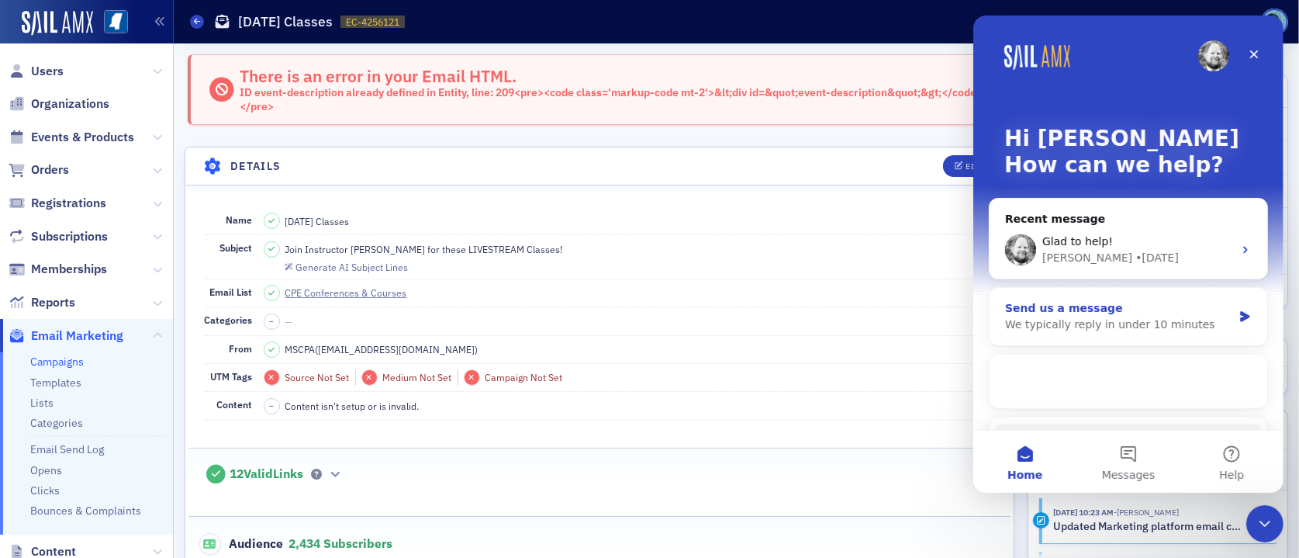
click at [1086, 311] on div "Send us a message" at bounding box center [1117, 308] width 227 height 16
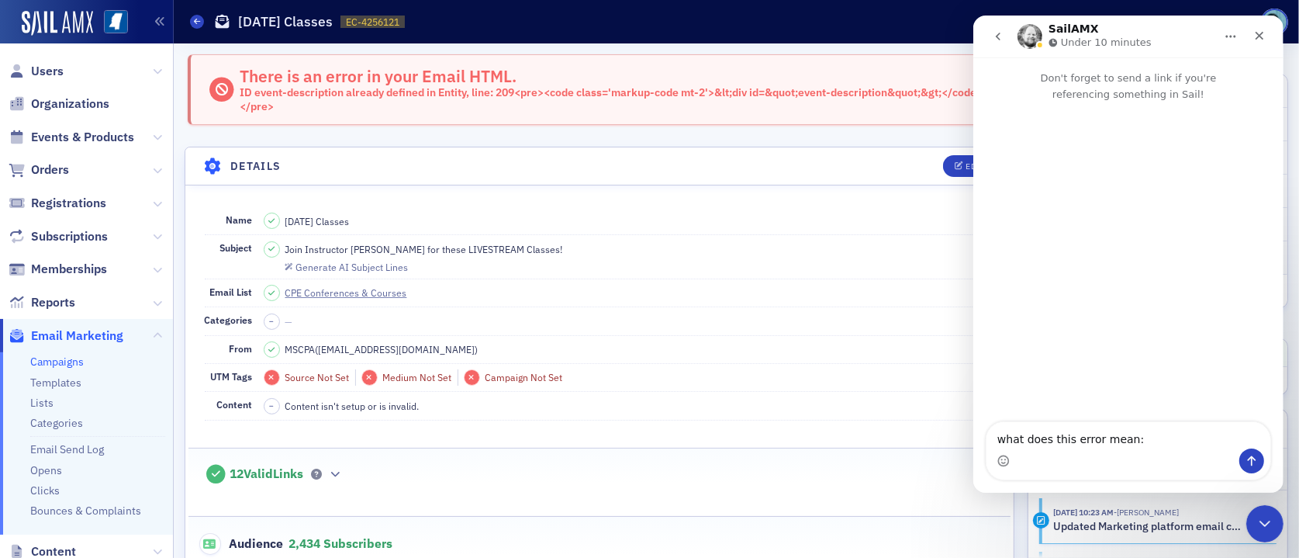
type textarea "what does this error mean: [URL][DOMAIN_NAME]"
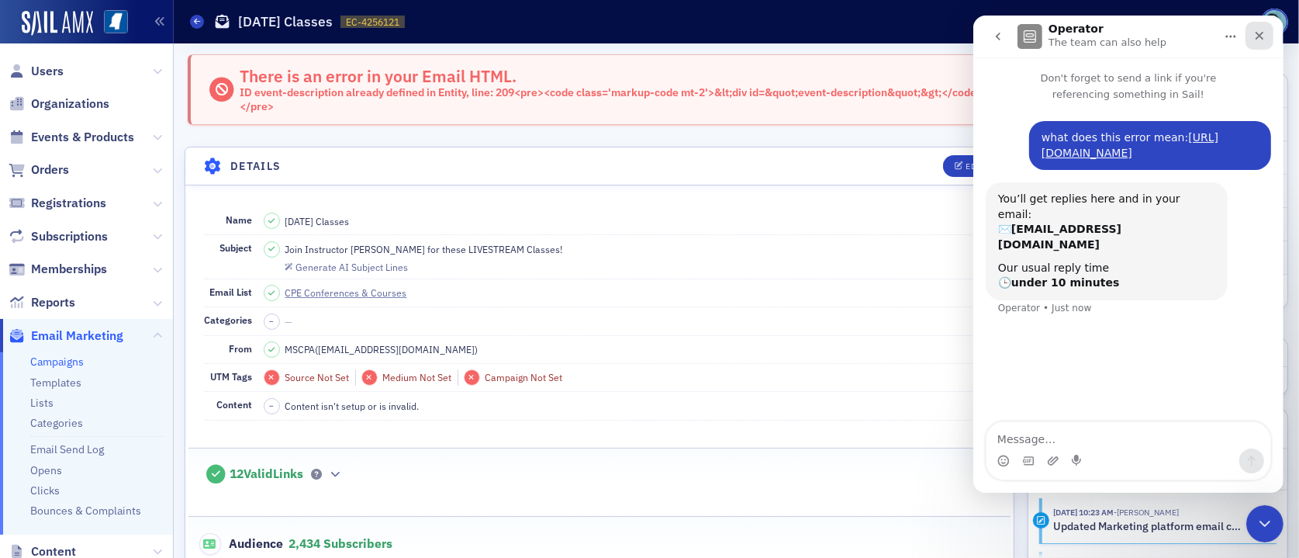
click at [1226, 33] on div "Close" at bounding box center [1259, 36] width 28 height 28
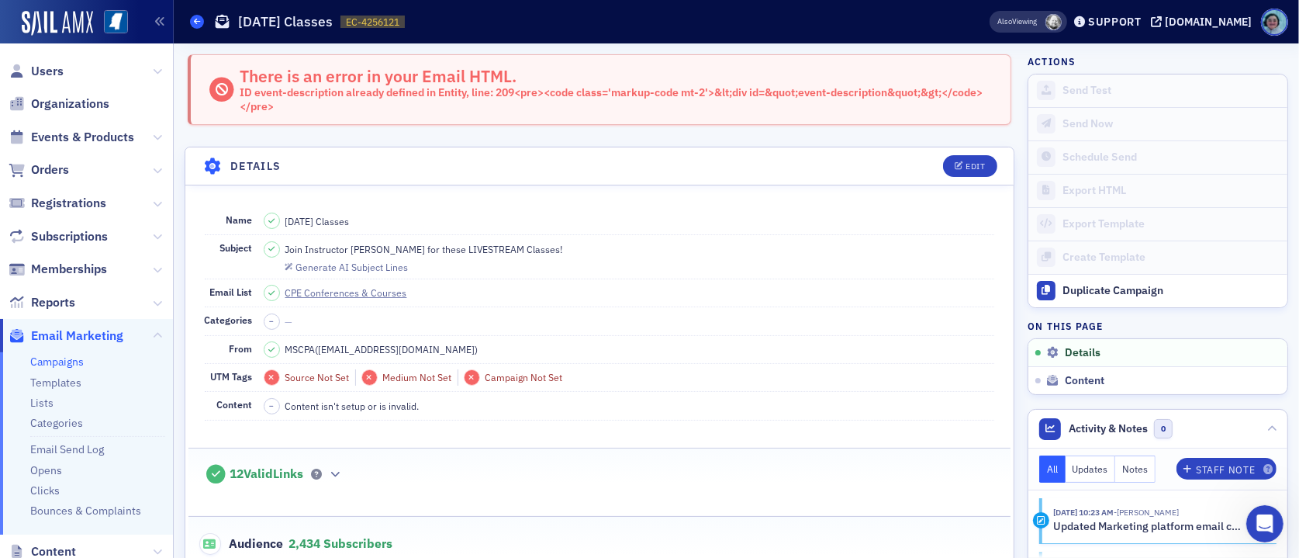
click at [196, 20] on icon at bounding box center [197, 21] width 6 height 7
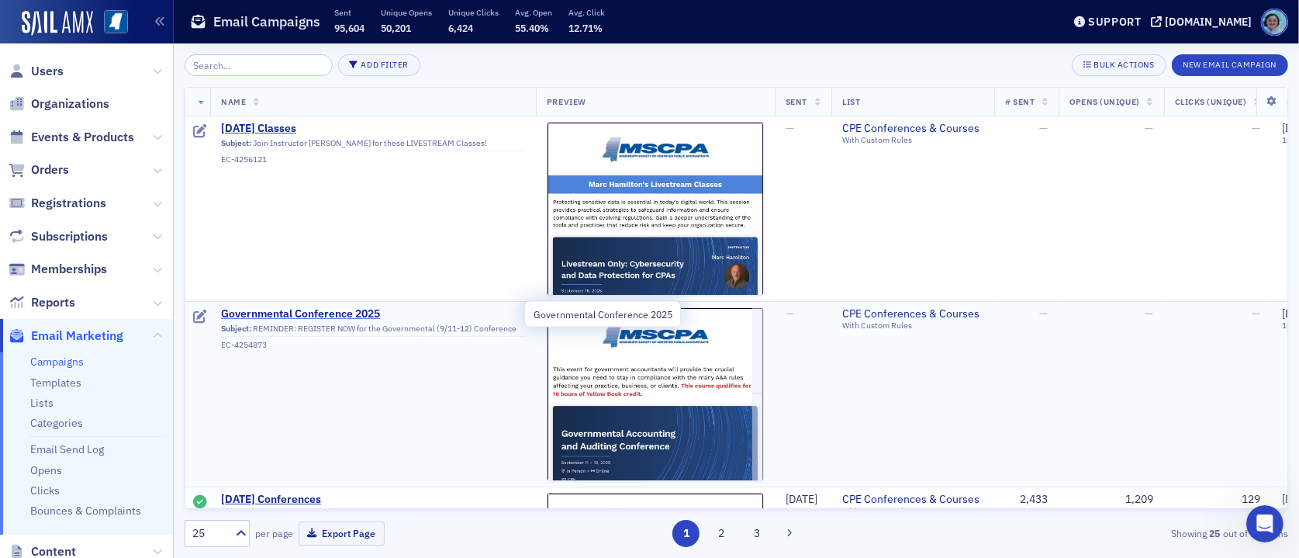
click at [342, 317] on span "Governmental Conference 2025" at bounding box center [373, 314] width 304 height 14
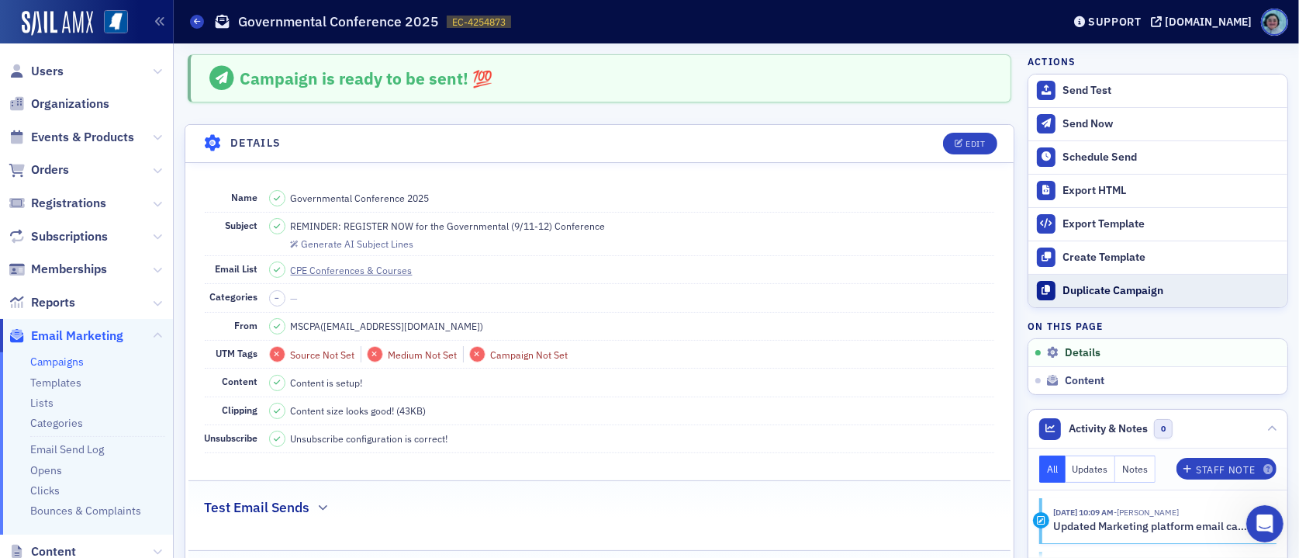
click at [1133, 286] on div "Duplicate Campaign" at bounding box center [1170, 291] width 217 height 14
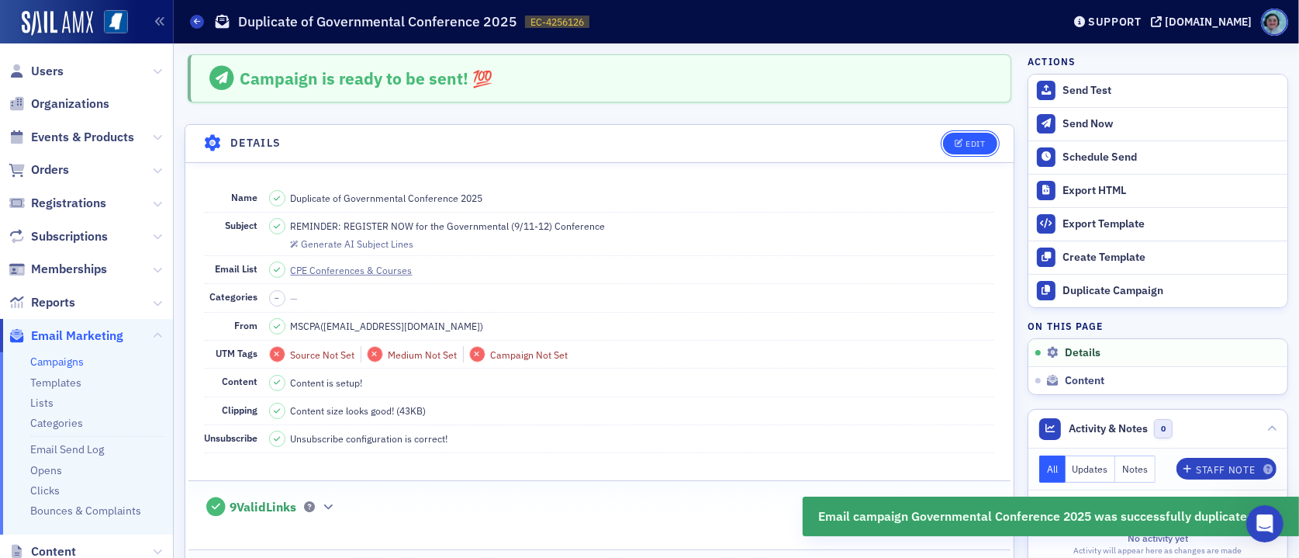
click at [969, 143] on div "Edit" at bounding box center [974, 144] width 19 height 9
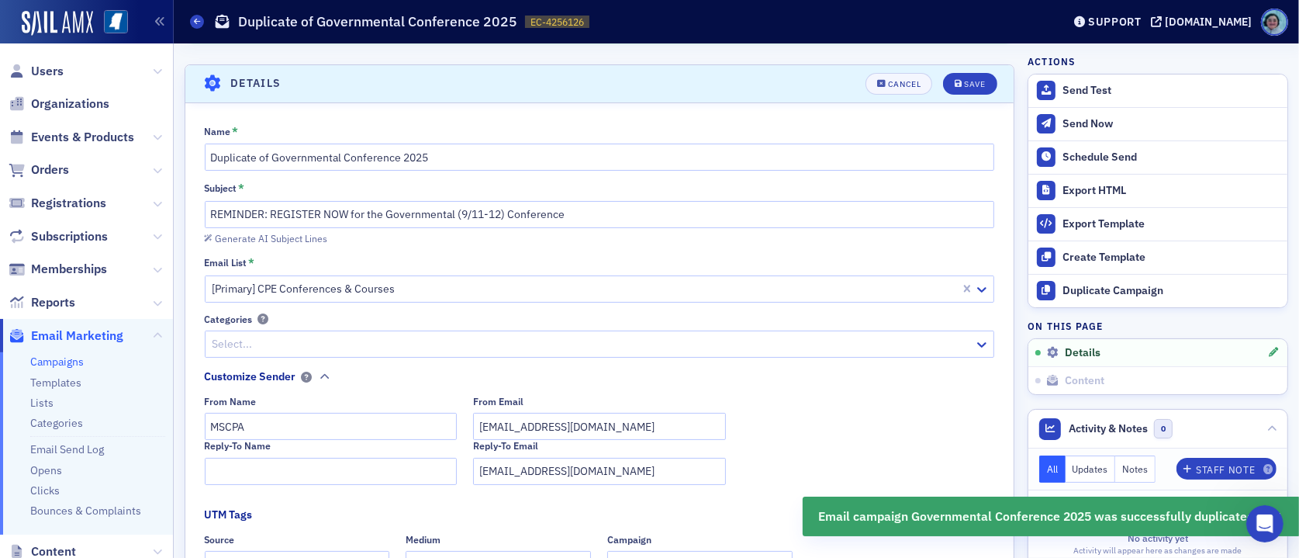
scroll to position [72, 0]
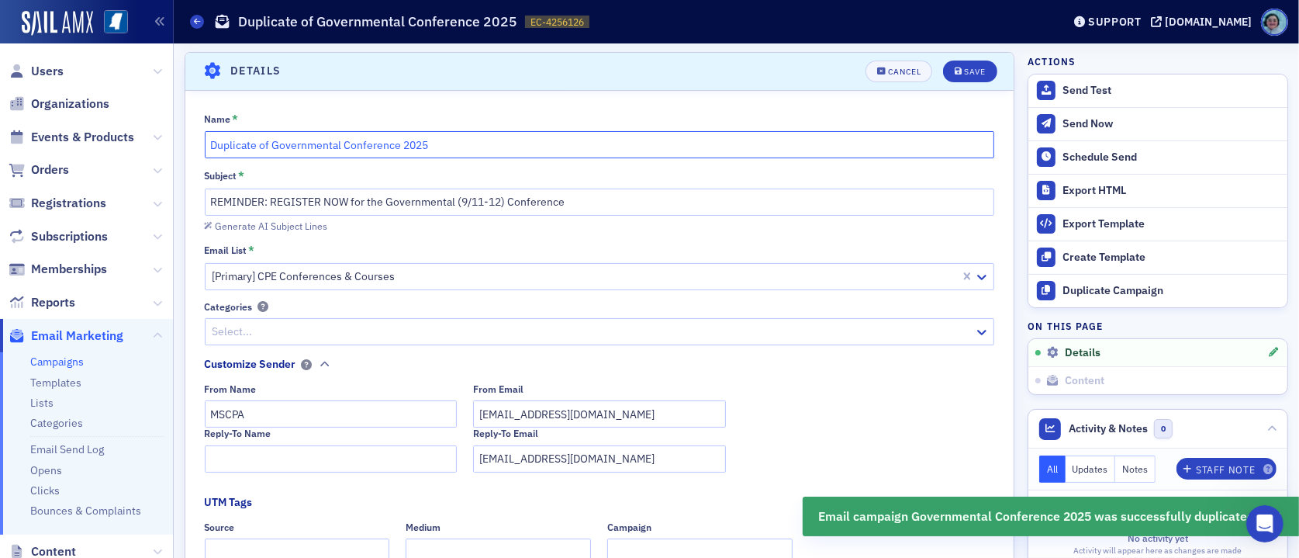
drag, startPoint x: 340, startPoint y: 142, endPoint x: 131, endPoint y: 88, distance: 215.3
click at [214, 123] on div "Name * Duplicate of Governmental Conference 2025" at bounding box center [600, 135] width 790 height 47
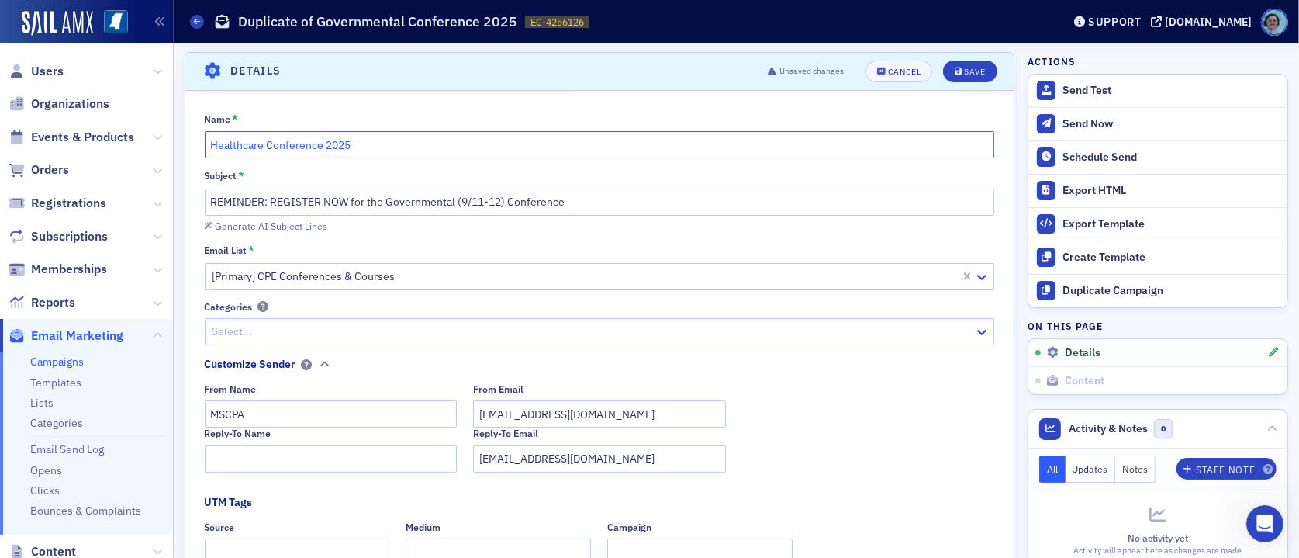
type input "Healthcare Conference 2025"
click at [428, 202] on input "REMINDER: REGISTER NOW for the Governmental (9/11-12) Conference" at bounding box center [600, 201] width 790 height 27
click at [427, 202] on input "REMINDER: REGISTER NOW for the Governmental (9/11-12) Conference" at bounding box center [600, 201] width 790 height 27
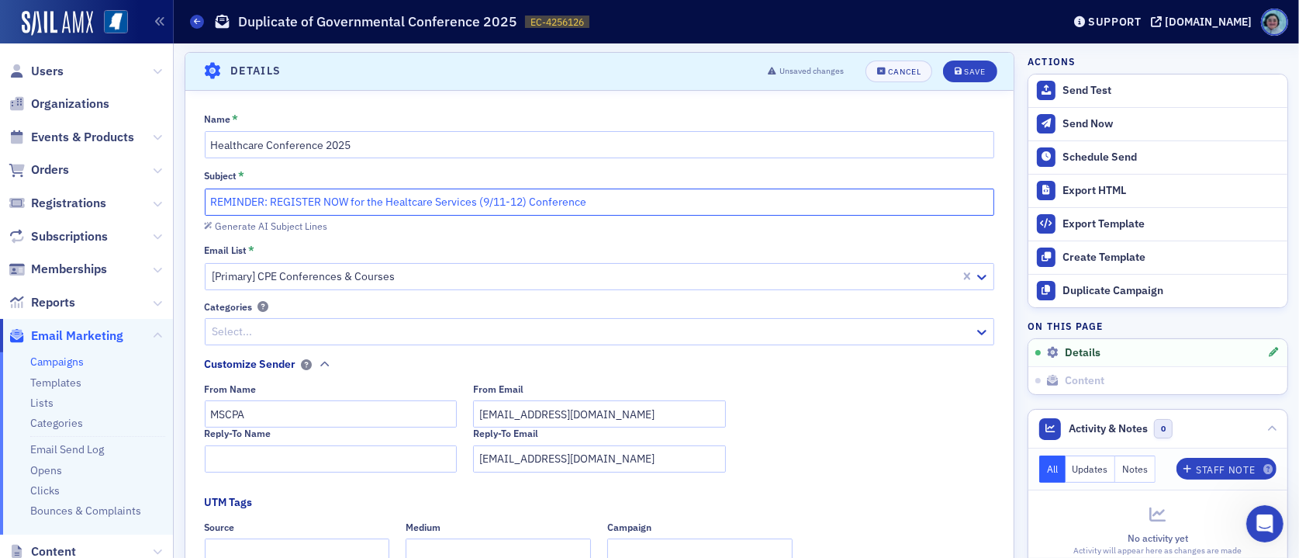
click at [416, 207] on input "REMINDER: REGISTER NOW for the Healtcare Services (9/11-12) Conference" at bounding box center [600, 201] width 790 height 27
drag, startPoint x: 534, startPoint y: 197, endPoint x: 506, endPoint y: 201, distance: 28.2
click at [506, 201] on input "REMINDER: REGISTER NOW for the Health Care Services (9/11-12) Conference" at bounding box center [600, 201] width 790 height 27
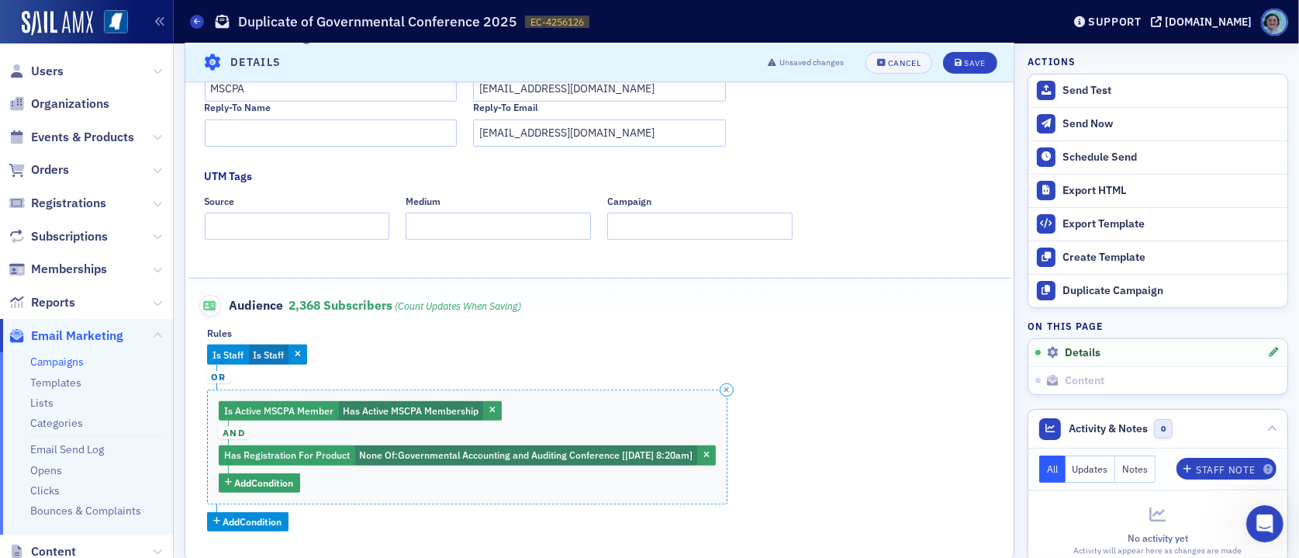
scroll to position [537, 0]
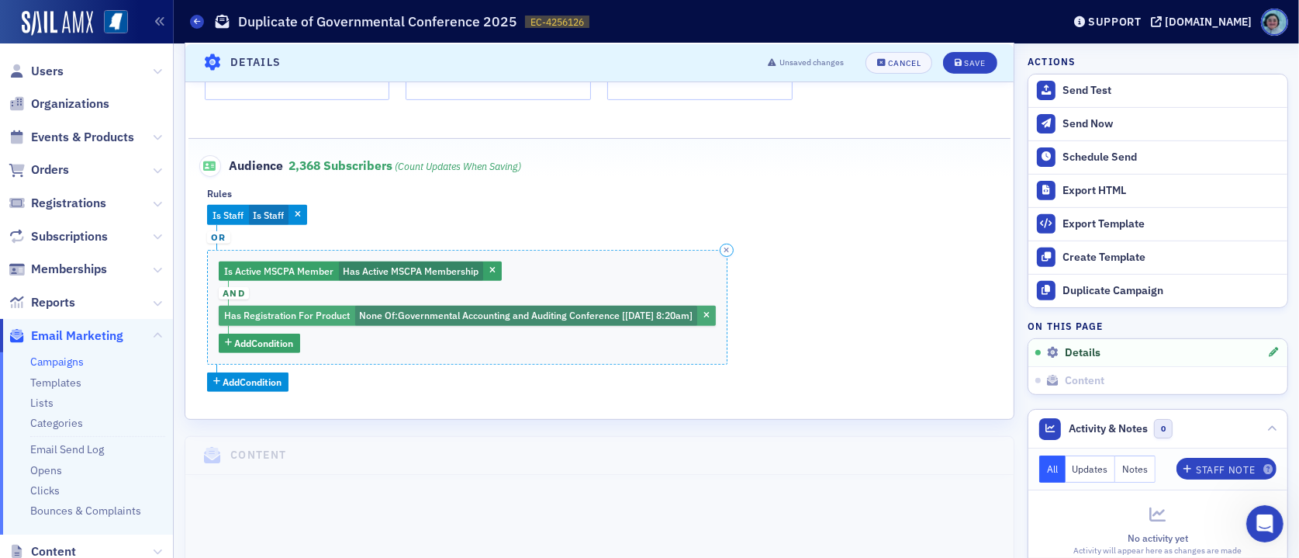
type input "REMINDER: REGISTER NOW for the Health Care Services (9/18) Conference"
click at [579, 316] on span "Governmental Accounting and Auditing Conference [[DATE] 8:20am]" at bounding box center [545, 315] width 295 height 12
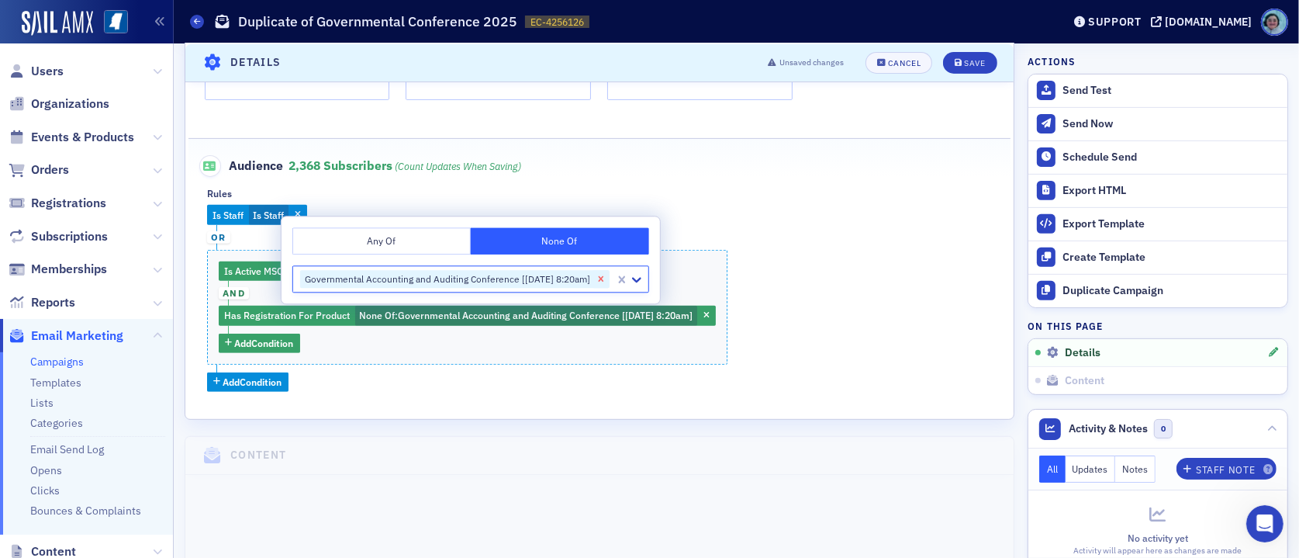
click at [606, 274] on icon "Remove Governmental Accounting and Auditing Conference [9/11/2025 8:20am]" at bounding box center [601, 279] width 11 height 11
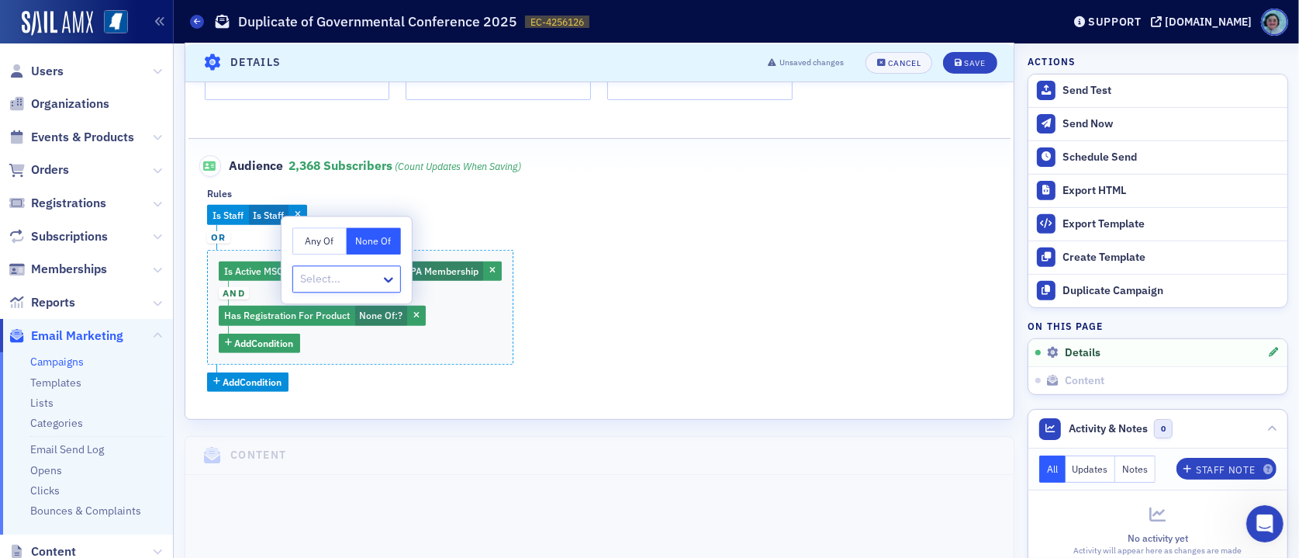
click at [357, 281] on div at bounding box center [339, 278] width 81 height 19
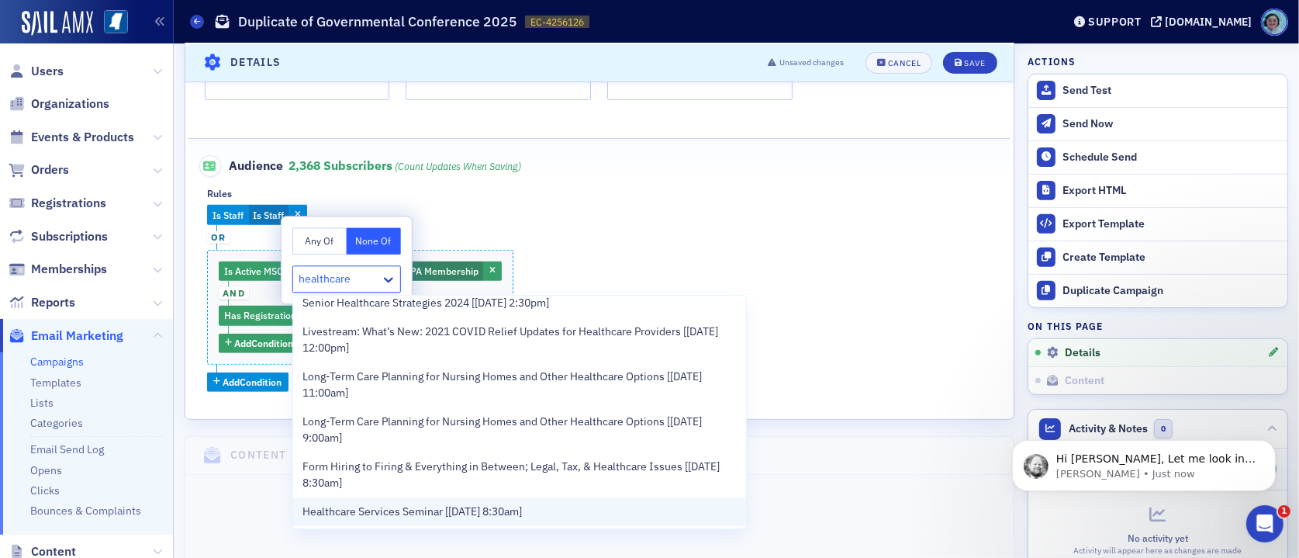
scroll to position [0, 0]
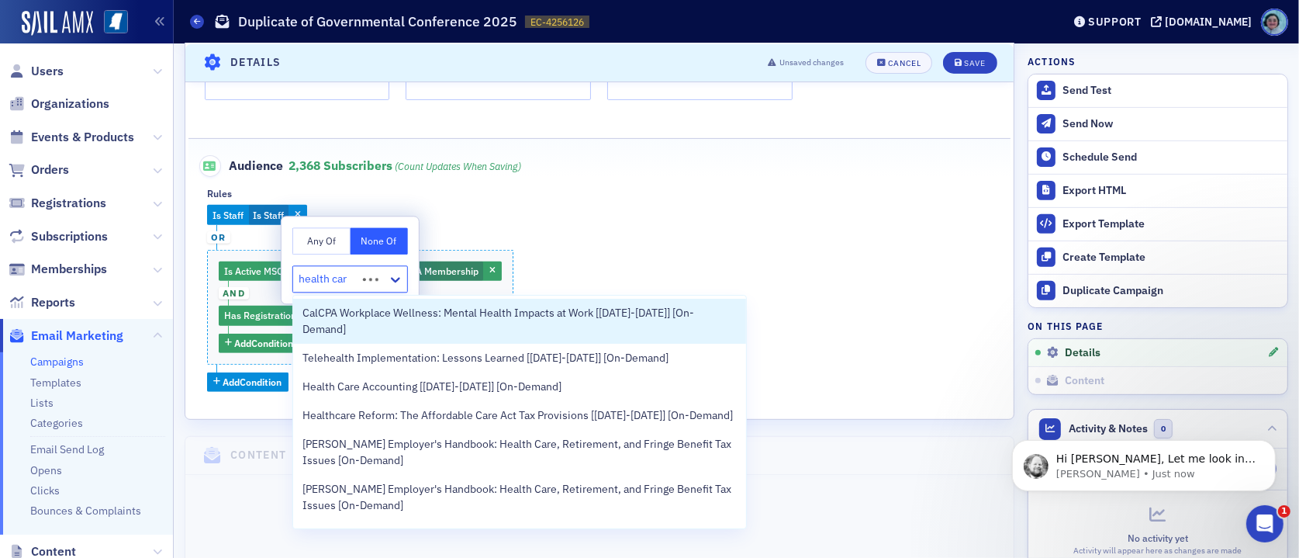
type input "health care"
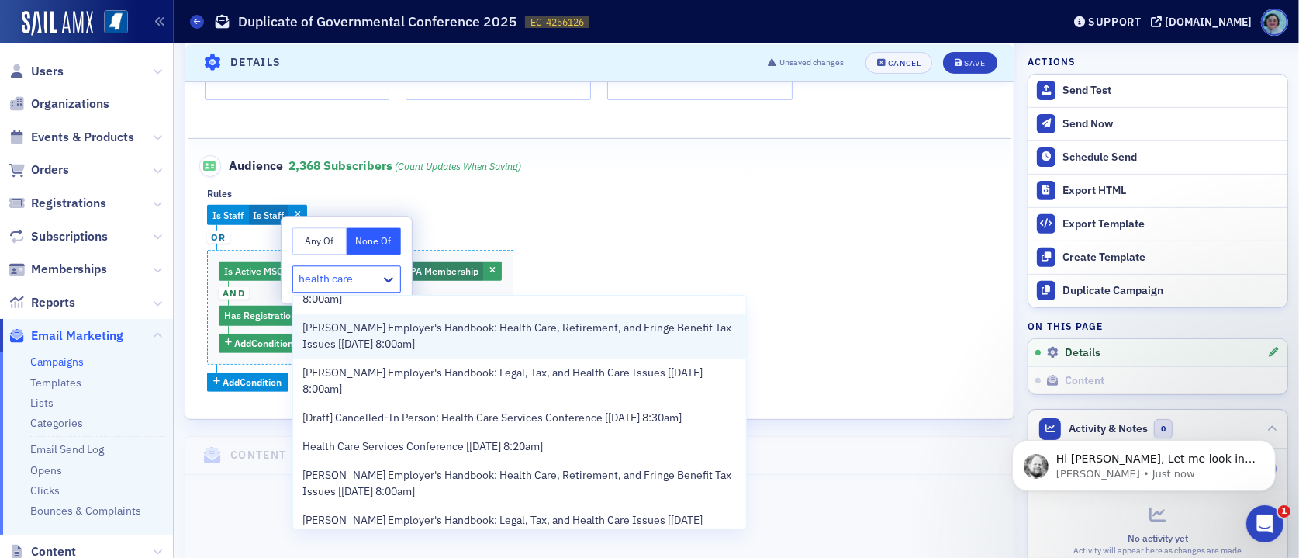
scroll to position [233, 0]
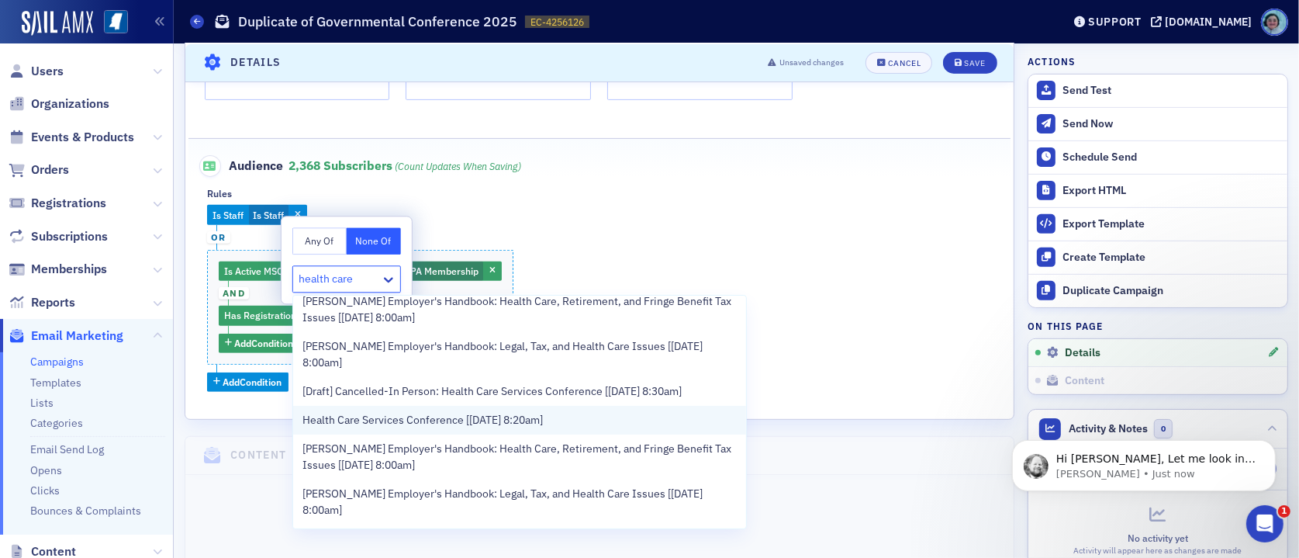
click at [567, 426] on div "Health Care Services Conference [[DATE] 8:20am]" at bounding box center [519, 420] width 434 height 16
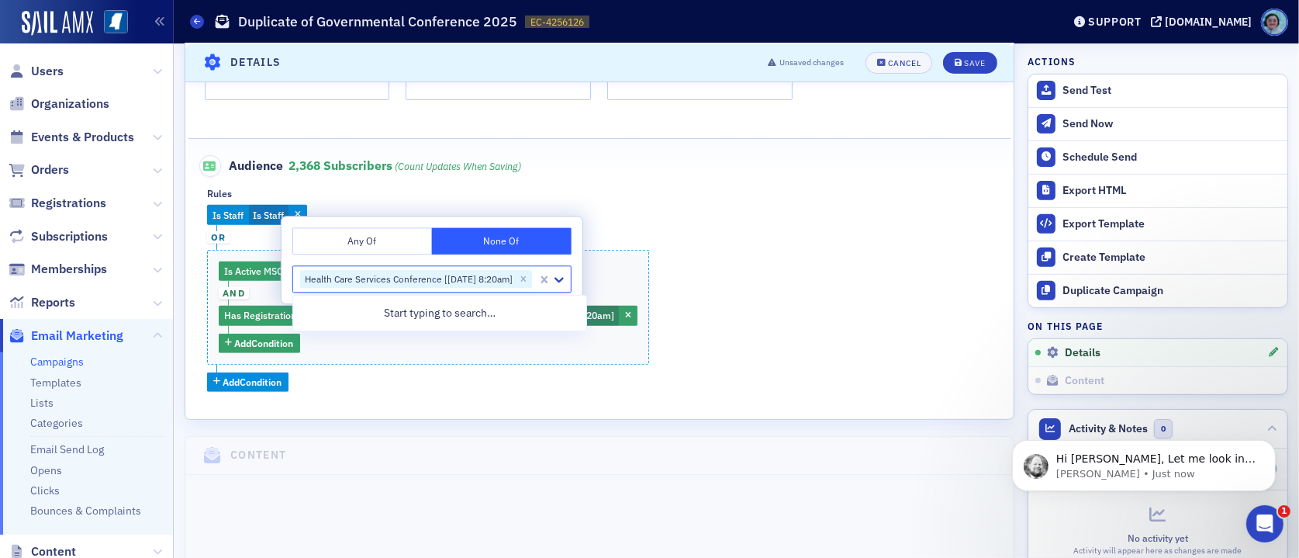
click at [720, 261] on div "Is Staff Is Staff or Is Active MSCPA Member Has Active MSCPA Membership and Has…" at bounding box center [599, 298] width 785 height 186
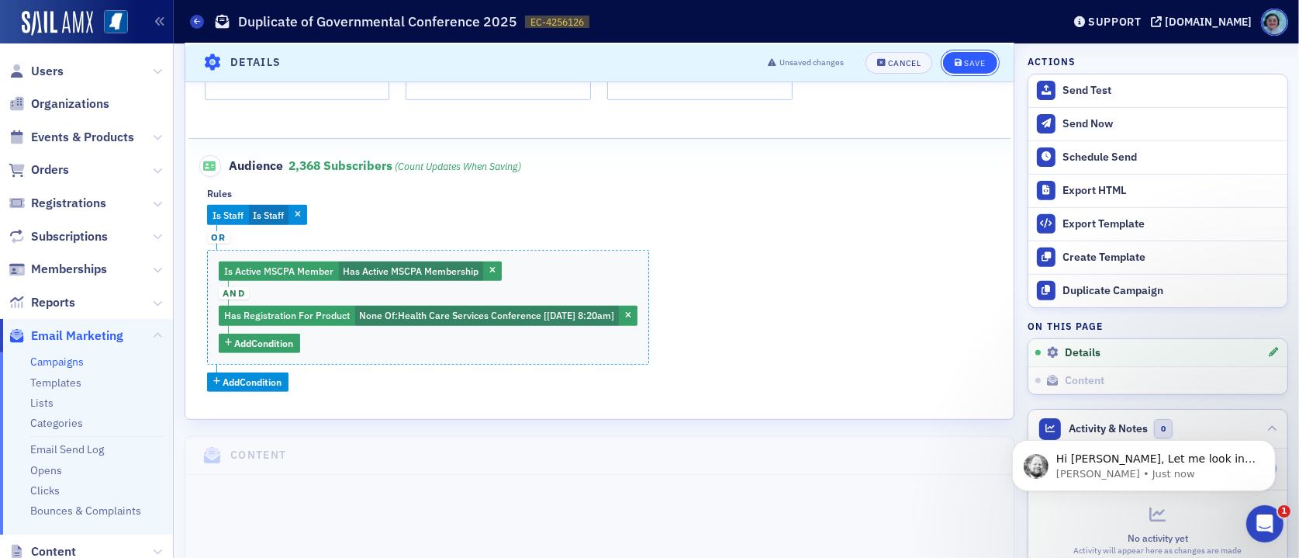
click at [967, 63] on div "Save" at bounding box center [974, 62] width 21 height 9
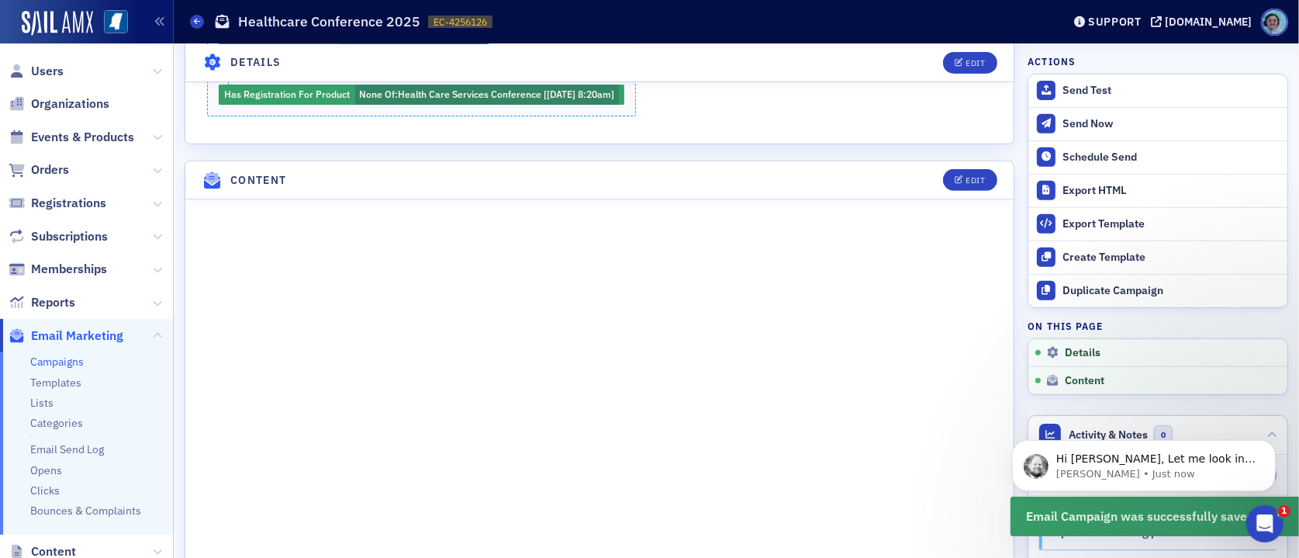
scroll to position [615, 0]
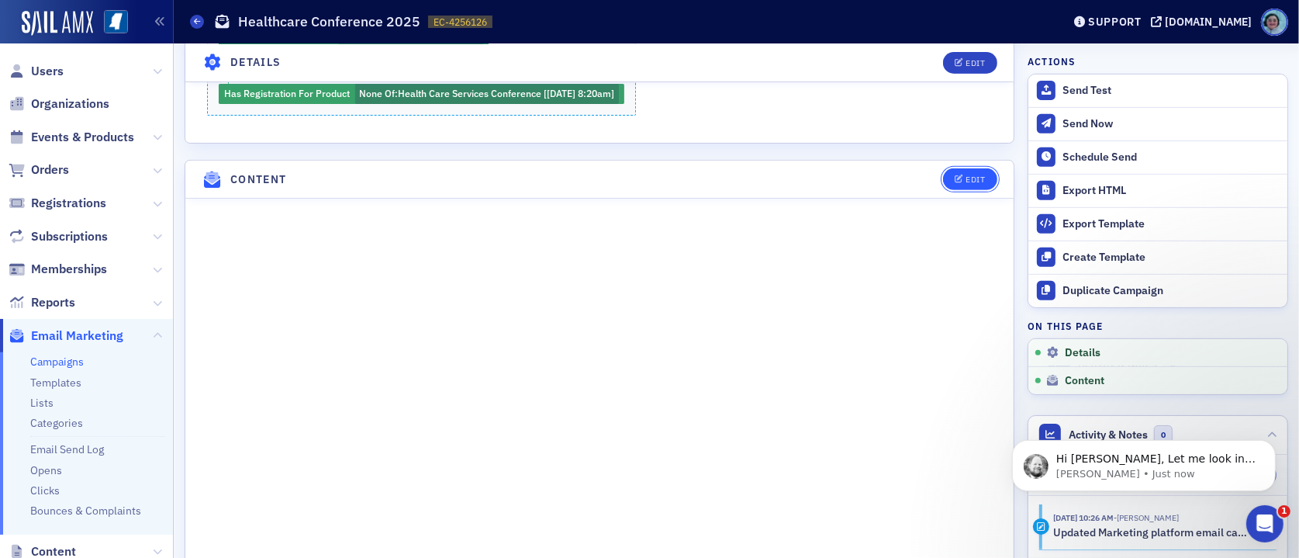
click at [961, 168] on button "Edit" at bounding box center [970, 179] width 54 height 22
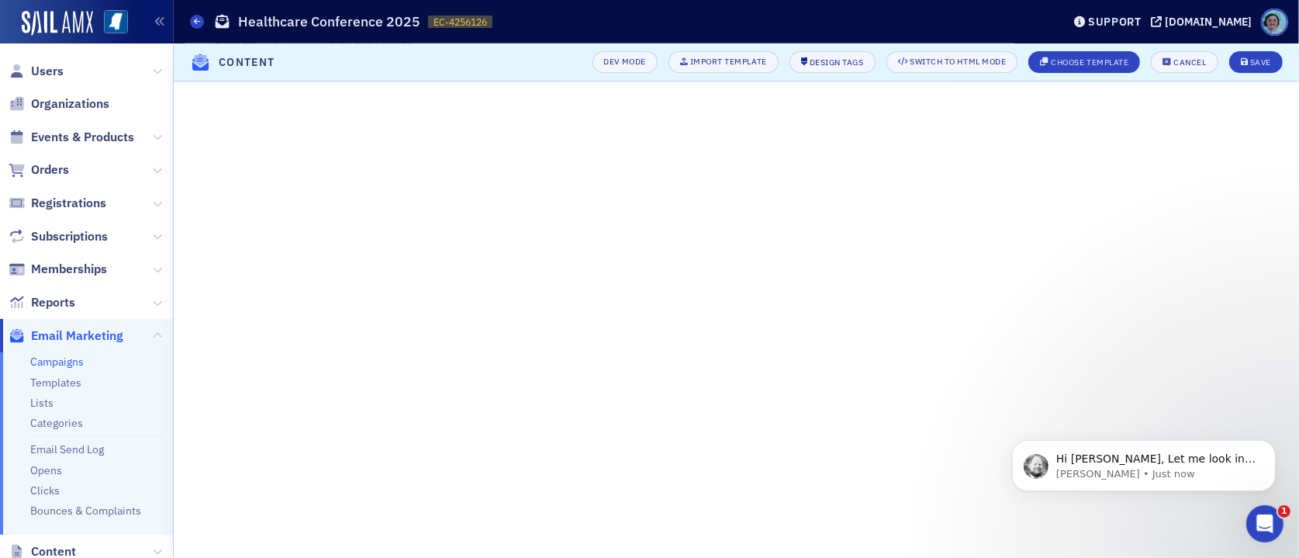
scroll to position [225, 0]
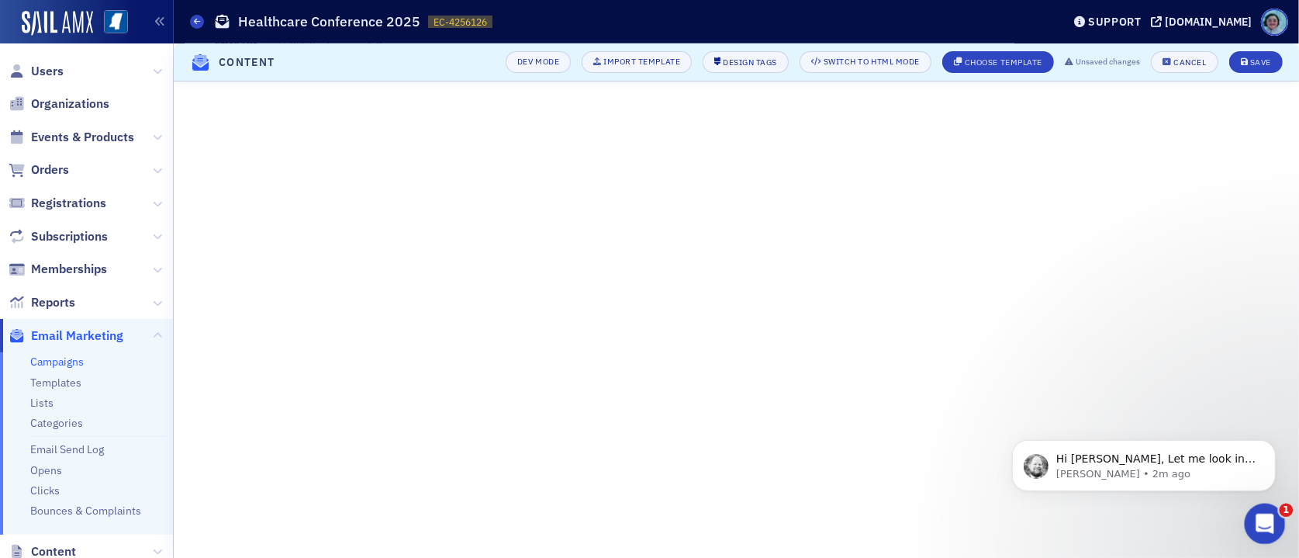
click at [1226, 517] on icon "Open Intercom Messenger" at bounding box center [1263, 522] width 26 height 26
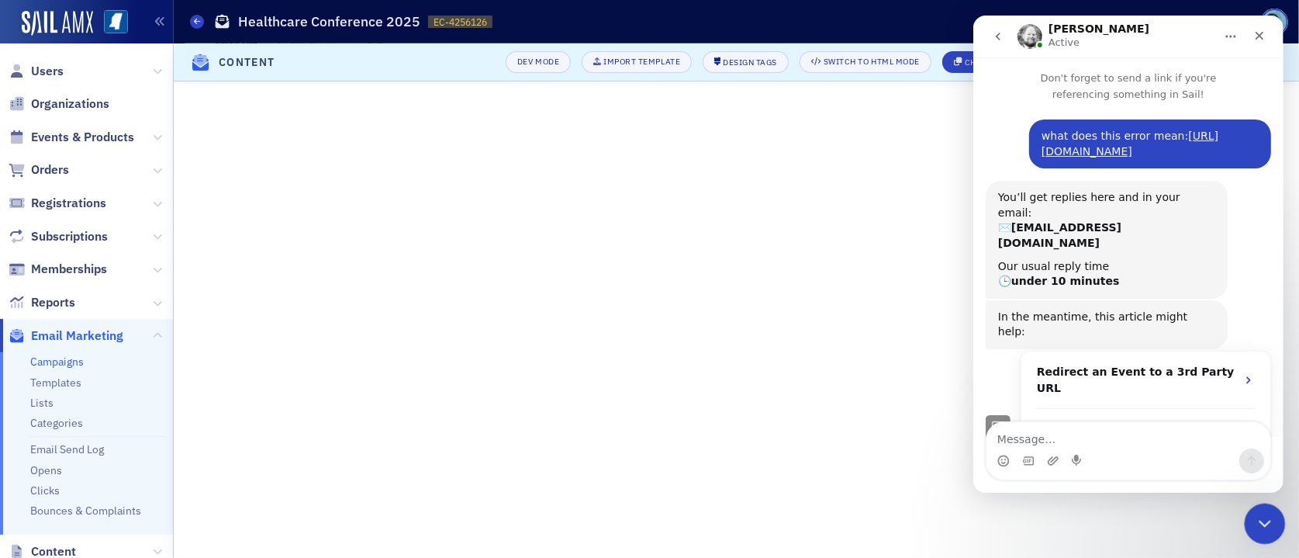
scroll to position [142, 0]
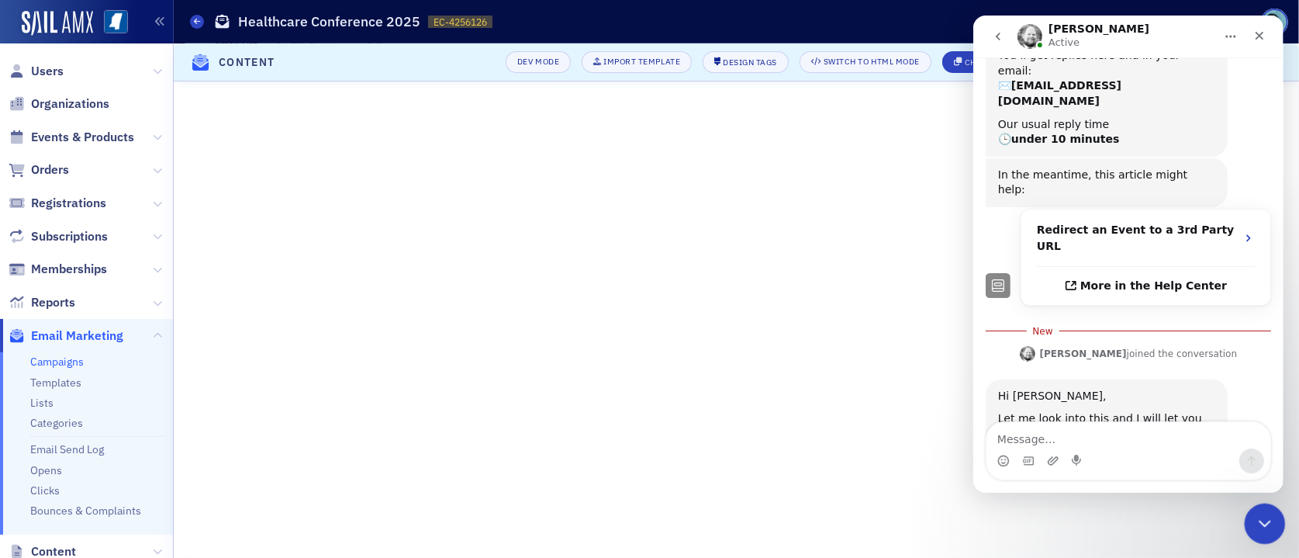
click at [1226, 517] on icon "Close Intercom Messenger" at bounding box center [1262, 521] width 19 height 19
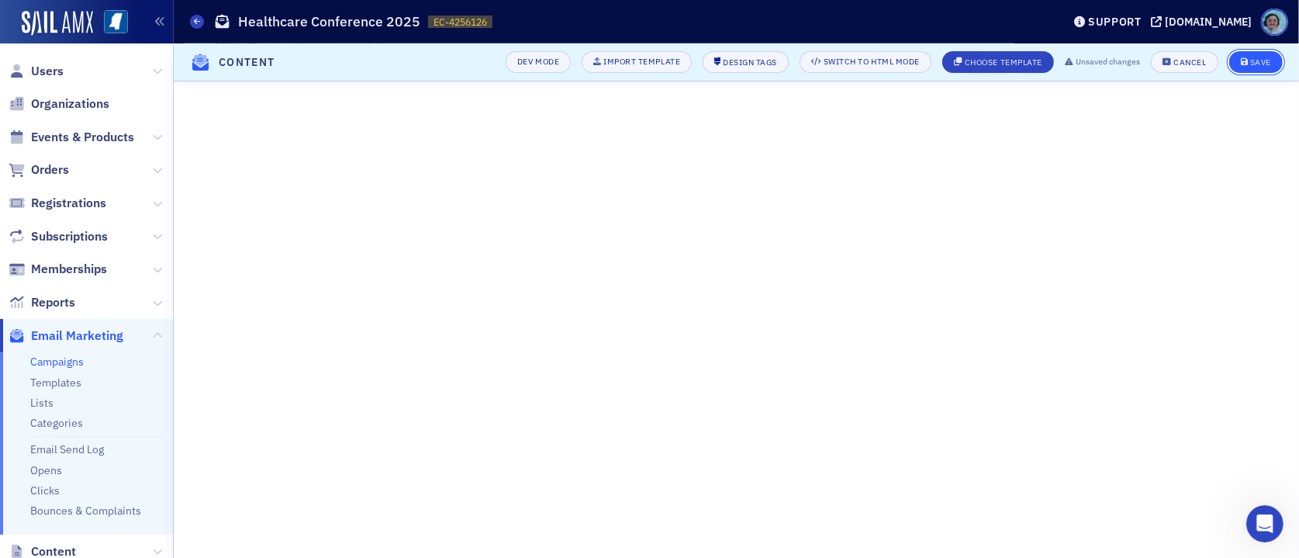
click at [1226, 58] on icon "submit" at bounding box center [1245, 62] width 8 height 9
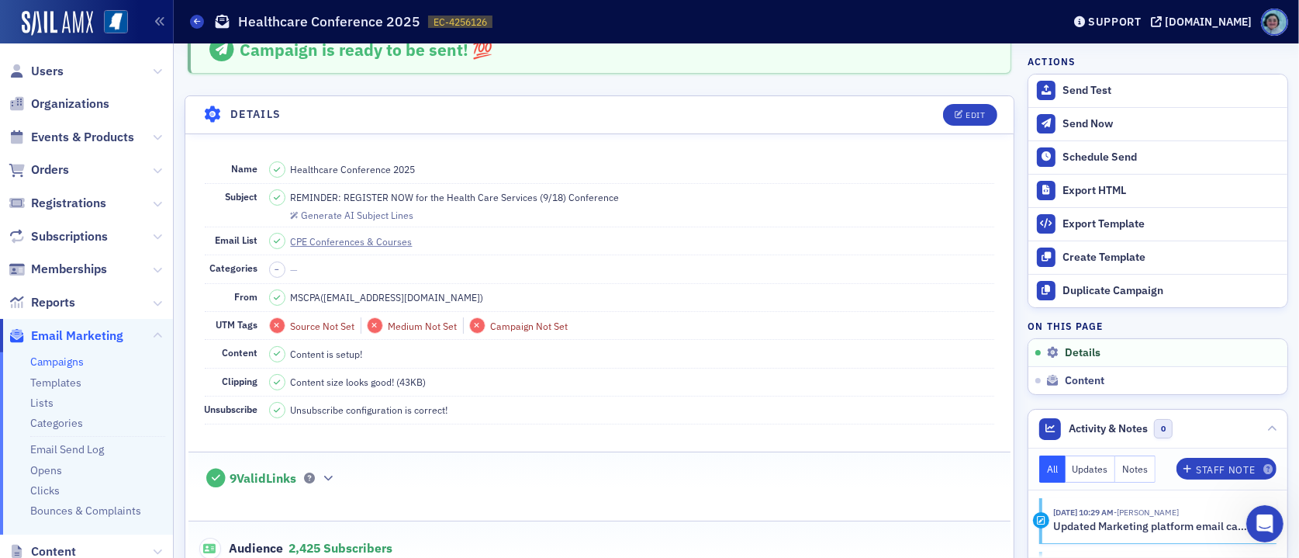
scroll to position [0, 0]
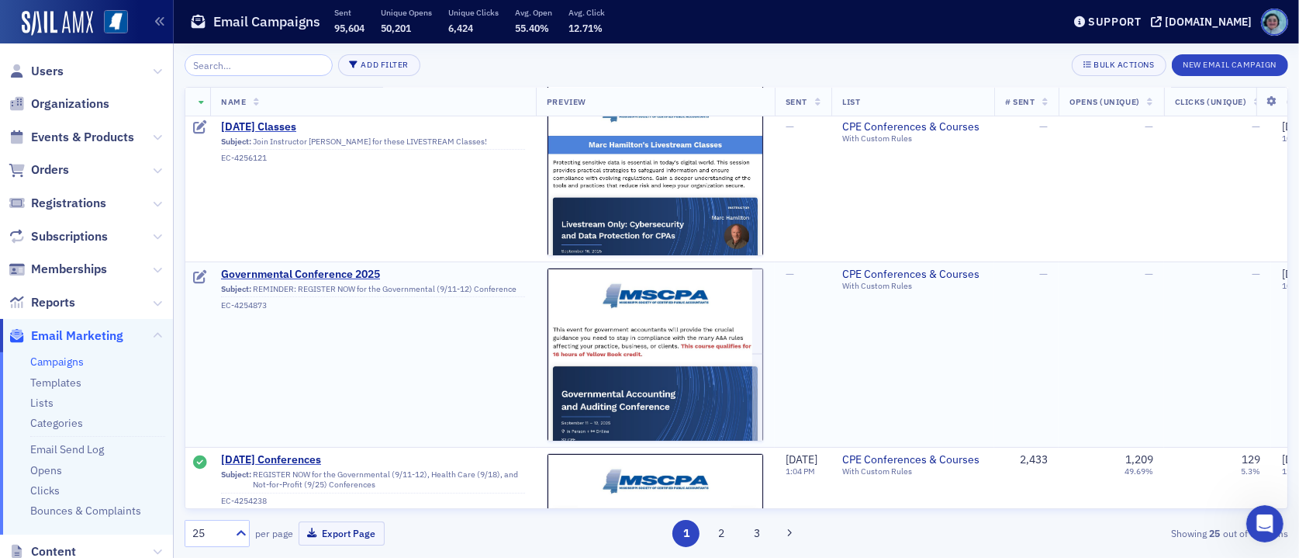
scroll to position [78, 0]
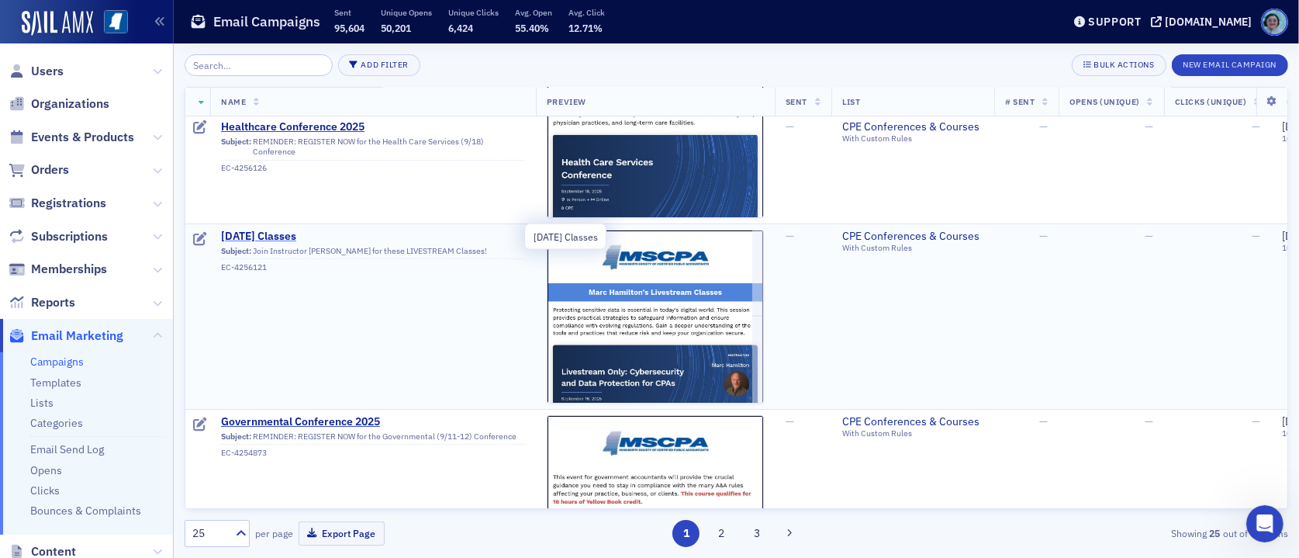
click at [319, 237] on span "[DATE] Classes" at bounding box center [373, 237] width 304 height 14
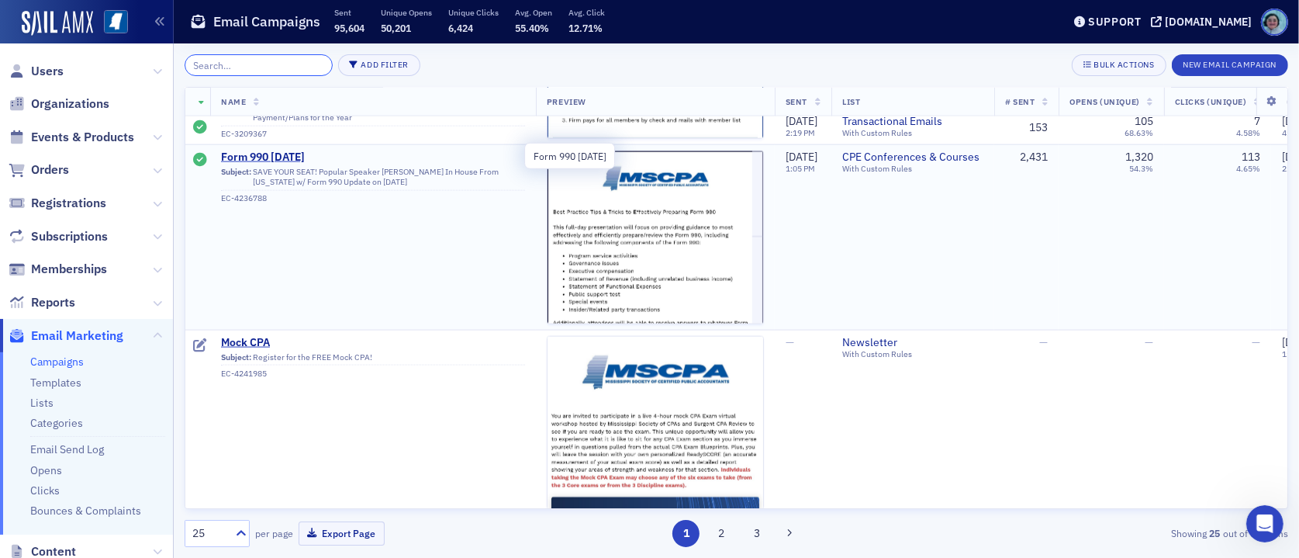
scroll to position [2016, 0]
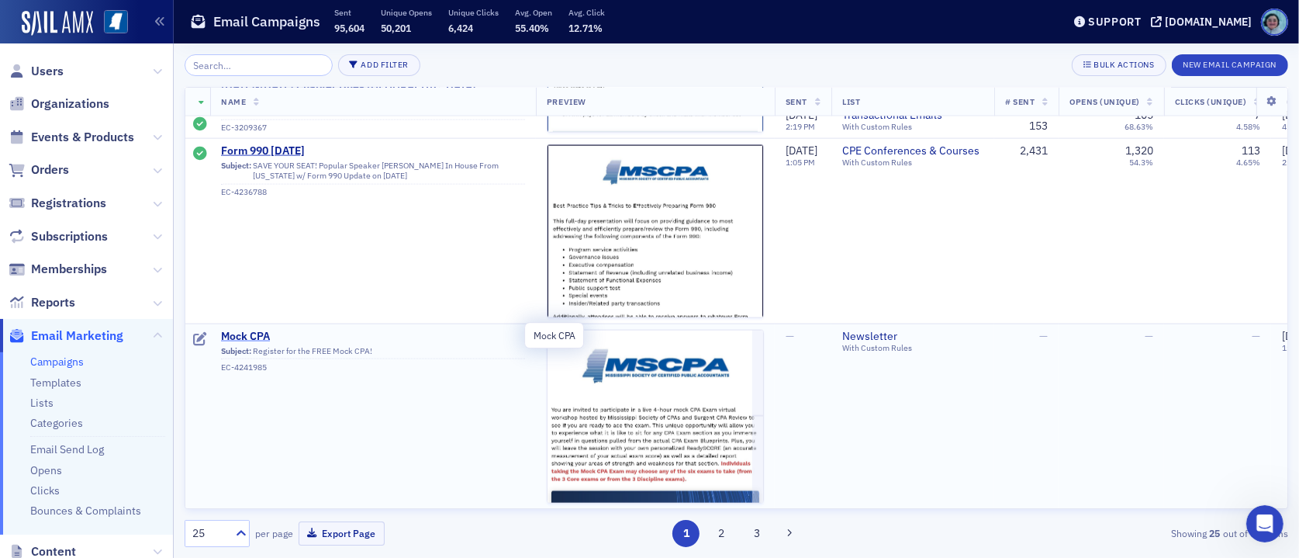
click at [261, 332] on span "Mock CPA" at bounding box center [373, 337] width 304 height 14
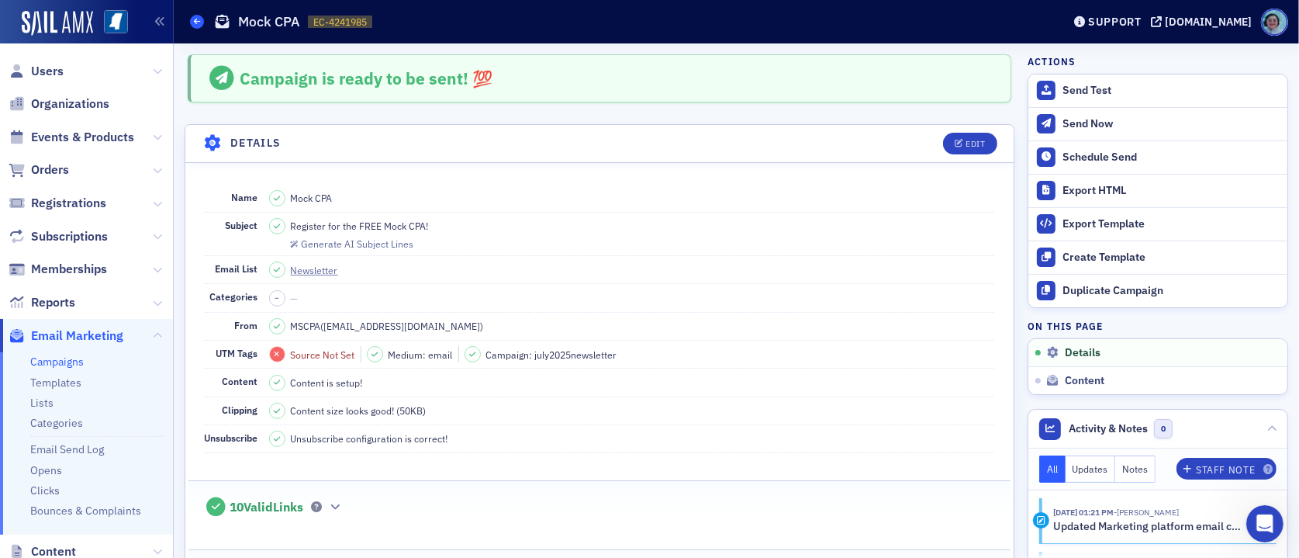
click at [194, 19] on icon at bounding box center [197, 21] width 6 height 7
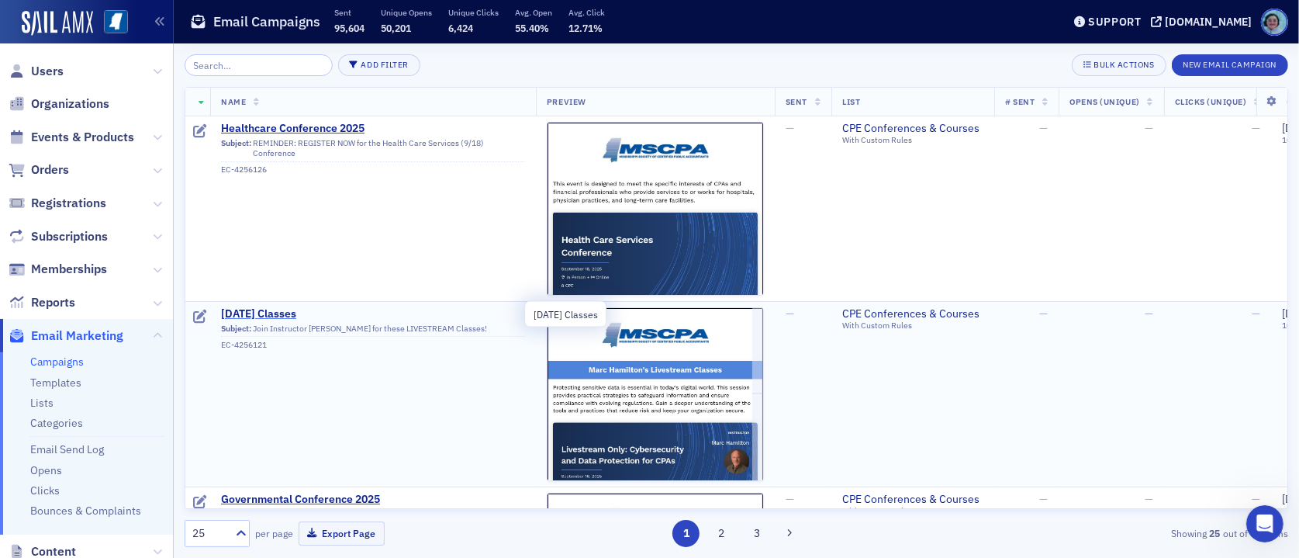
click at [322, 311] on span "[DATE] Classes" at bounding box center [373, 314] width 304 height 14
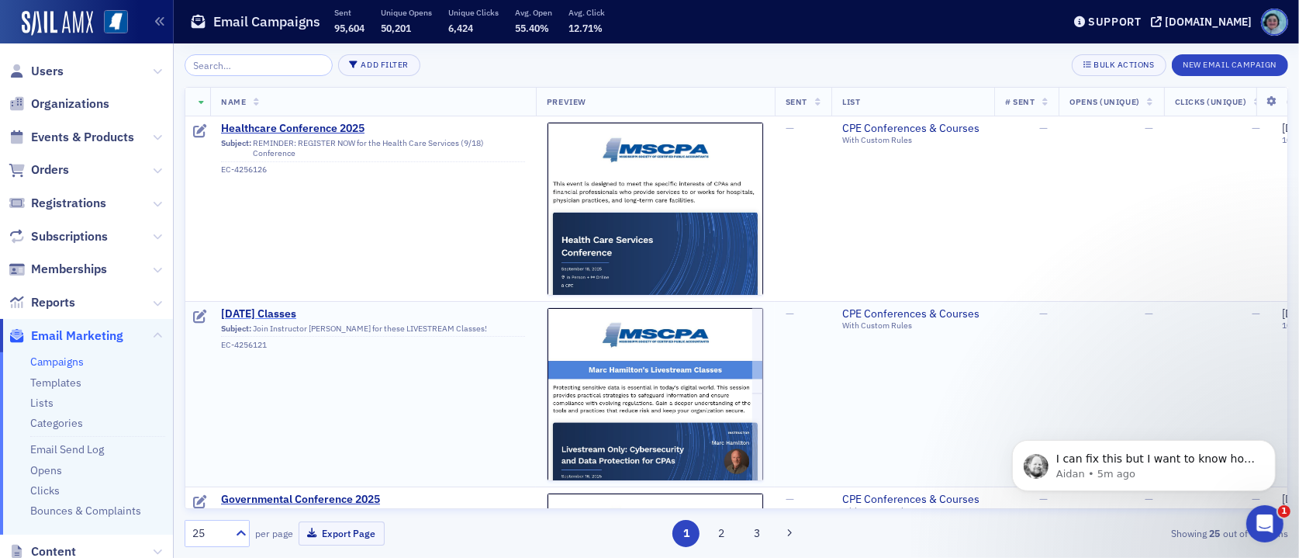
click at [325, 312] on span "[DATE] Classes" at bounding box center [373, 314] width 304 height 14
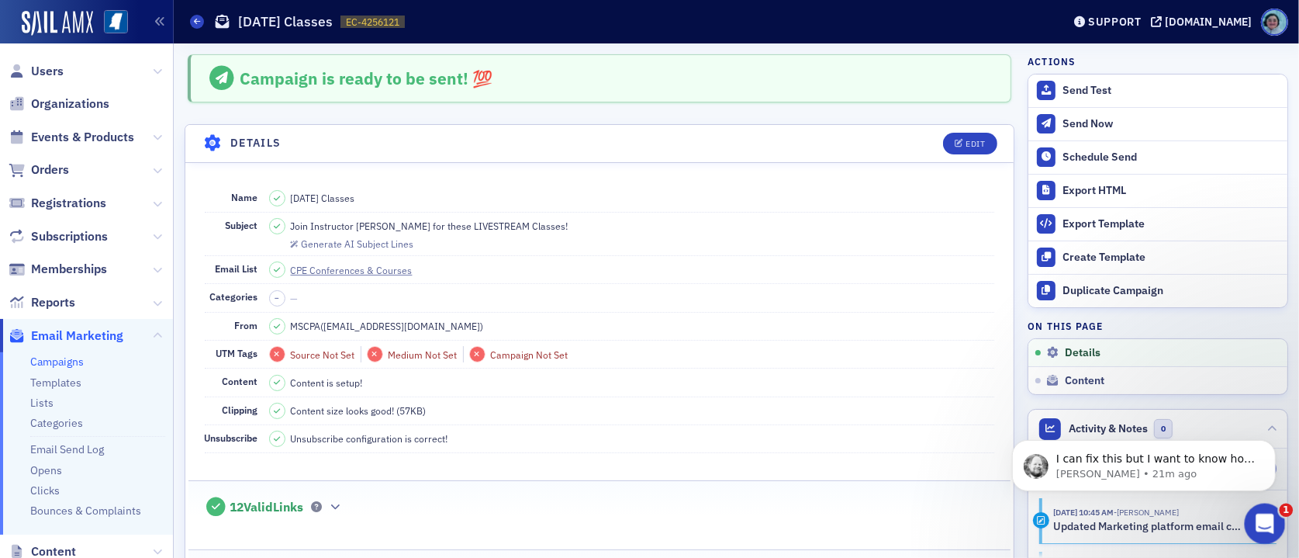
click at [1226, 521] on icon "Open Intercom Messenger" at bounding box center [1263, 522] width 26 height 26
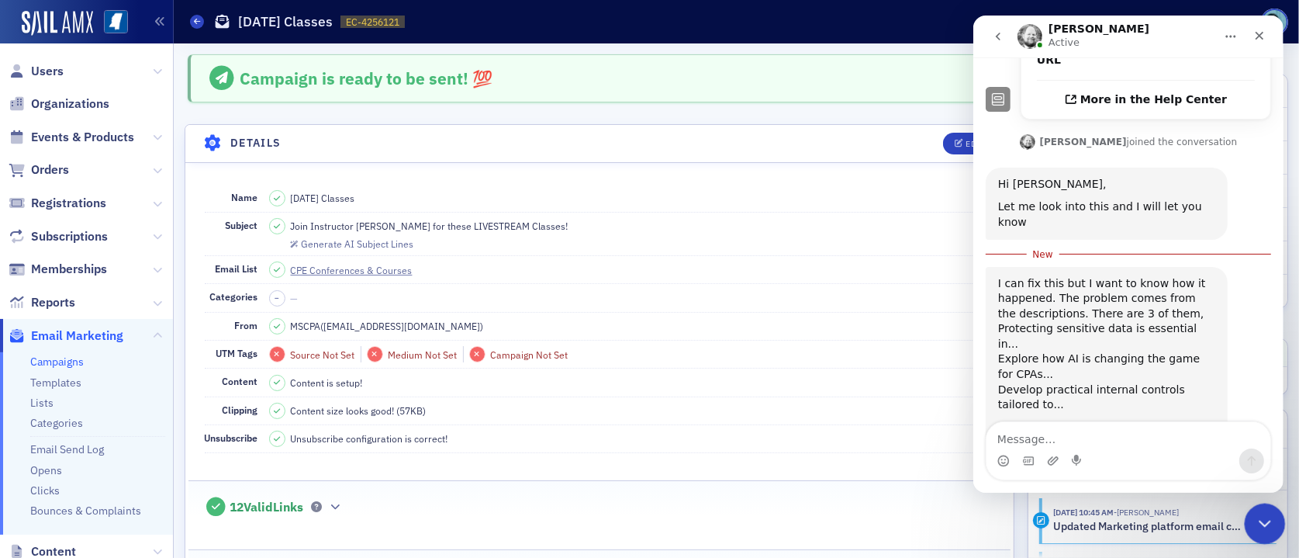
scroll to position [375, 0]
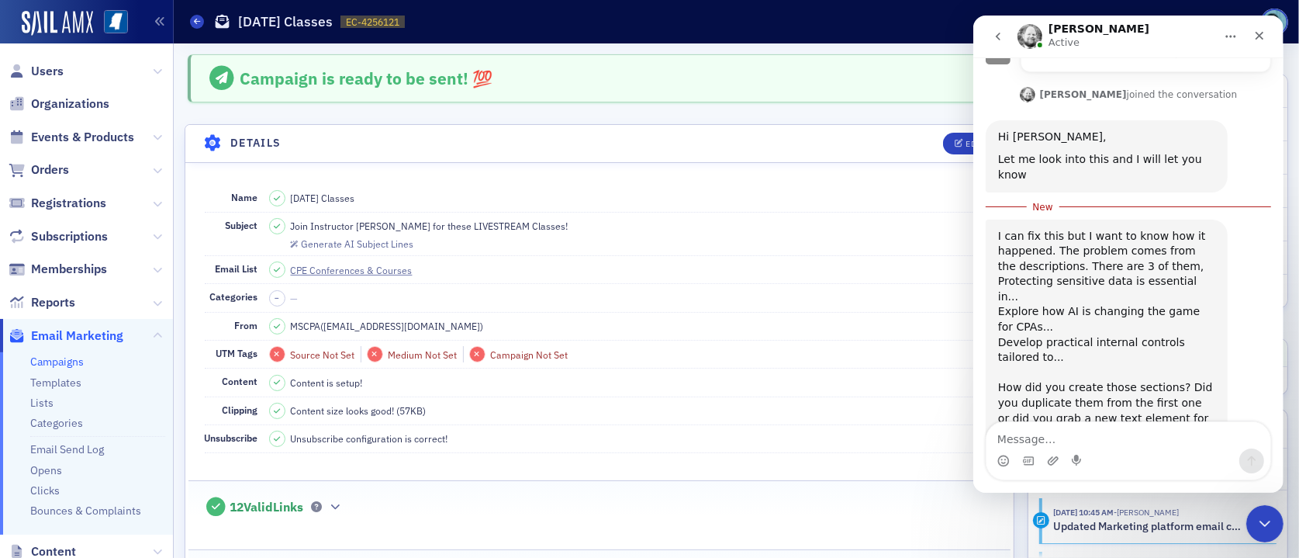
click at [194, 14] on div "Campaigns [DATE] Classes EC-4256121 4256121" at bounding box center [614, 21] width 848 height 29
click at [197, 21] on icon at bounding box center [197, 21] width 6 height 7
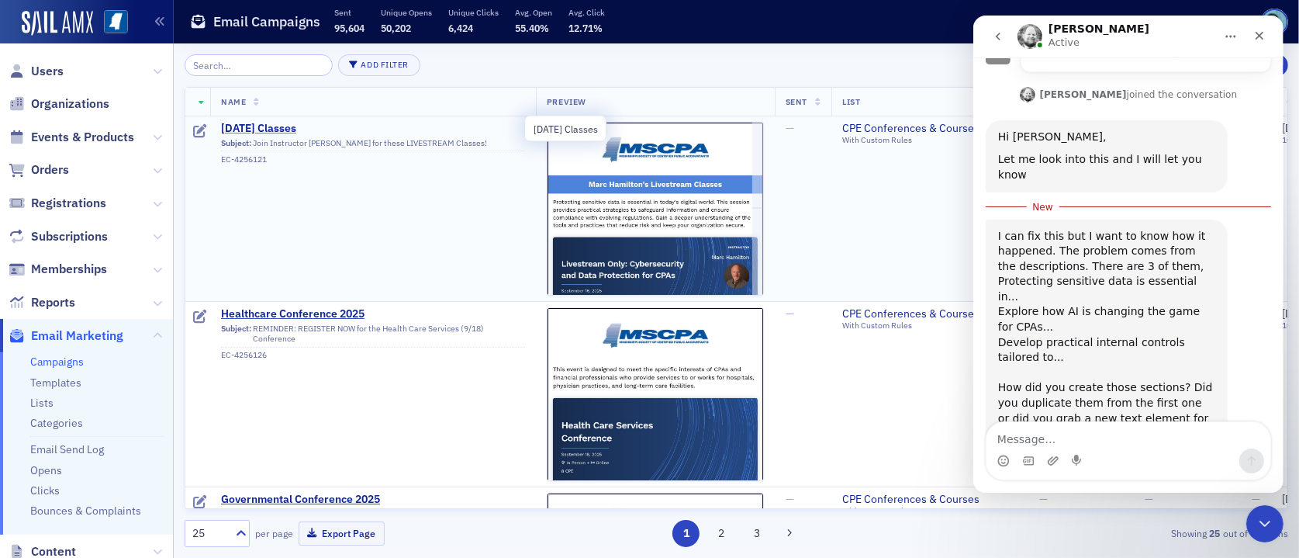
click at [312, 130] on span "[DATE] Classes" at bounding box center [373, 129] width 304 height 14
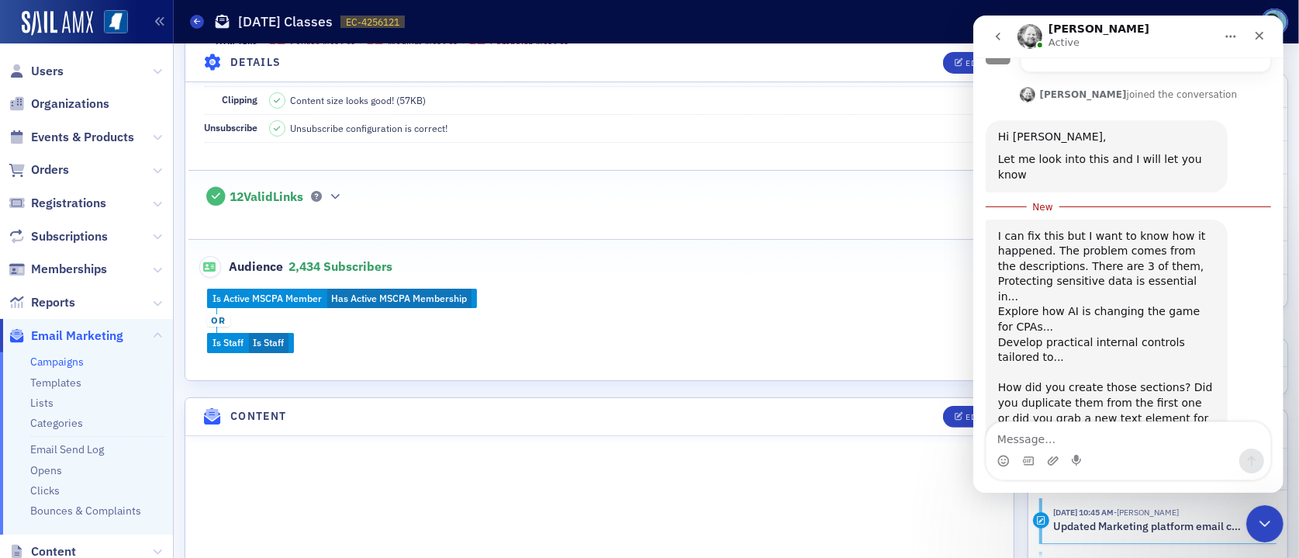
scroll to position [543, 0]
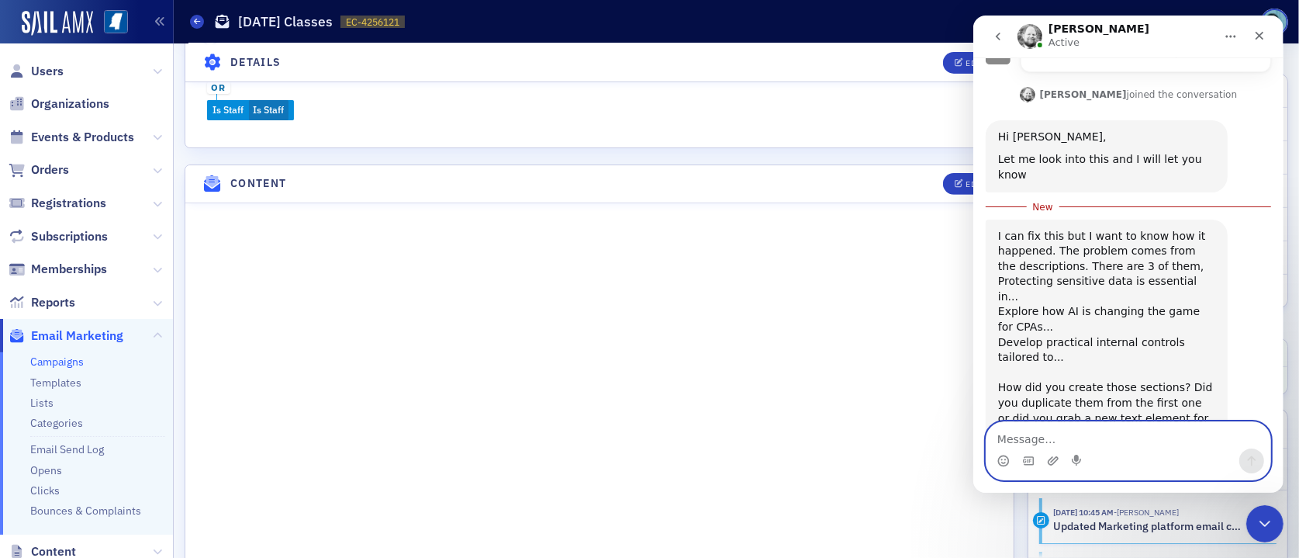
click at [1046, 433] on textarea "Message…" at bounding box center [1128, 435] width 284 height 26
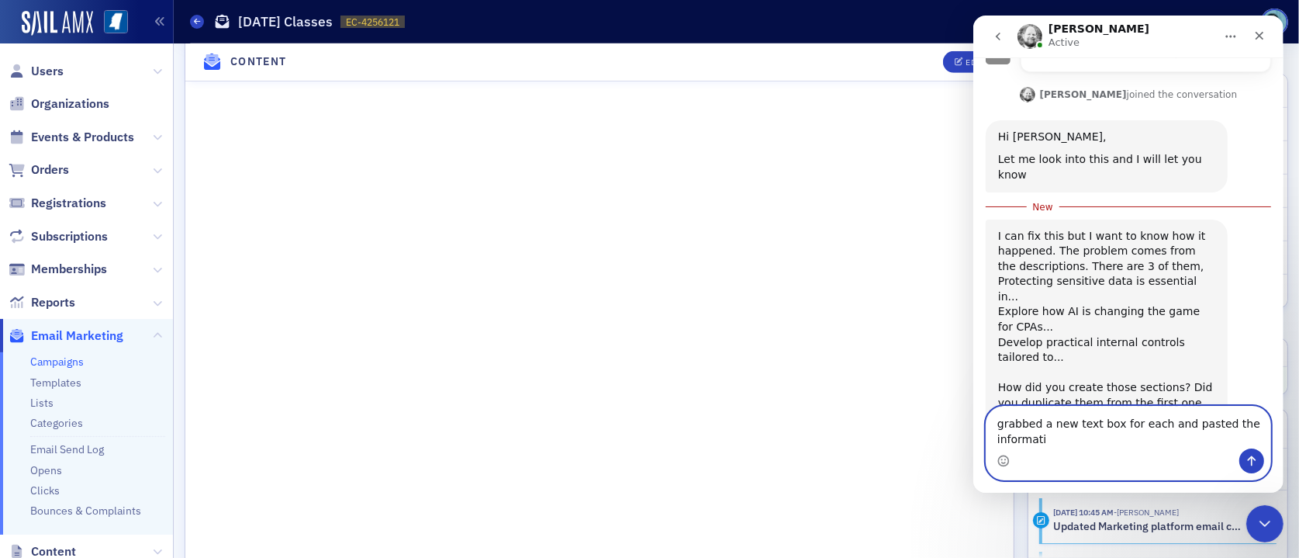
scroll to position [391, 0]
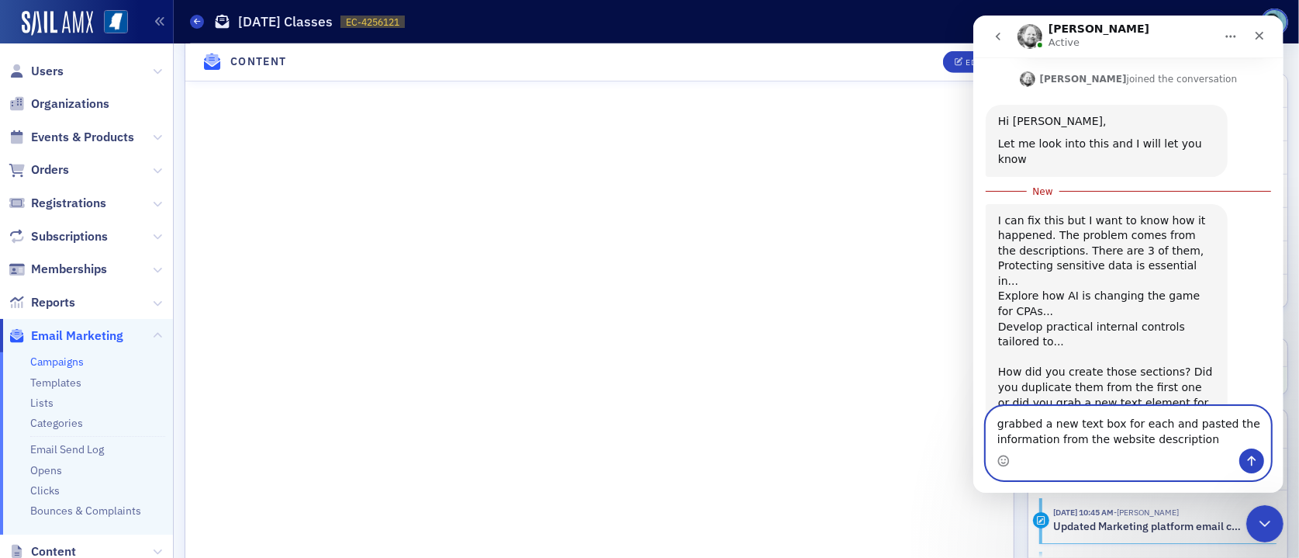
type textarea "grabbed a new text box for each and pasted the information from the website des…"
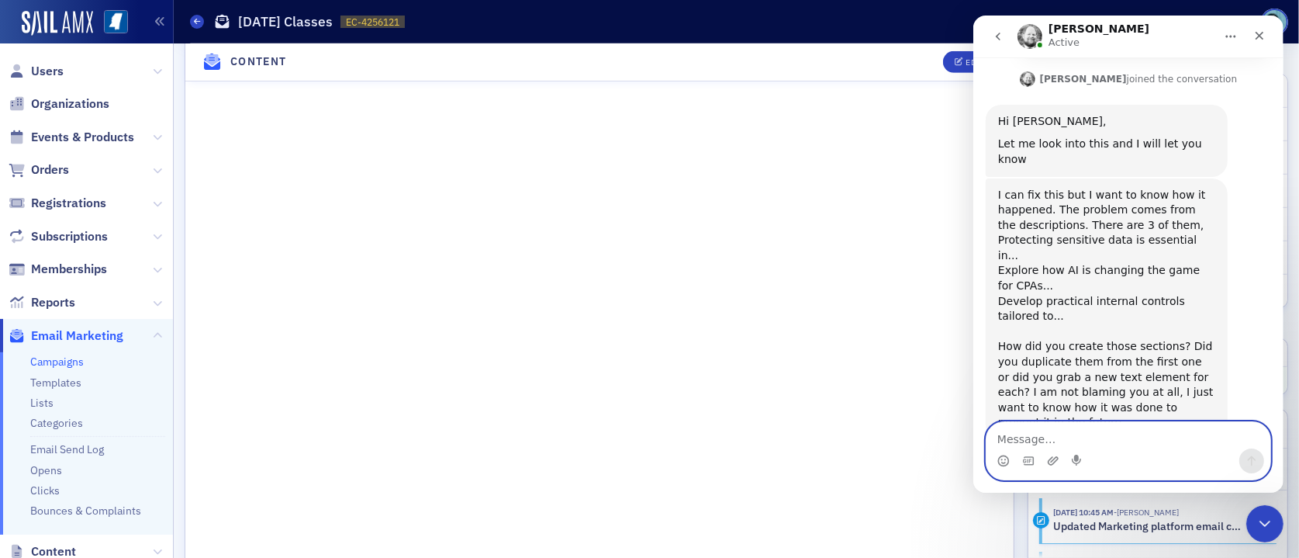
scroll to position [411, 0]
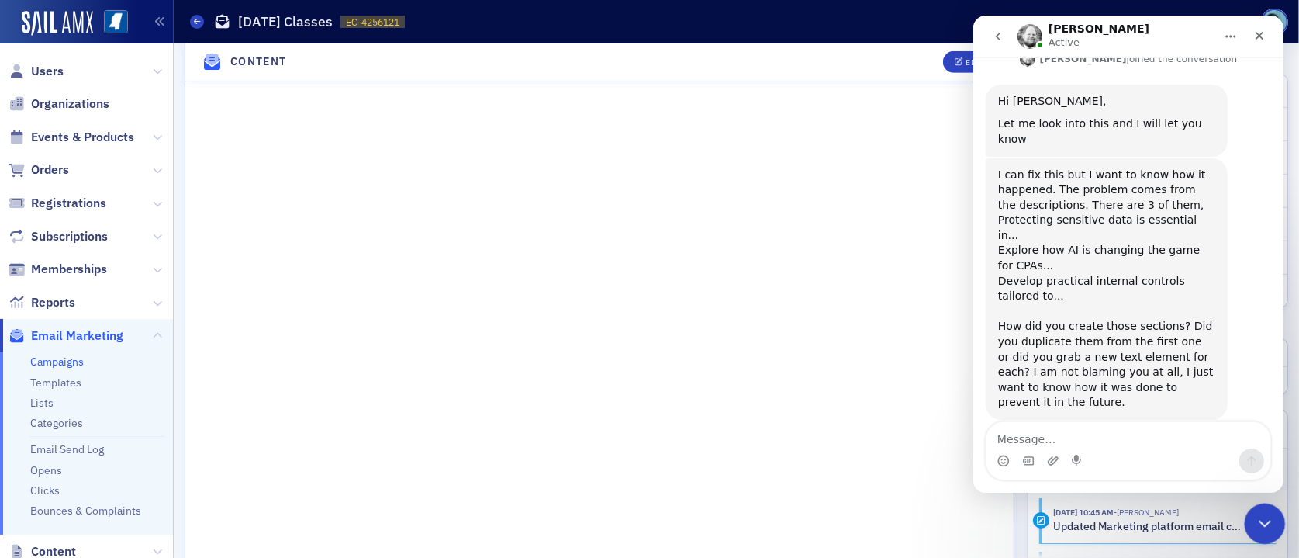
click at [1226, 523] on icon "Close Intercom Messenger" at bounding box center [1262, 521] width 19 height 19
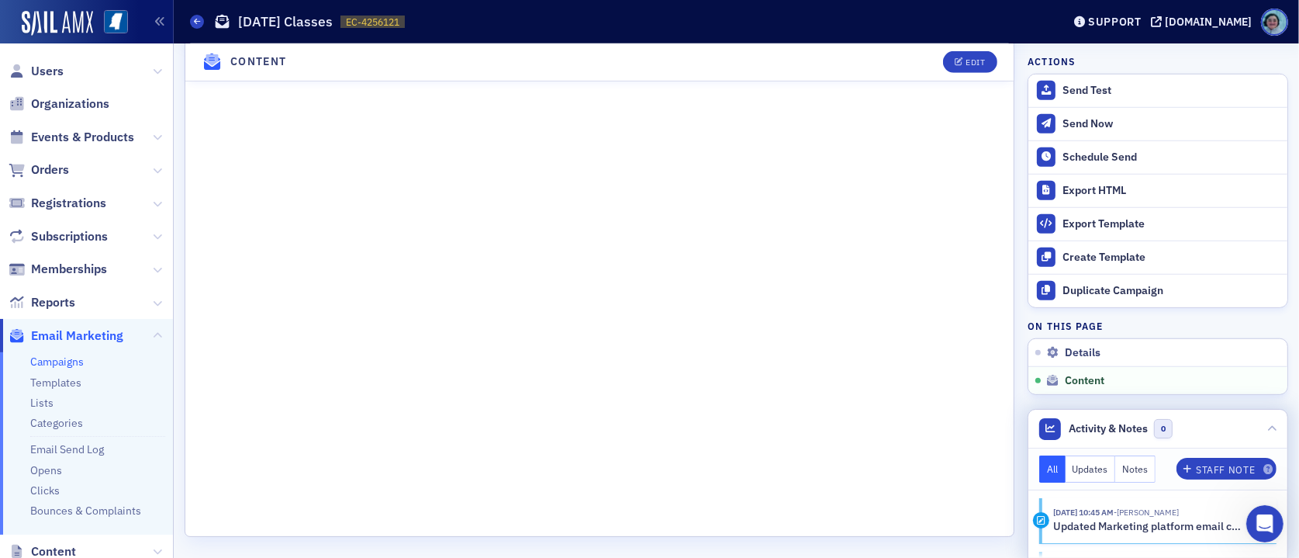
scroll to position [1144, 0]
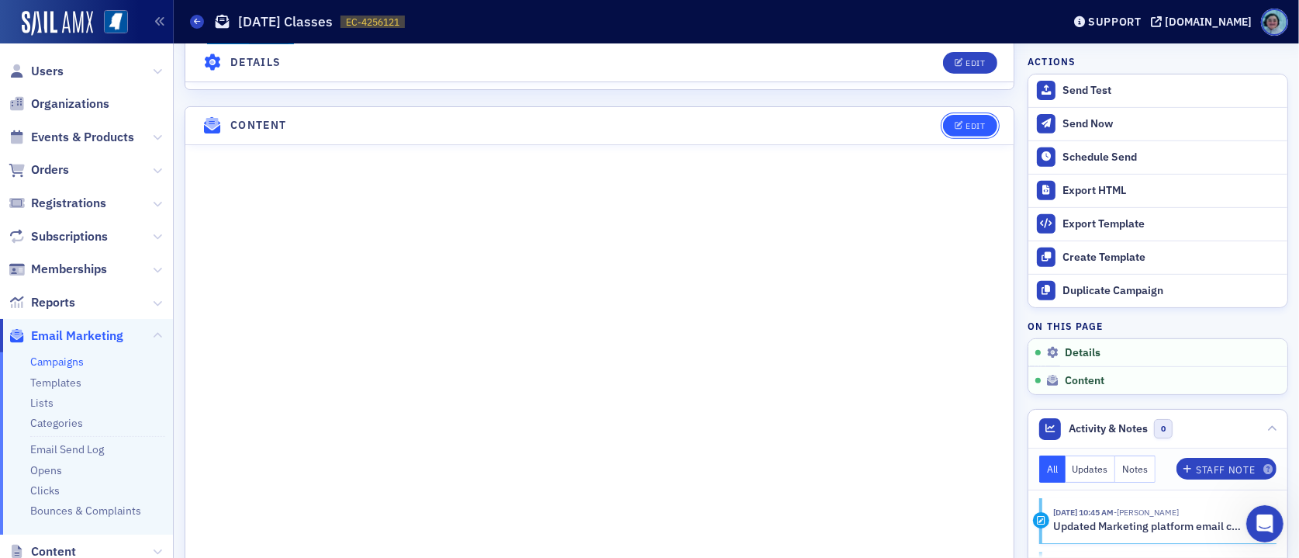
click at [965, 125] on div "Edit" at bounding box center [974, 126] width 19 height 9
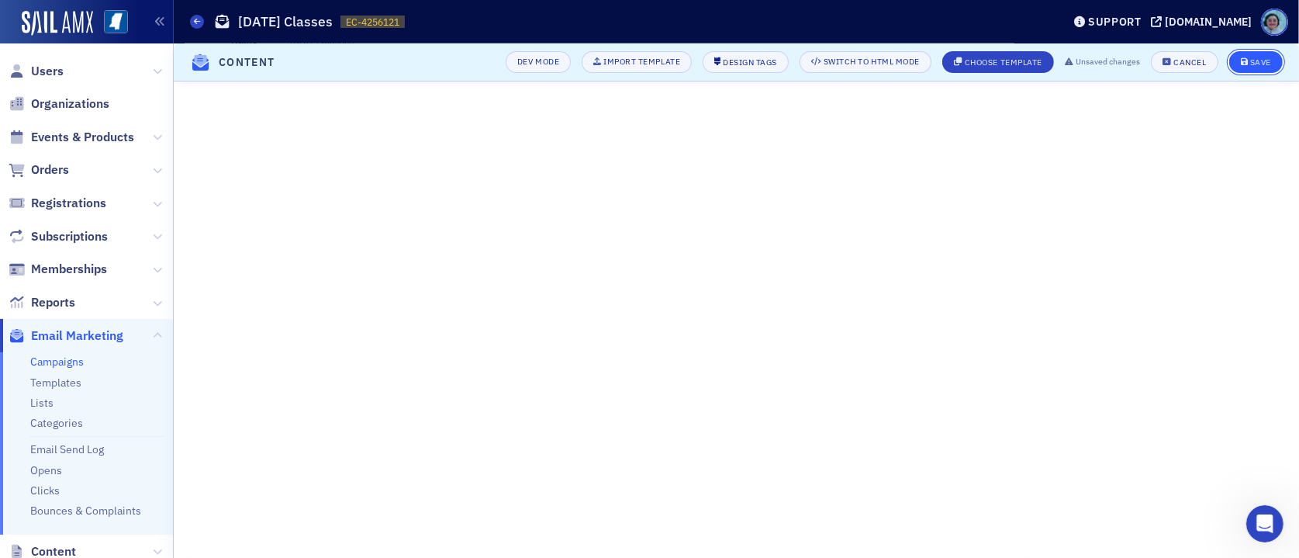
click at [1226, 51] on button "Save" at bounding box center [1256, 62] width 54 height 22
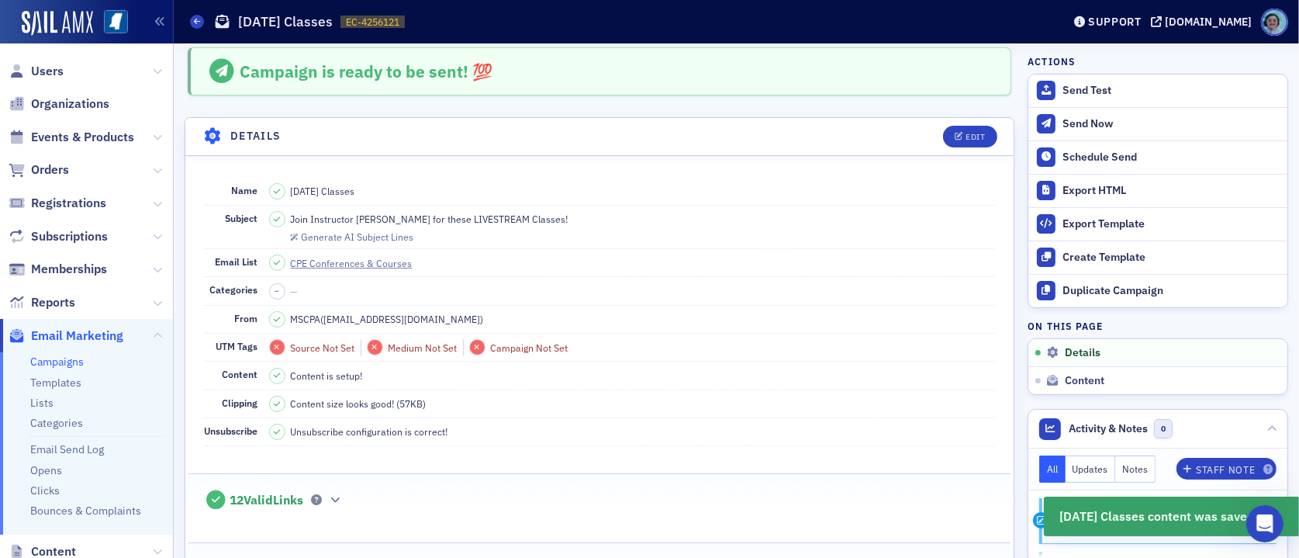
scroll to position [0, 0]
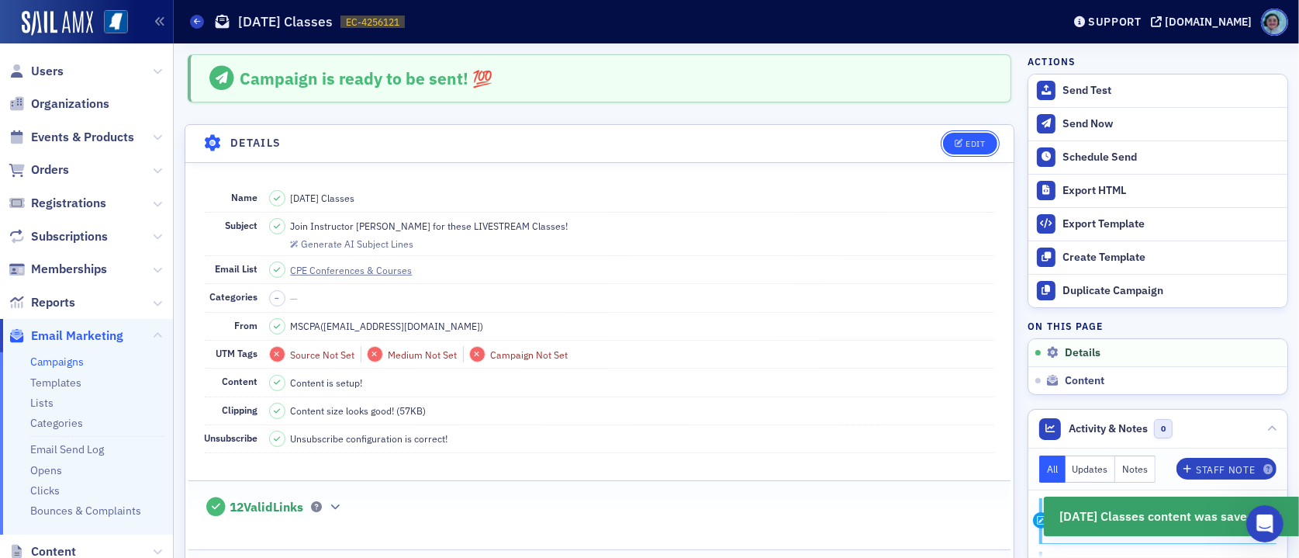
click at [955, 147] on icon "button" at bounding box center [959, 144] width 9 height 9
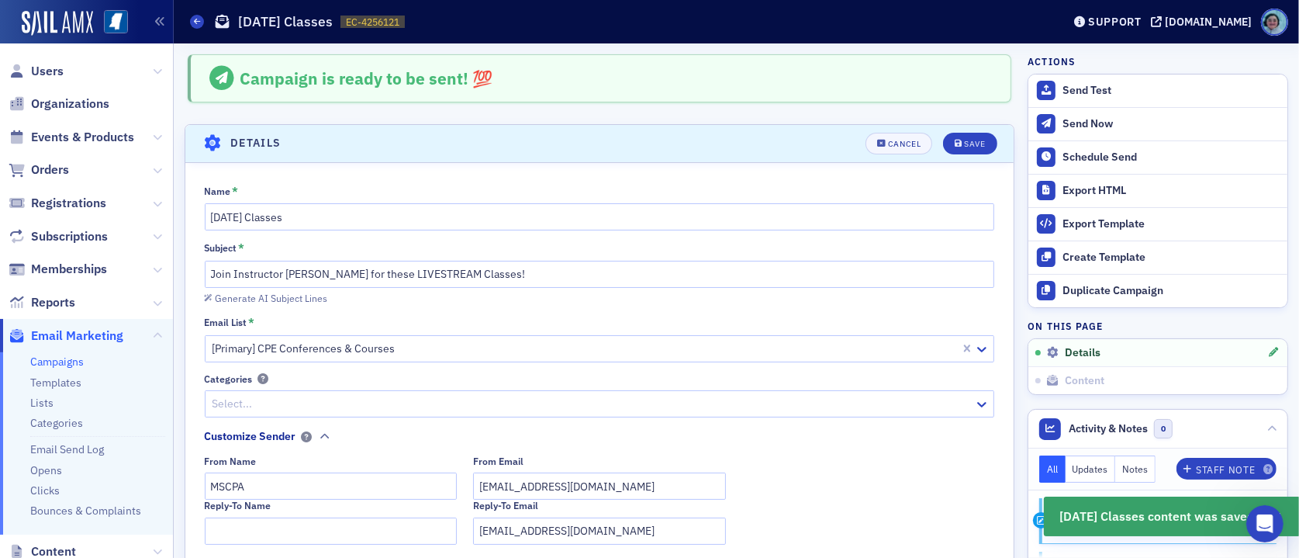
scroll to position [72, 0]
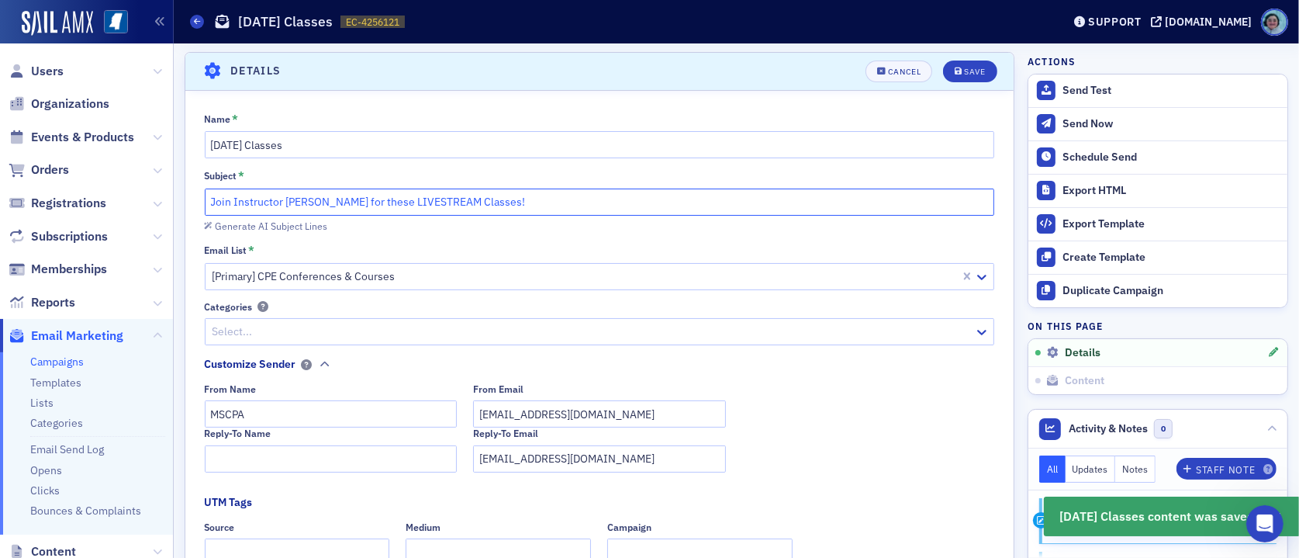
click at [489, 195] on input "Join Instructor [PERSON_NAME] for these LIVESTREAM Classes!" at bounding box center [600, 201] width 790 height 27
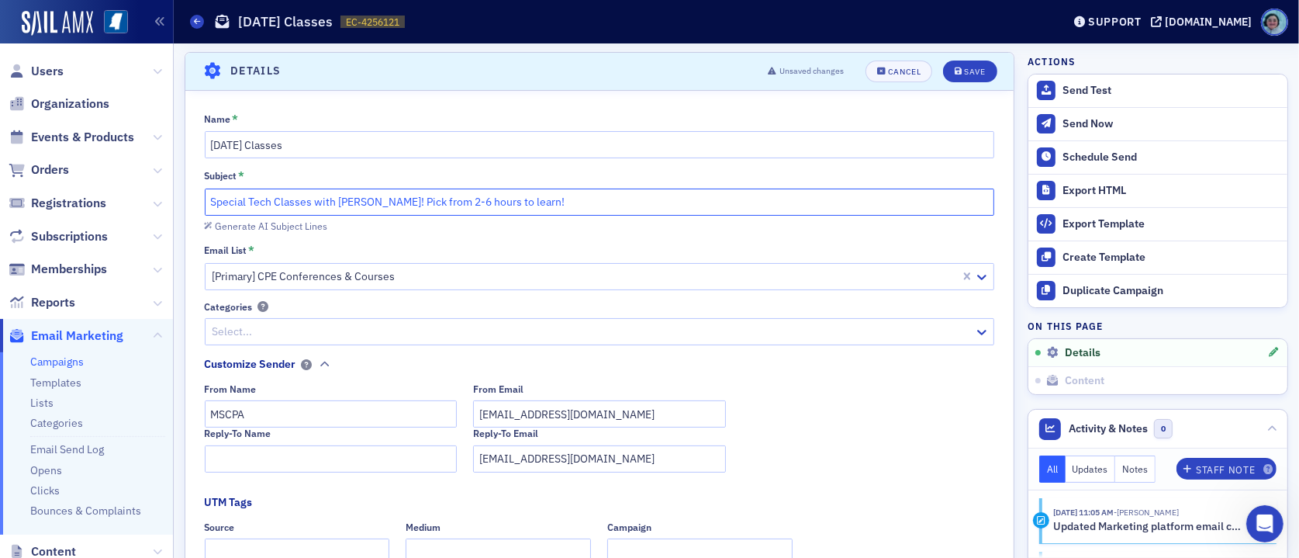
click at [293, 195] on input "Special Tech Classes with [PERSON_NAME]! Pick from 2-6 hours to learn!" at bounding box center [600, 201] width 790 height 27
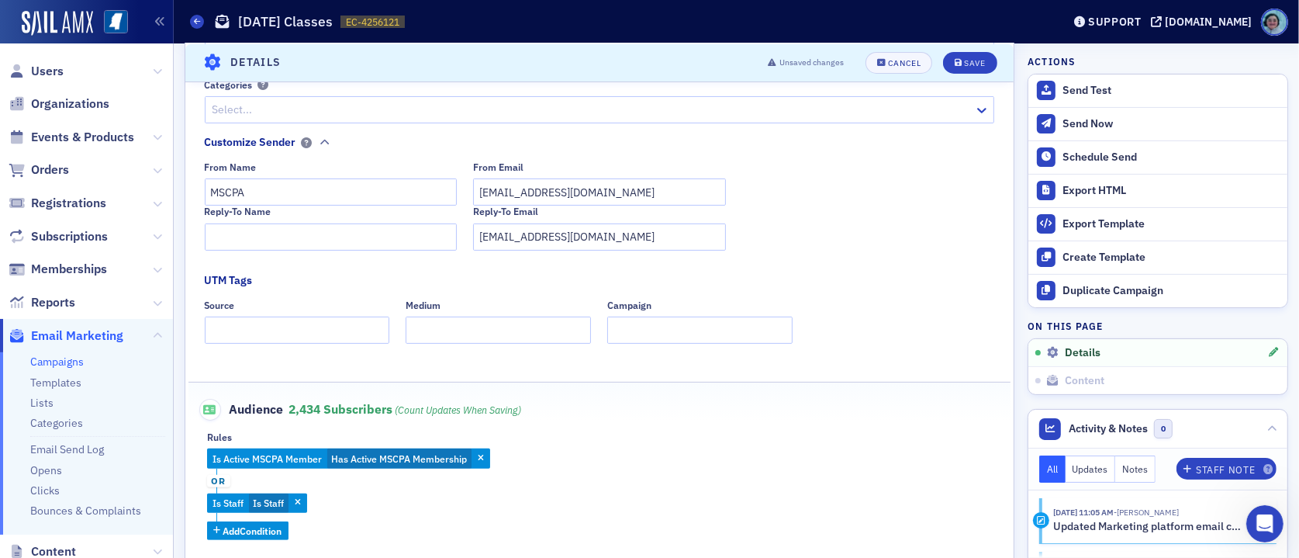
scroll to position [0, 0]
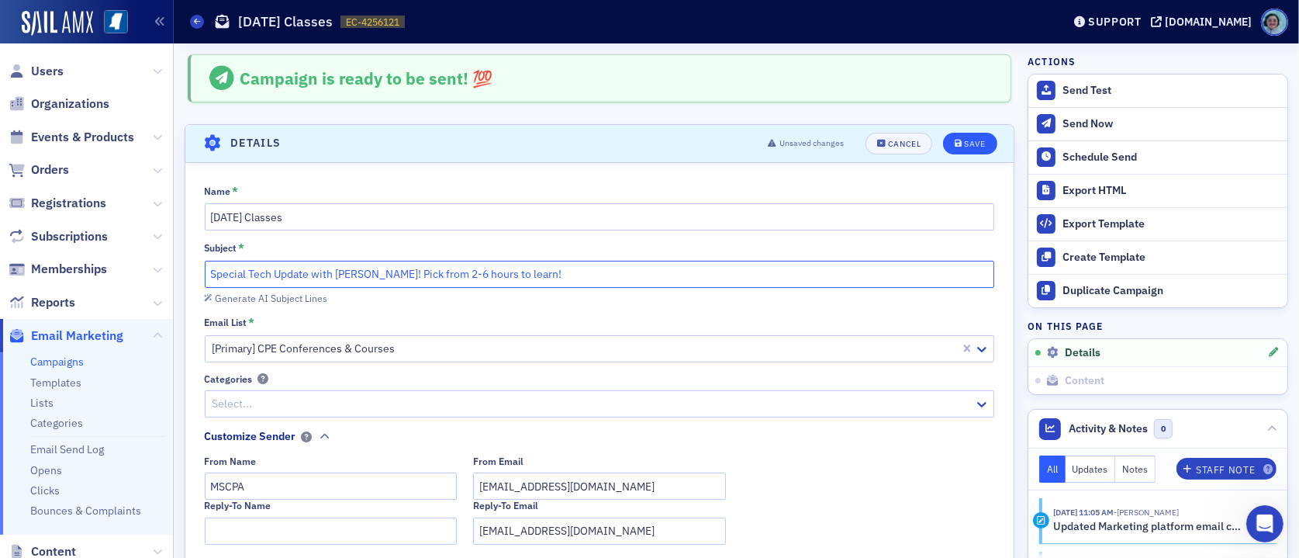
type input "Special Tech Update with [PERSON_NAME]! Pick from 2-6 hours to learn!"
click at [971, 143] on div "Save" at bounding box center [974, 144] width 21 height 9
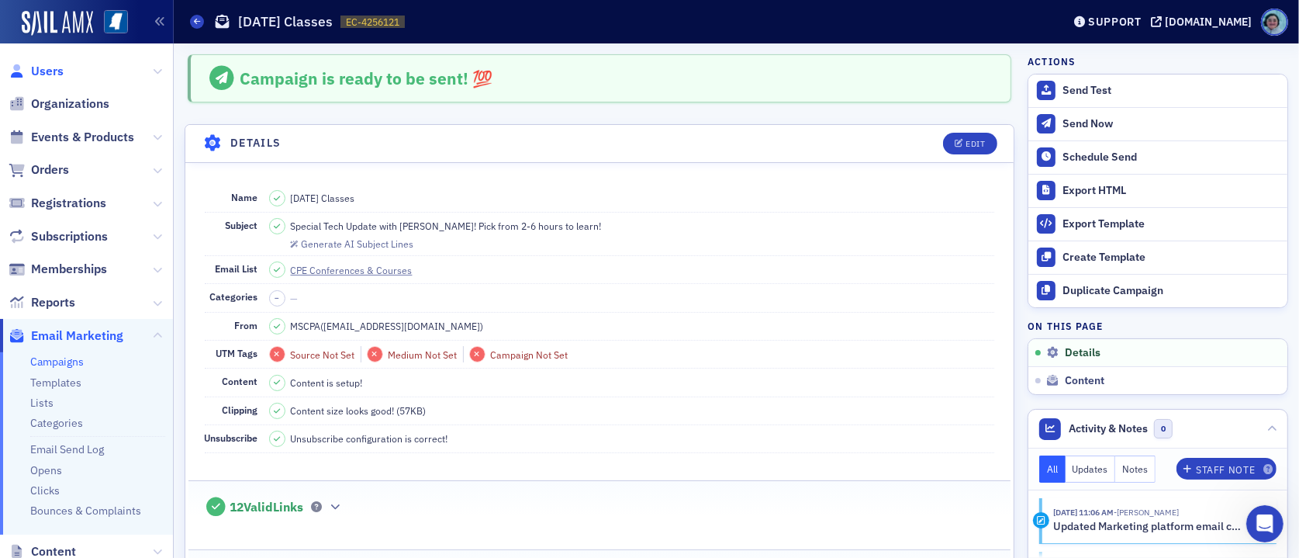
click at [50, 77] on span "Users" at bounding box center [47, 71] width 33 height 17
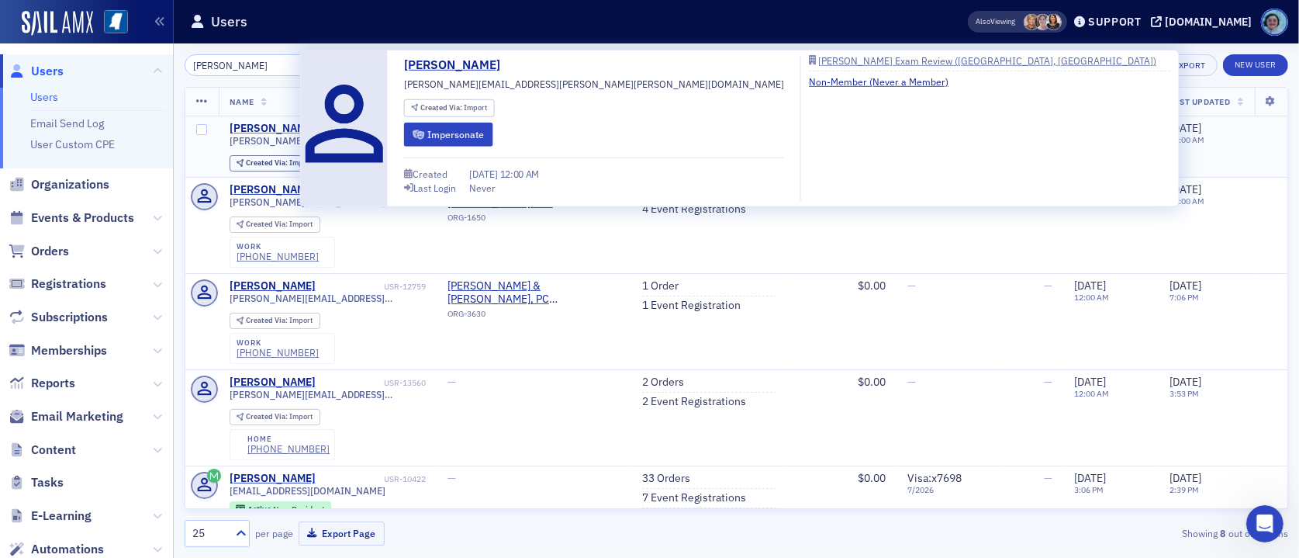
type input "[PERSON_NAME]"
click at [256, 130] on div "[PERSON_NAME]" at bounding box center [273, 129] width 86 height 14
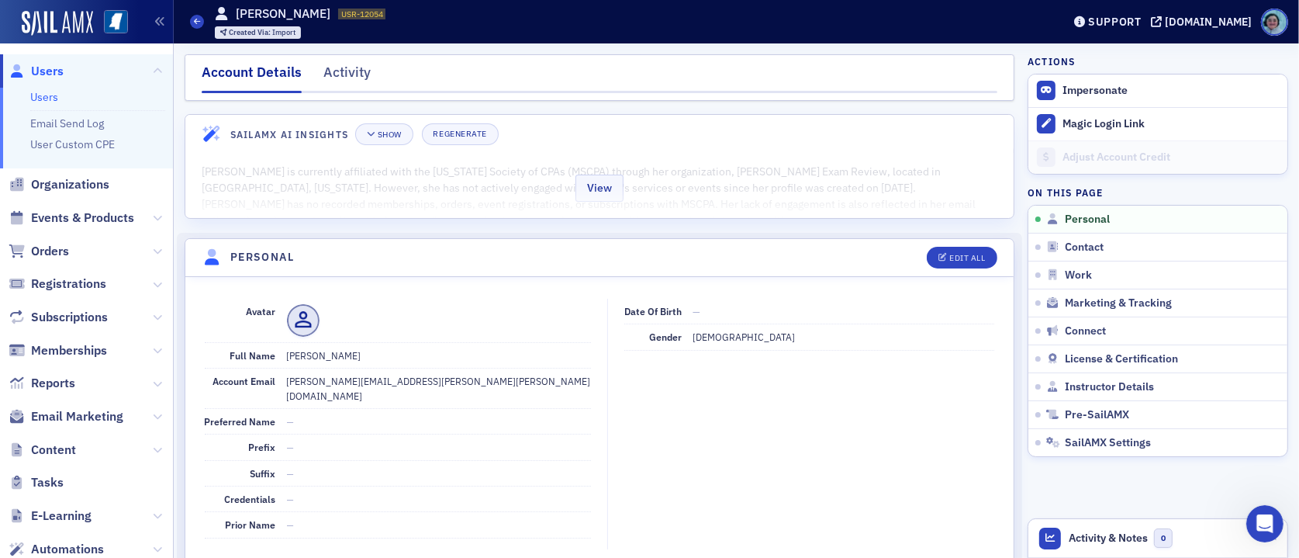
click at [620, 180] on div "View" at bounding box center [599, 185] width 828 height 65
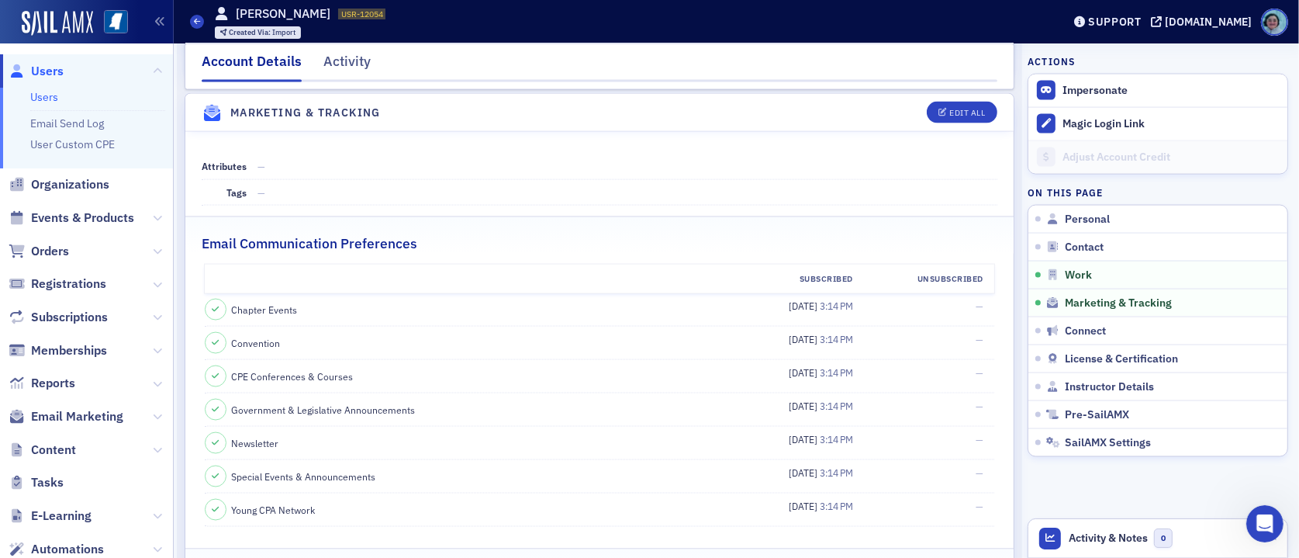
scroll to position [2249, 0]
click at [101, 182] on span "Organizations" at bounding box center [70, 184] width 78 height 17
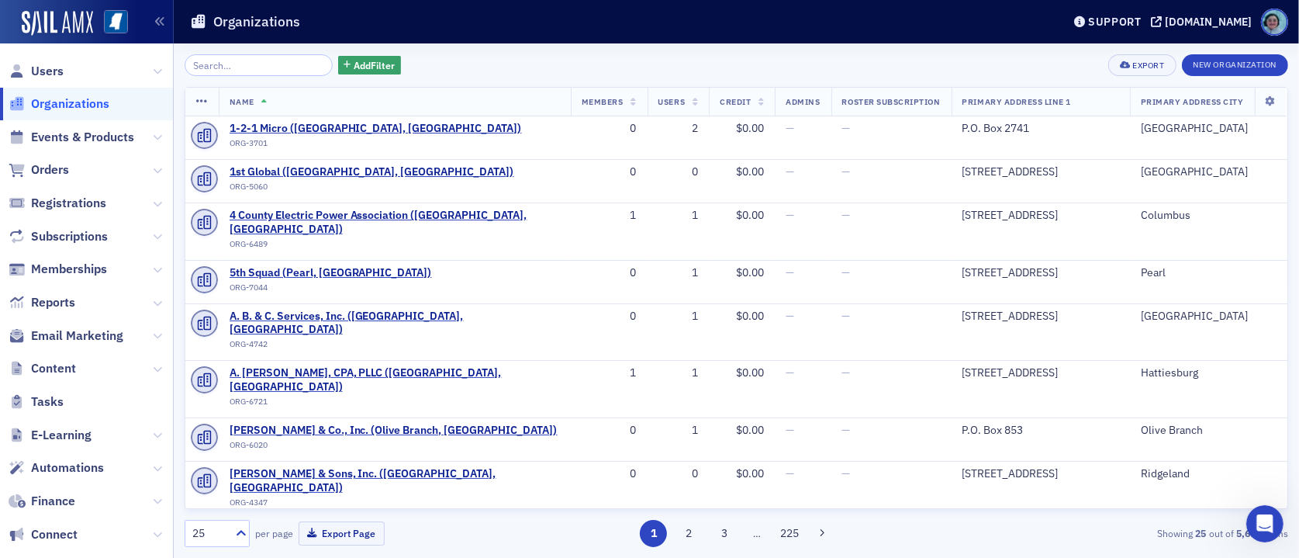
click at [281, 58] on input "search" at bounding box center [259, 65] width 148 height 22
type input "n"
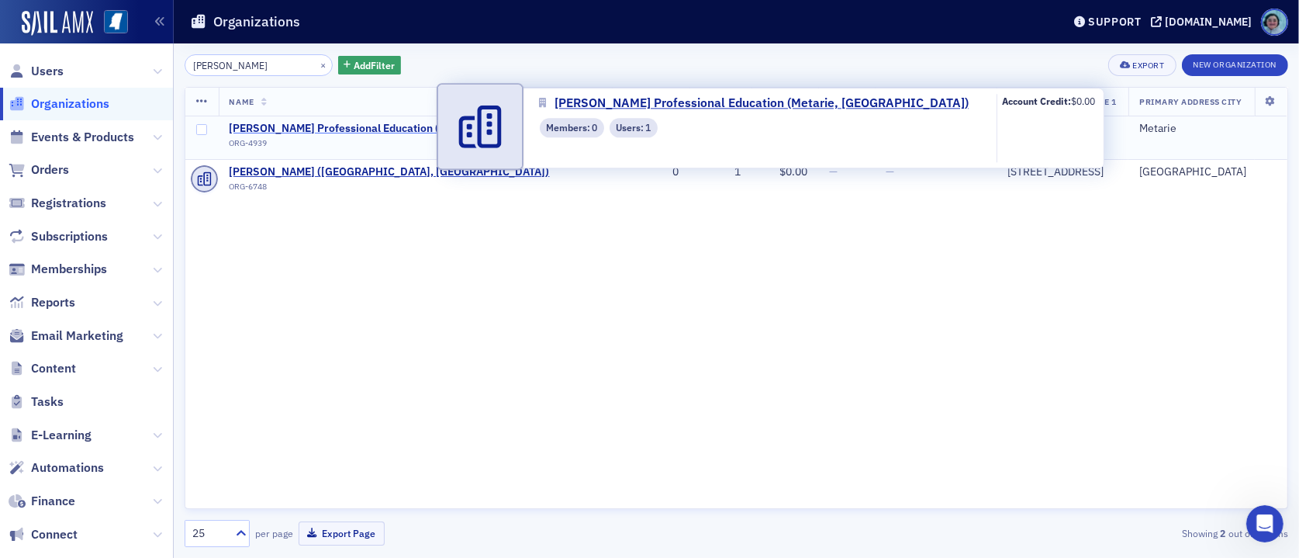
type input "[PERSON_NAME]"
click at [391, 125] on span "[PERSON_NAME] Professional Education (Metarie, [GEOGRAPHIC_DATA])" at bounding box center [414, 129] width 368 height 14
select select "US"
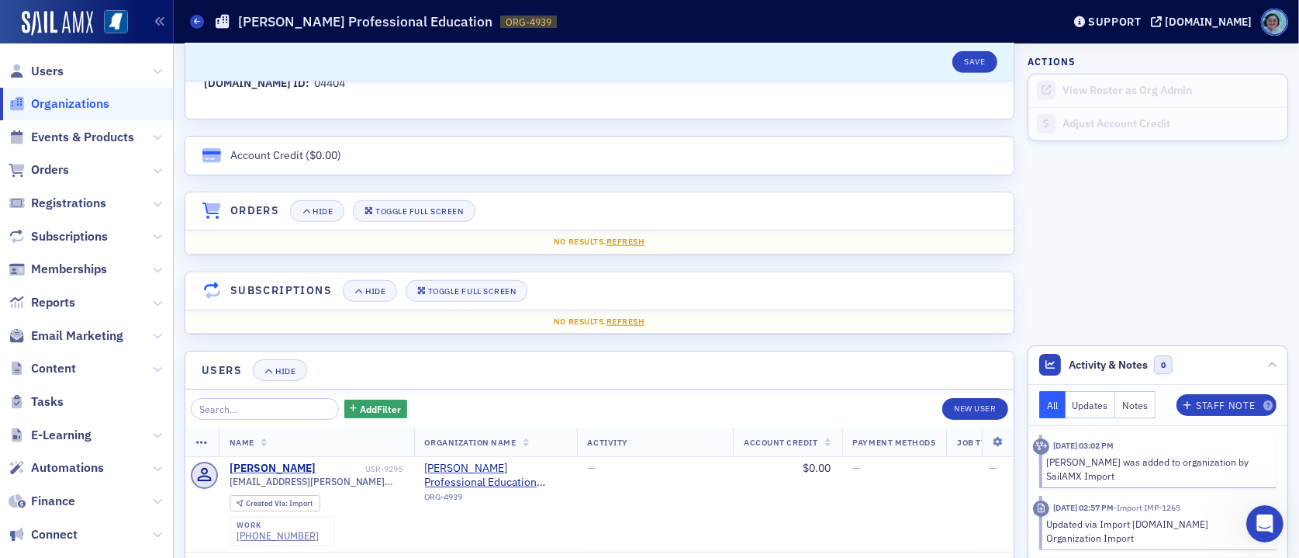
scroll to position [1000, 0]
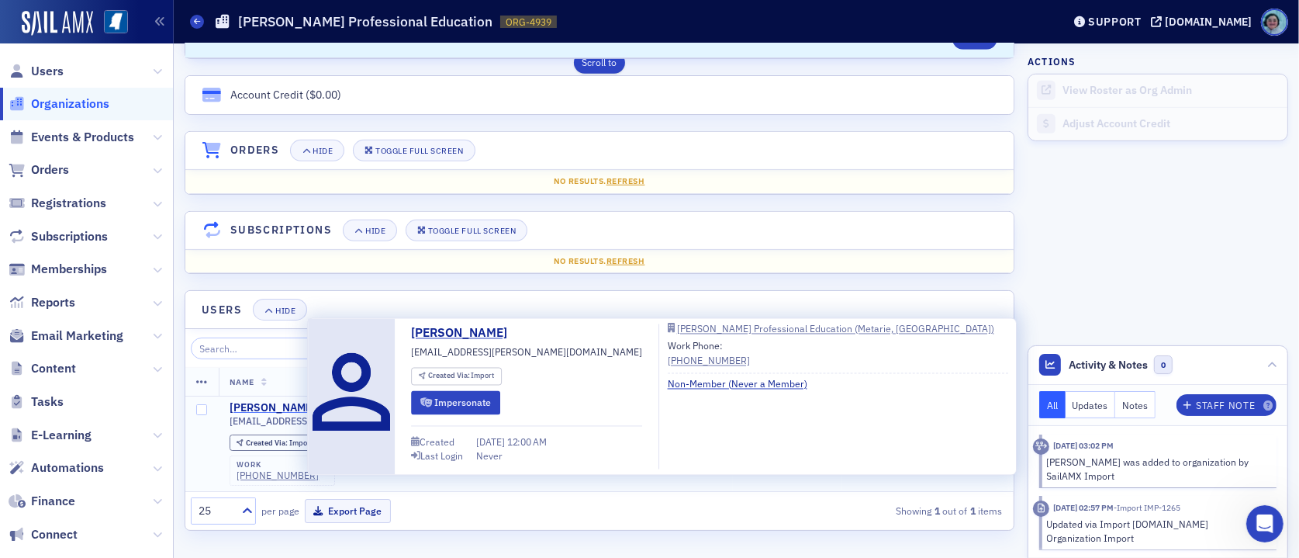
click at [278, 401] on div "[PERSON_NAME]" at bounding box center [273, 408] width 86 height 14
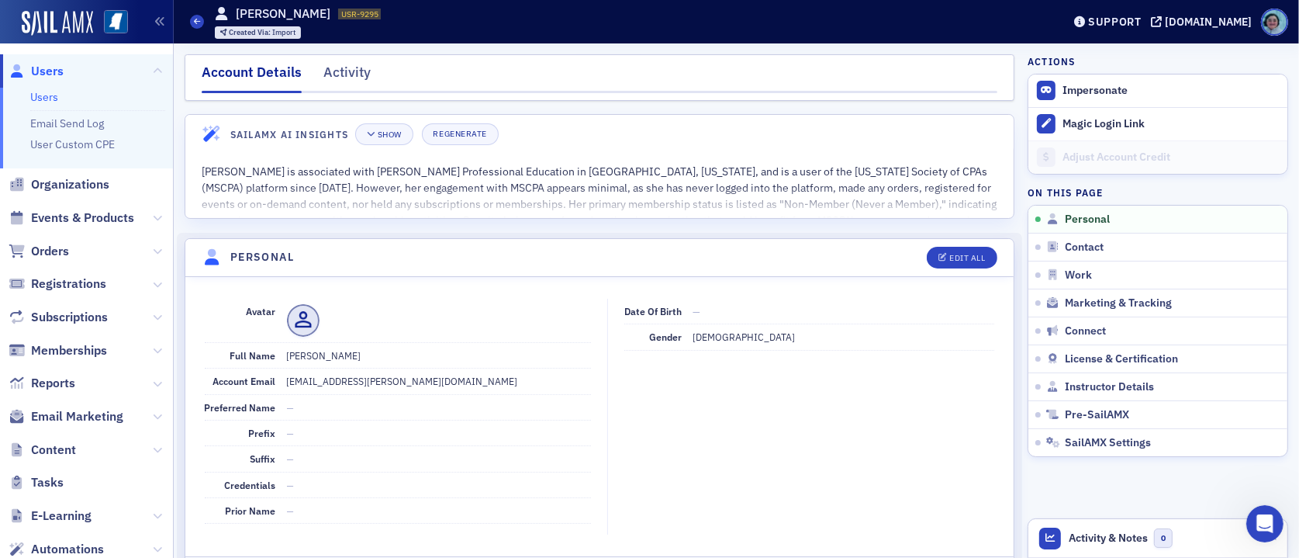
click at [31, 64] on span "Users" at bounding box center [47, 71] width 33 height 17
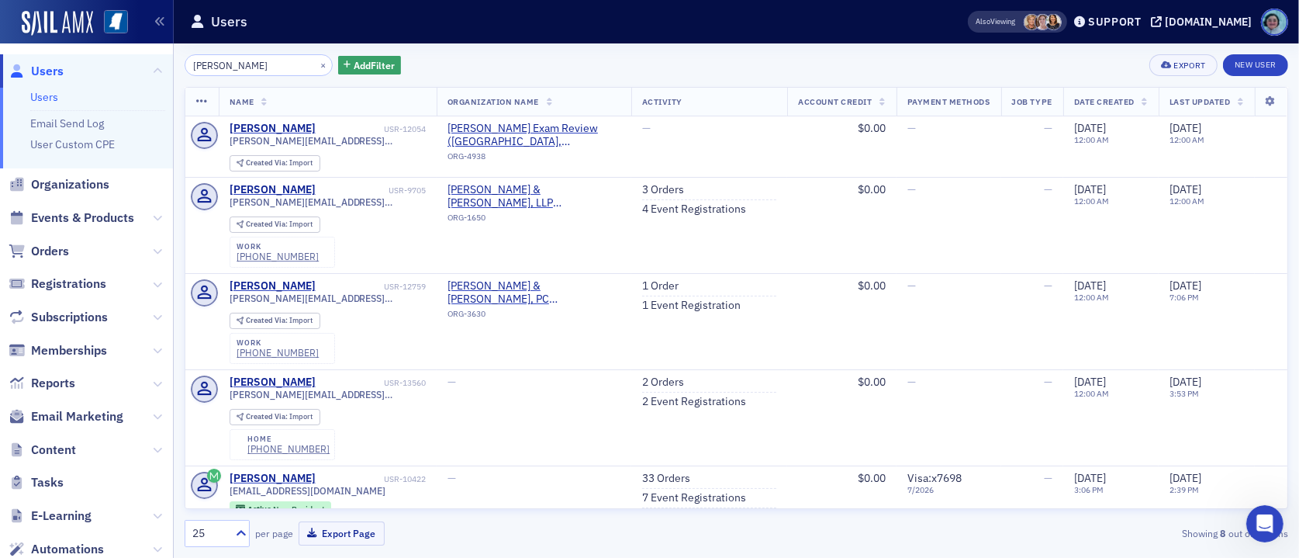
click at [270, 67] on input "[PERSON_NAME]" at bounding box center [259, 65] width 148 height 22
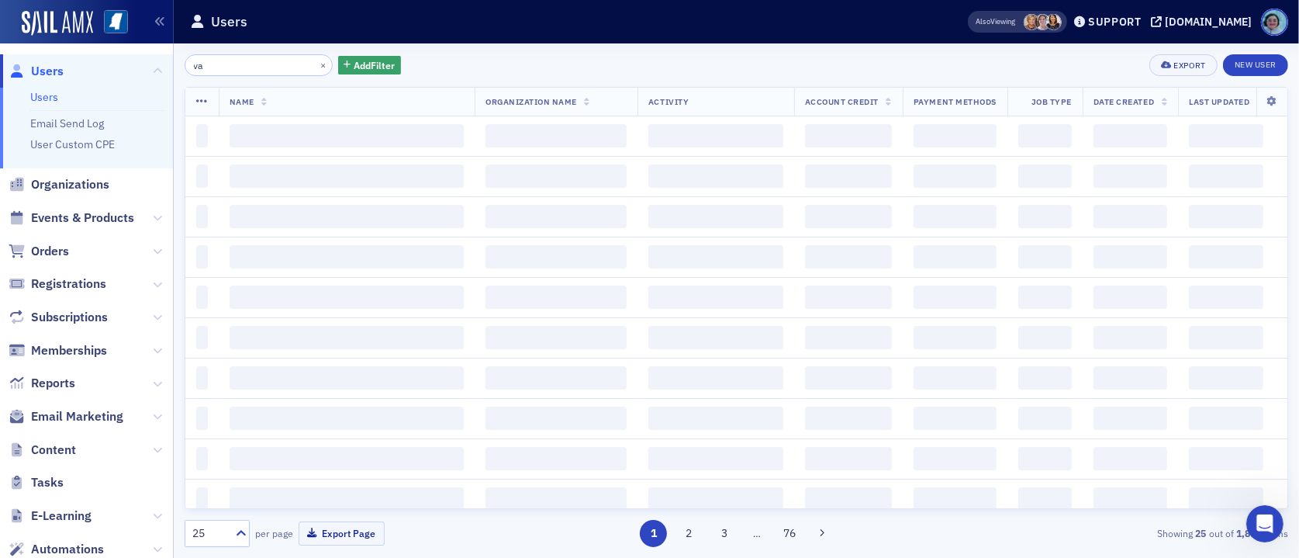
type input "v"
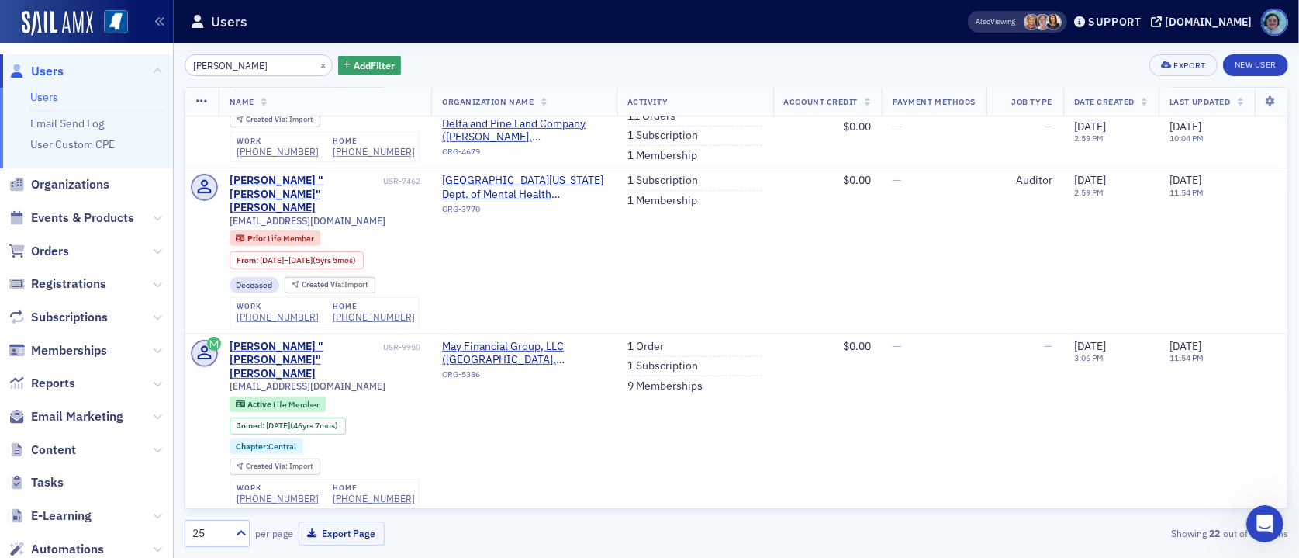
scroll to position [698, 0]
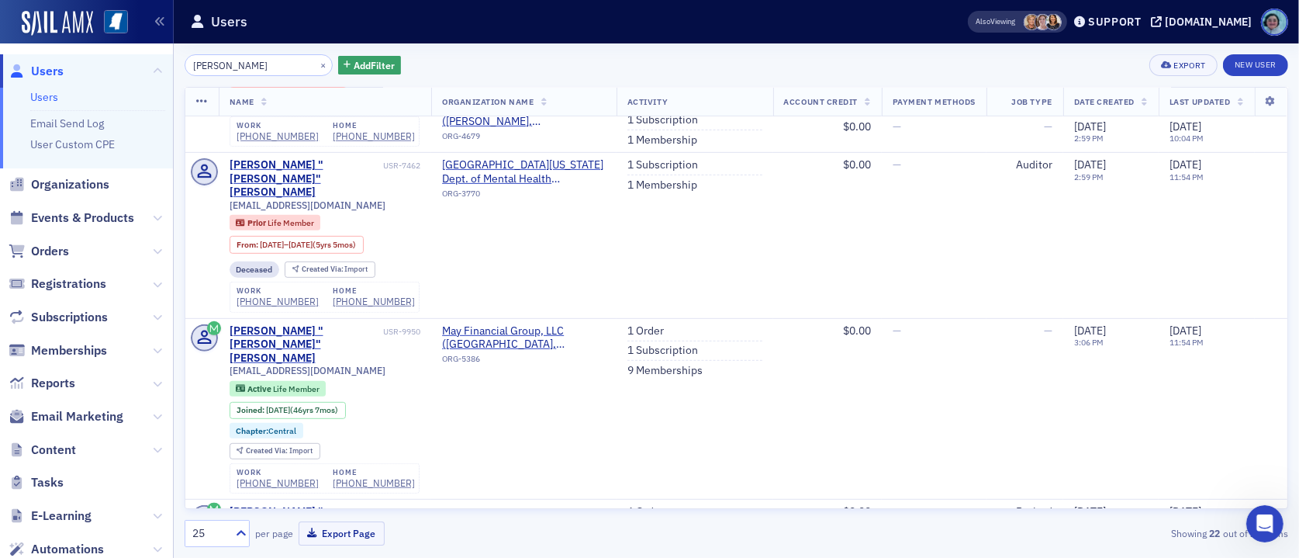
type input "[PERSON_NAME]"
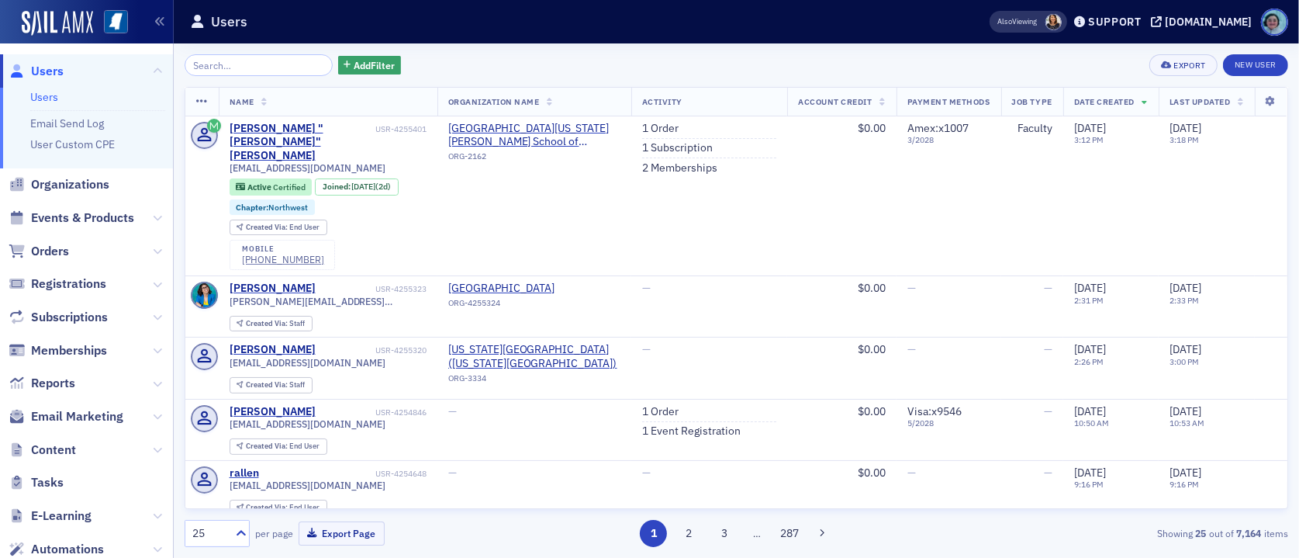
scroll to position [543, 0]
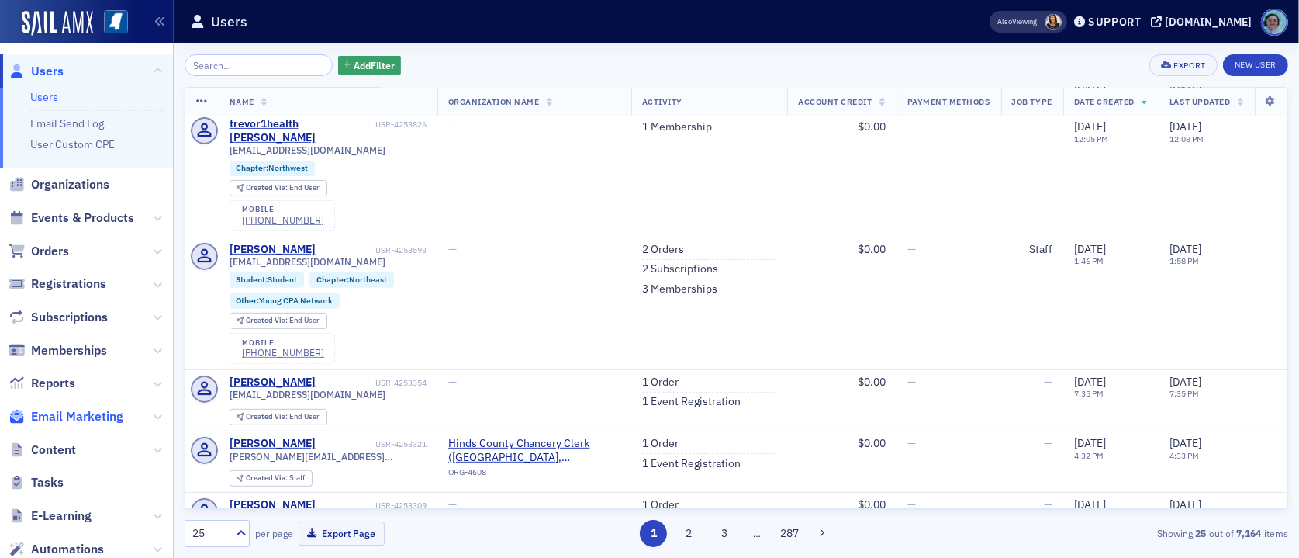
click at [119, 410] on span "Email Marketing" at bounding box center [77, 416] width 92 height 17
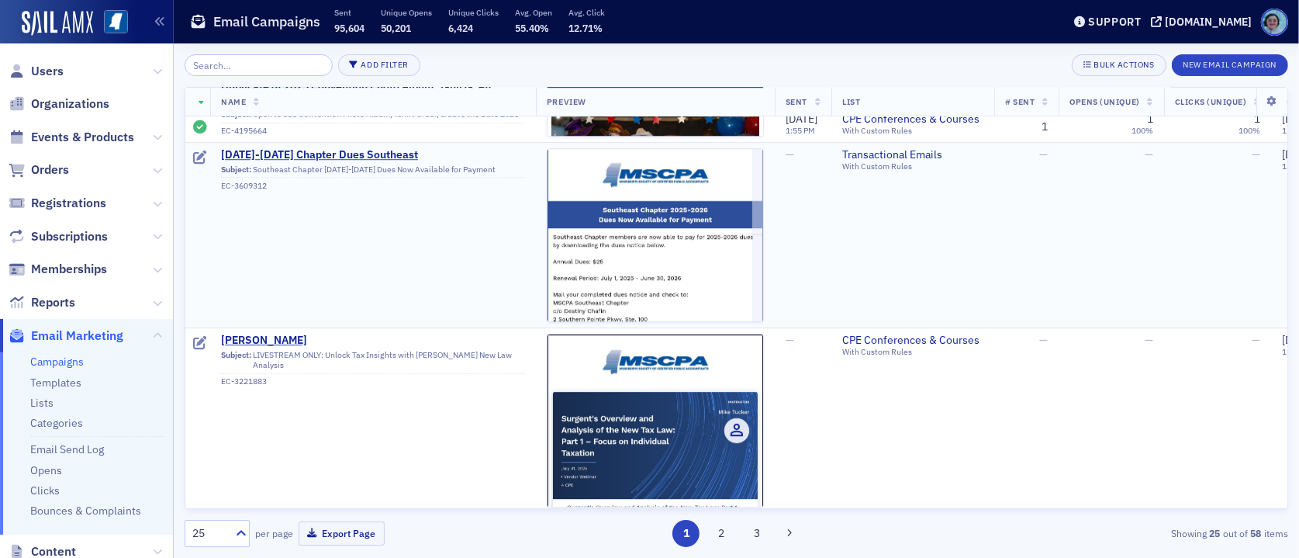
scroll to position [4250, 0]
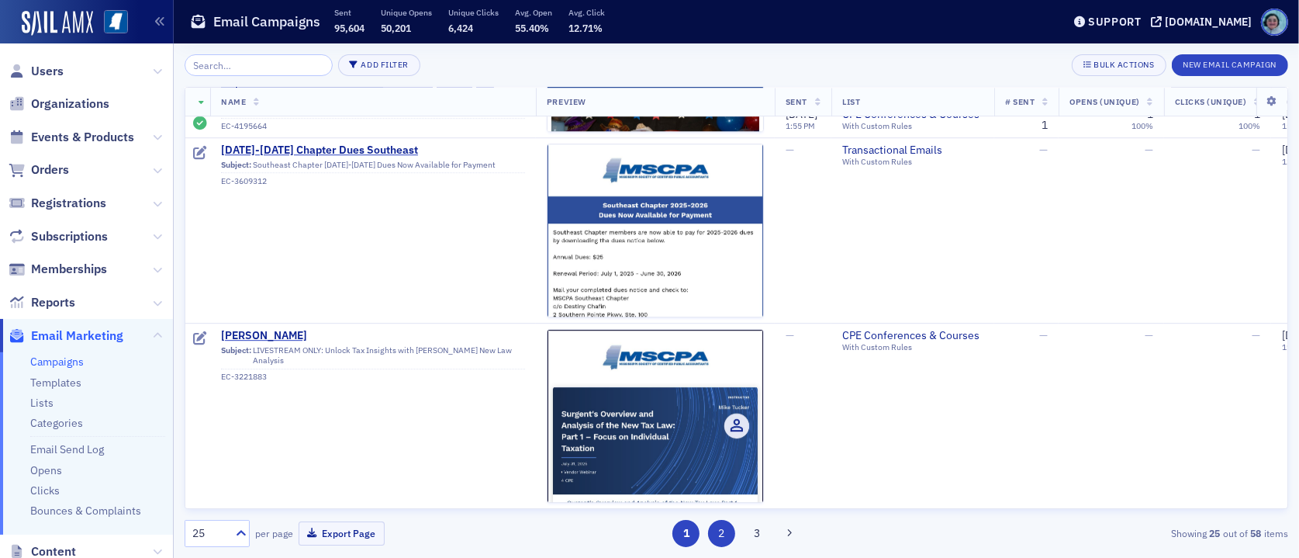
click at [728, 530] on button "2" at bounding box center [721, 533] width 27 height 27
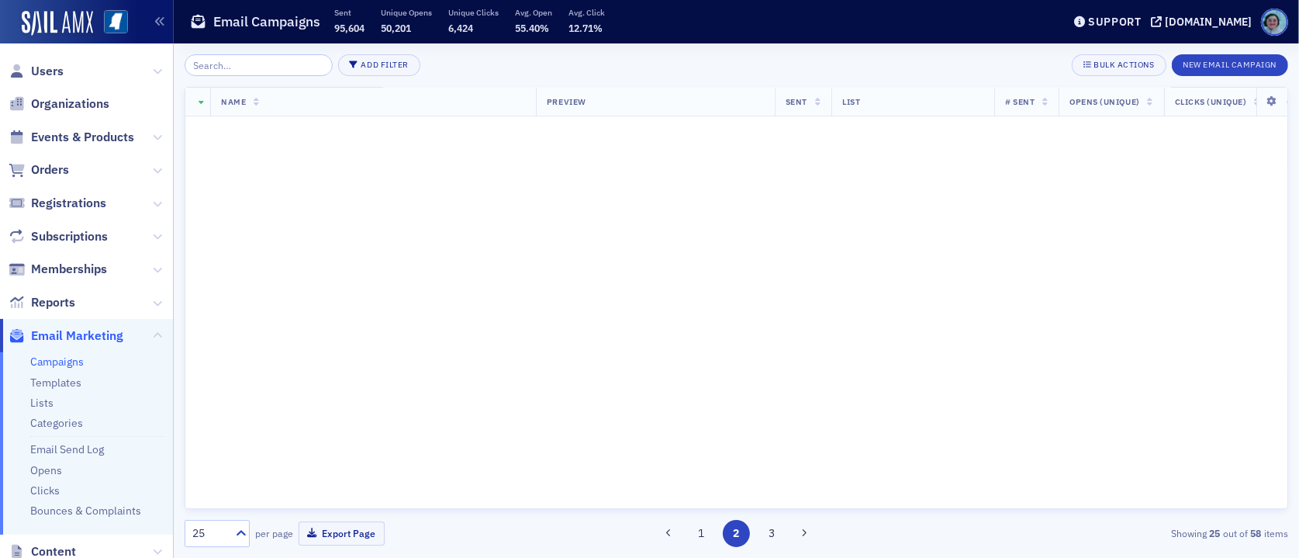
scroll to position [0, 0]
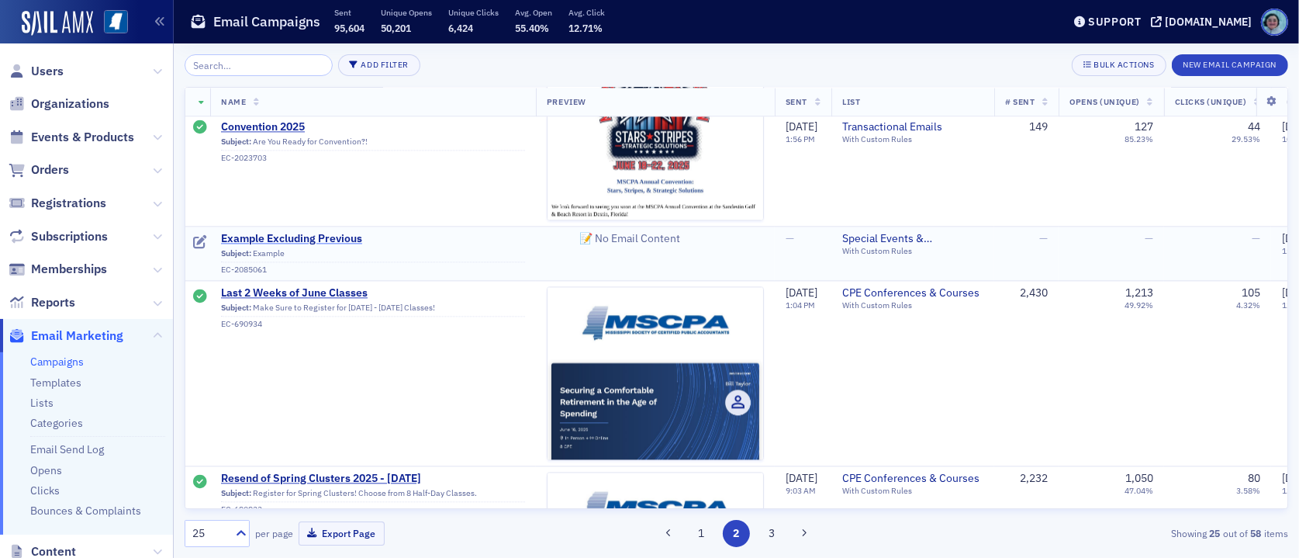
scroll to position [3257, 0]
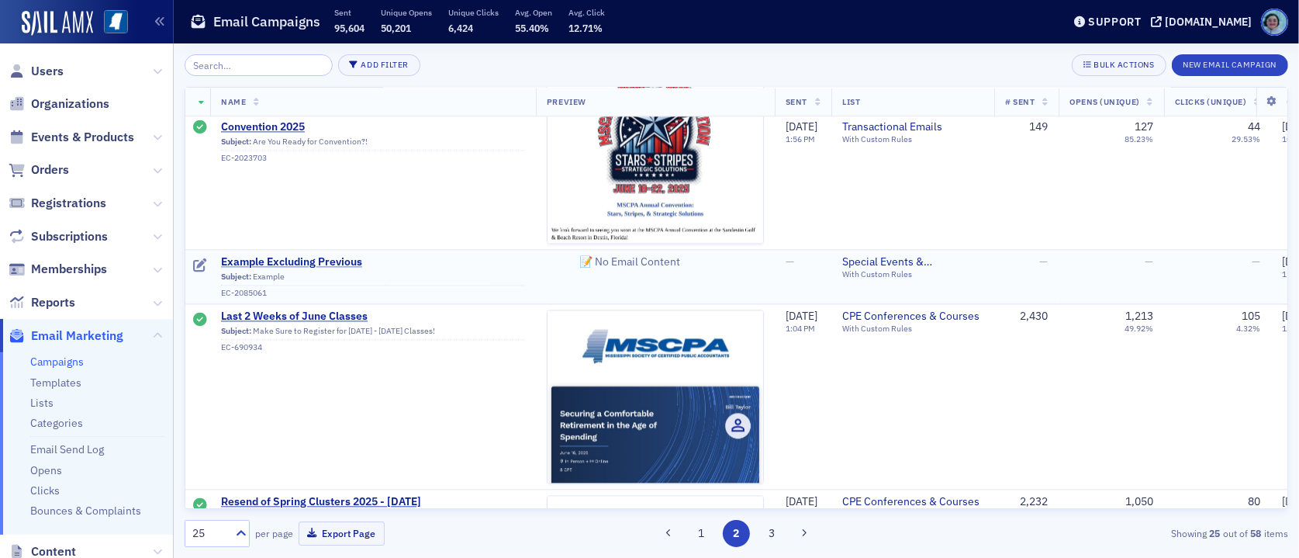
click at [329, 261] on span "Example Excluding Previous" at bounding box center [373, 262] width 304 height 14
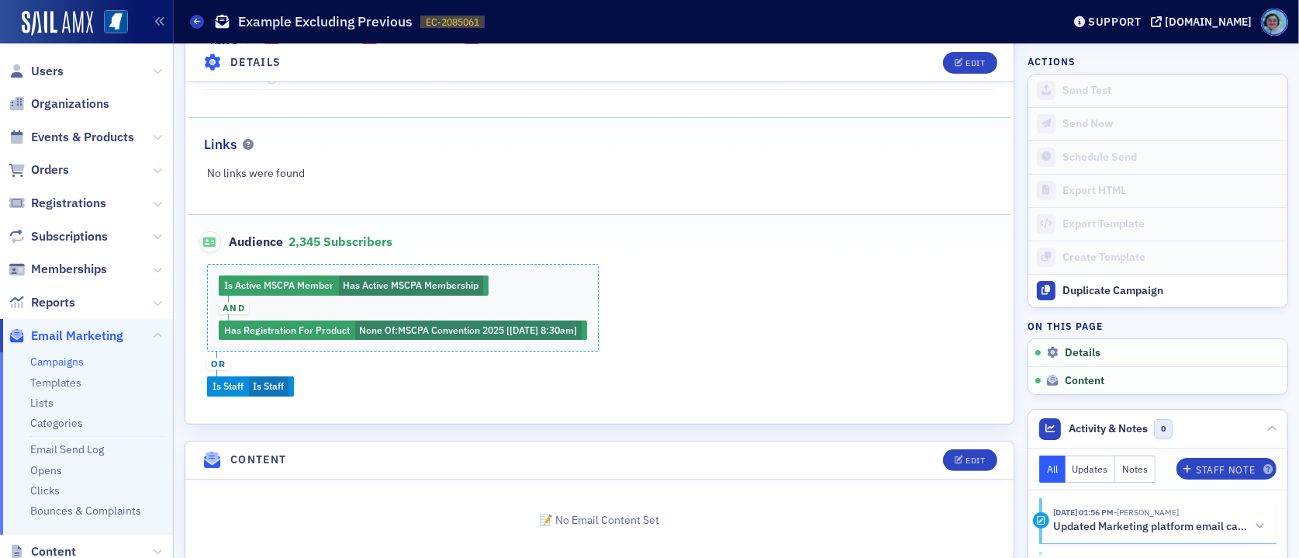
scroll to position [335, 0]
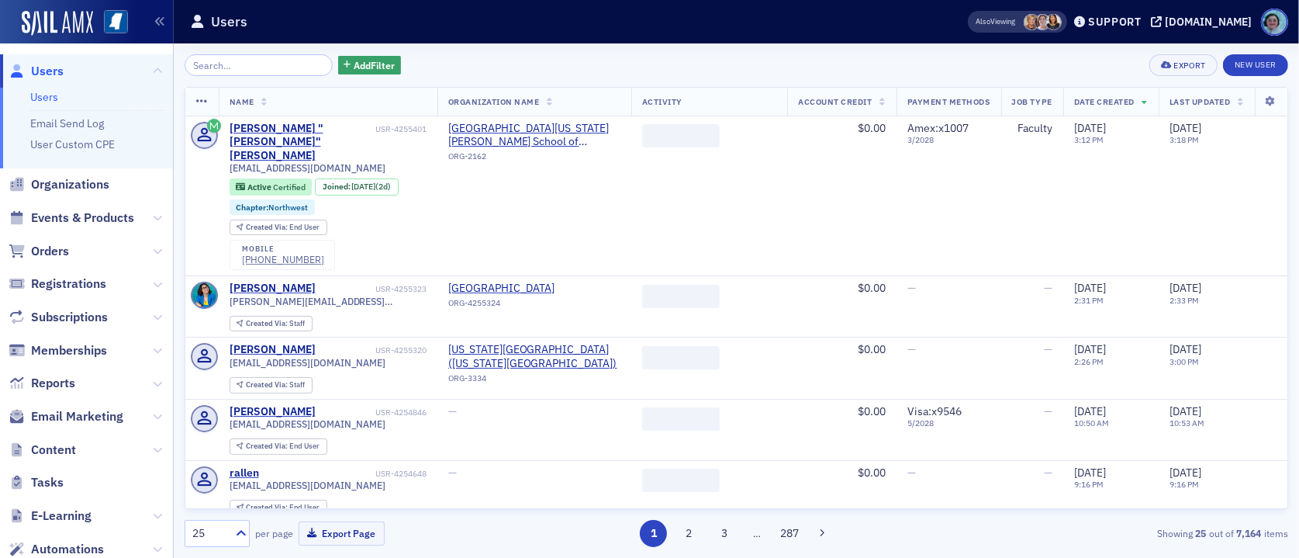
click at [280, 64] on input "search" at bounding box center [259, 65] width 148 height 22
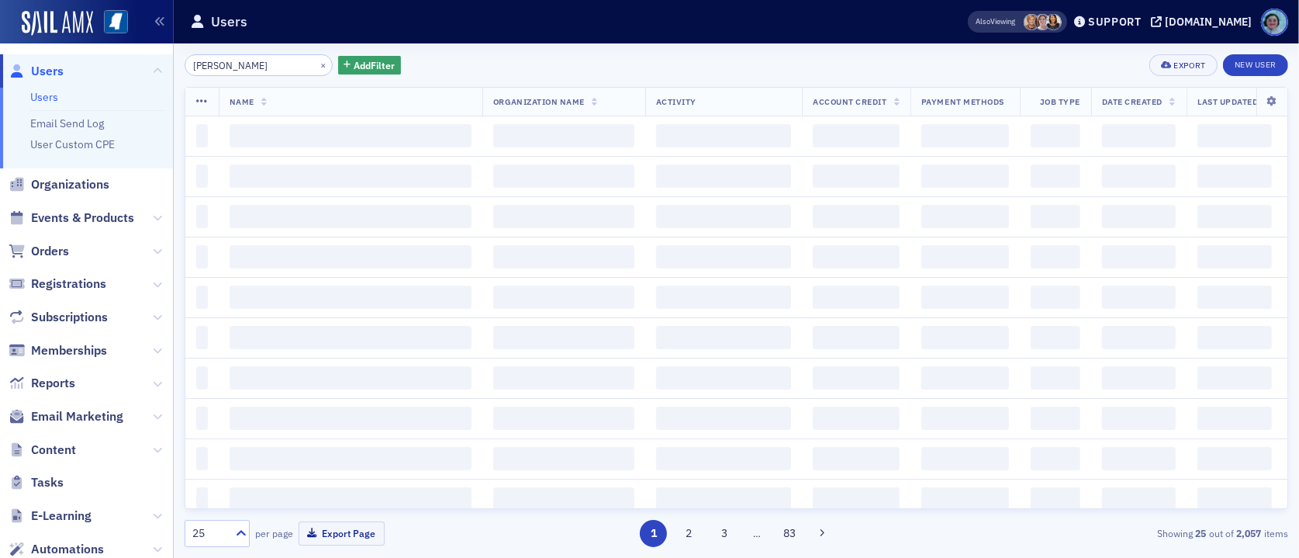
type input "[PERSON_NAME]"
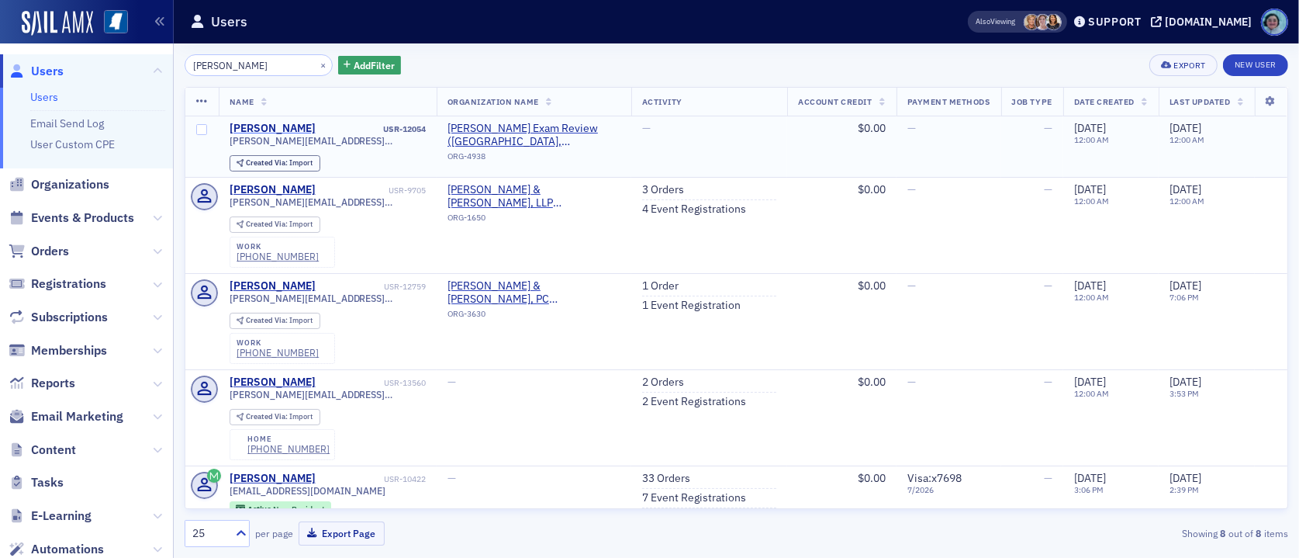
click at [273, 126] on div "[PERSON_NAME]" at bounding box center [273, 129] width 86 height 14
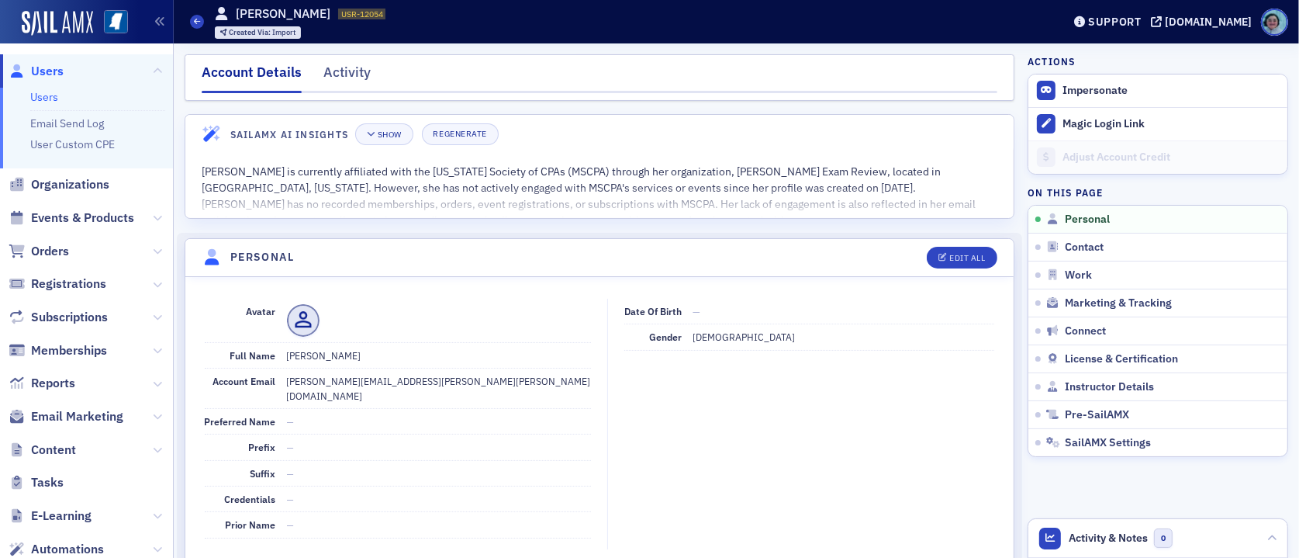
click at [354, 373] on dd "[PERSON_NAME][EMAIL_ADDRESS][PERSON_NAME][PERSON_NAME][DOMAIN_NAME]" at bounding box center [439, 388] width 305 height 40
click at [354, 376] on dd "[PERSON_NAME][EMAIL_ADDRESS][PERSON_NAME][PERSON_NAME][DOMAIN_NAME]" at bounding box center [439, 388] width 305 height 40
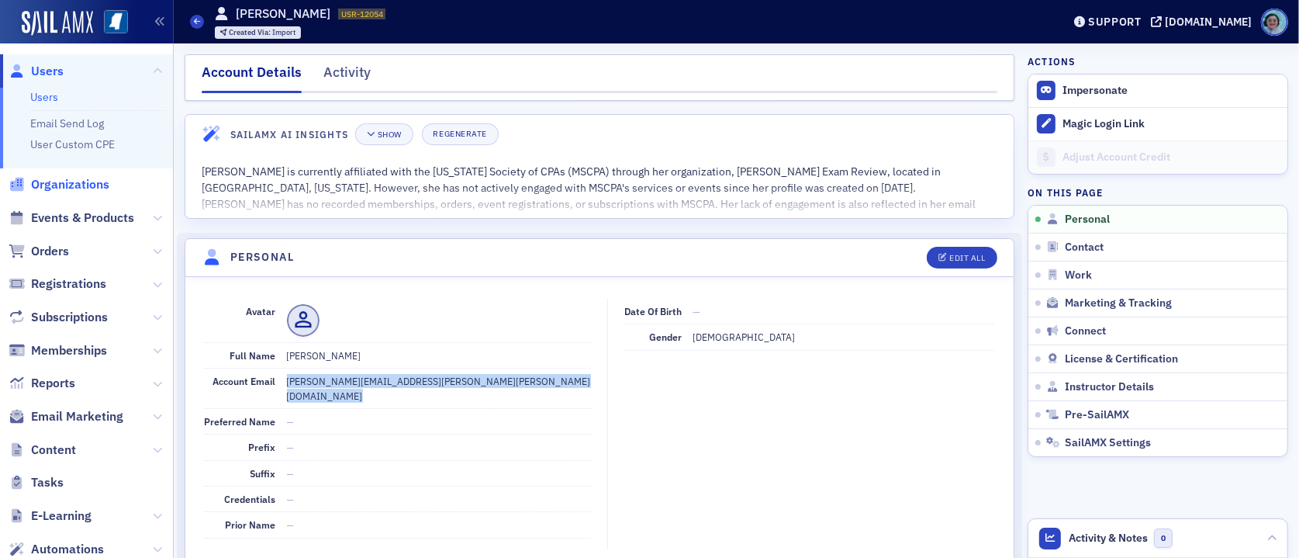
click at [70, 186] on span "Organizations" at bounding box center [70, 184] width 78 height 17
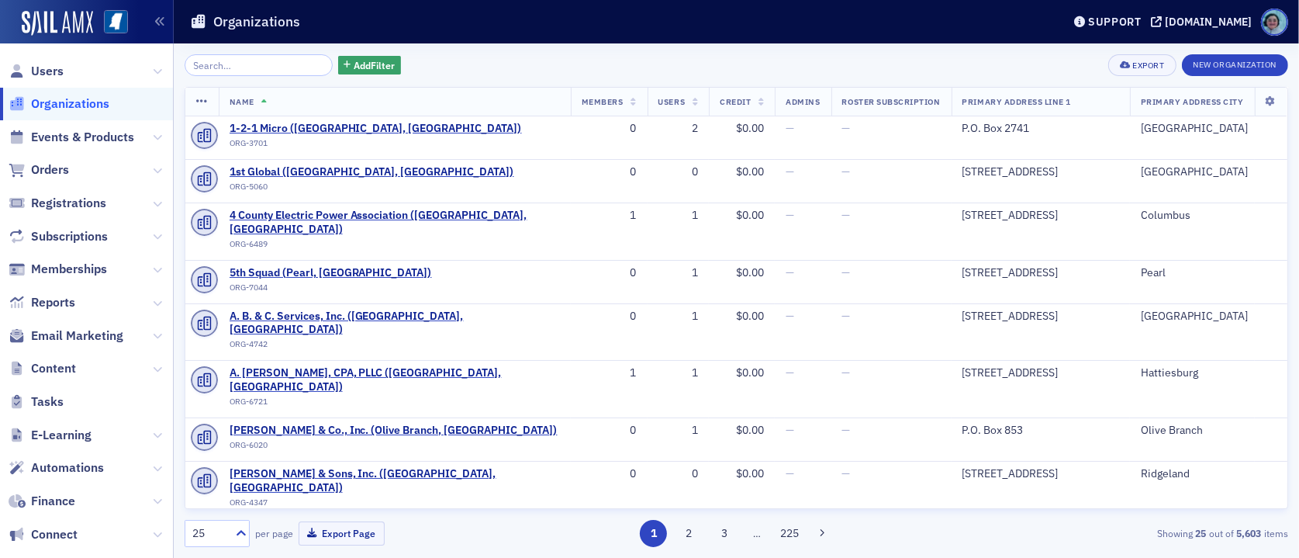
click at [266, 61] on input "search" at bounding box center [259, 65] width 148 height 22
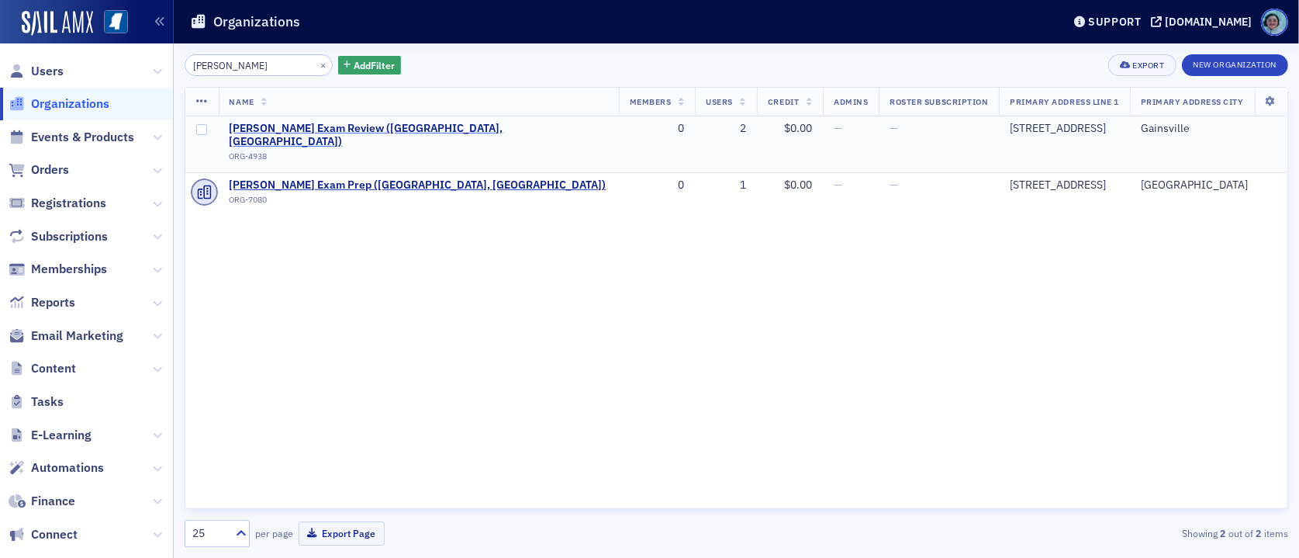
type input "gleim"
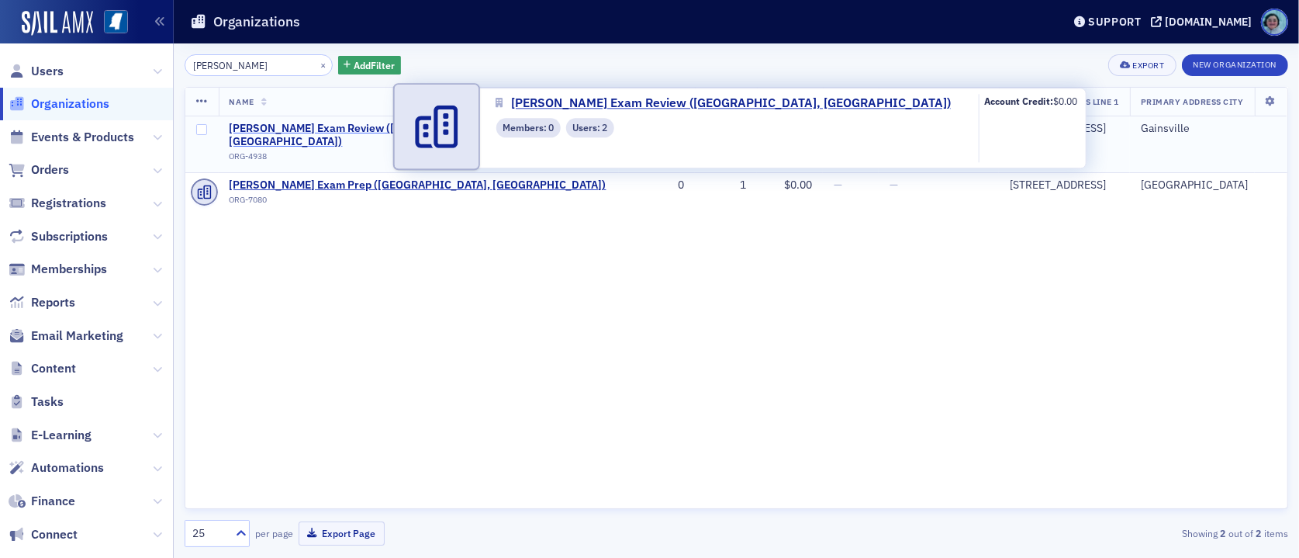
click at [359, 122] on span "[PERSON_NAME] Exam Review ([GEOGRAPHIC_DATA], [GEOGRAPHIC_DATA])" at bounding box center [419, 135] width 378 height 27
select select "US"
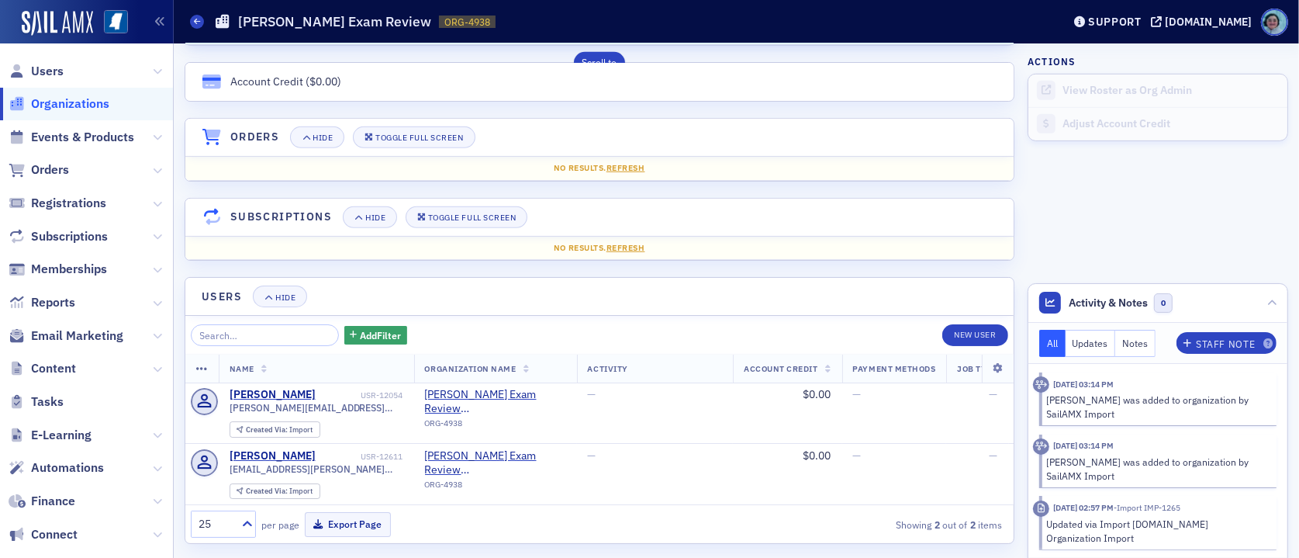
scroll to position [1027, 0]
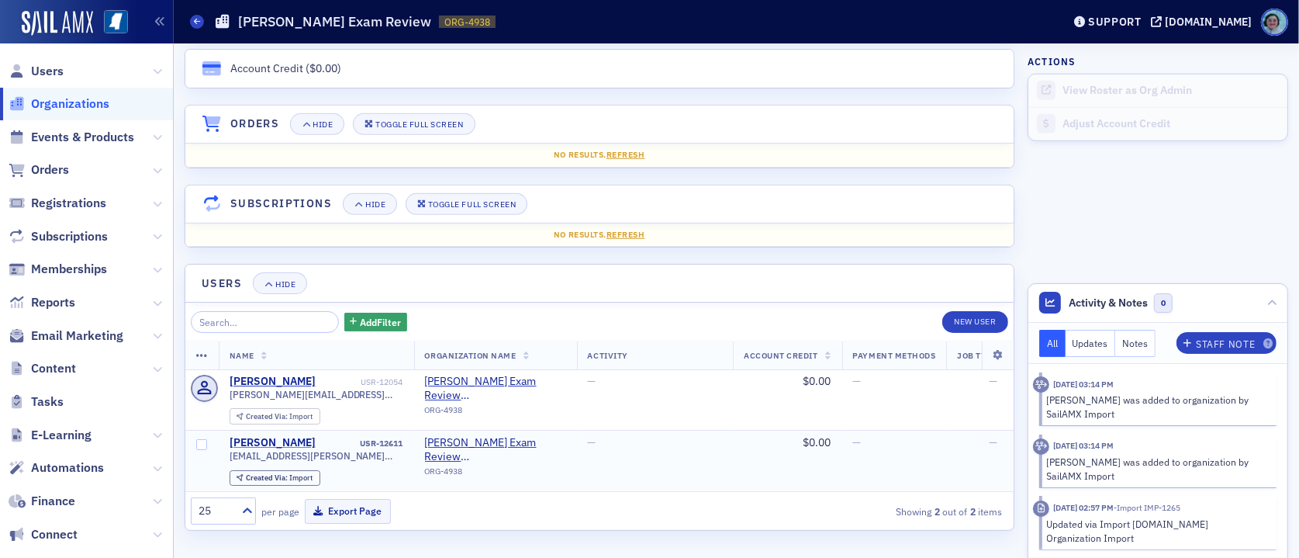
click at [307, 436] on div "Alexander Graham" at bounding box center [273, 443] width 86 height 14
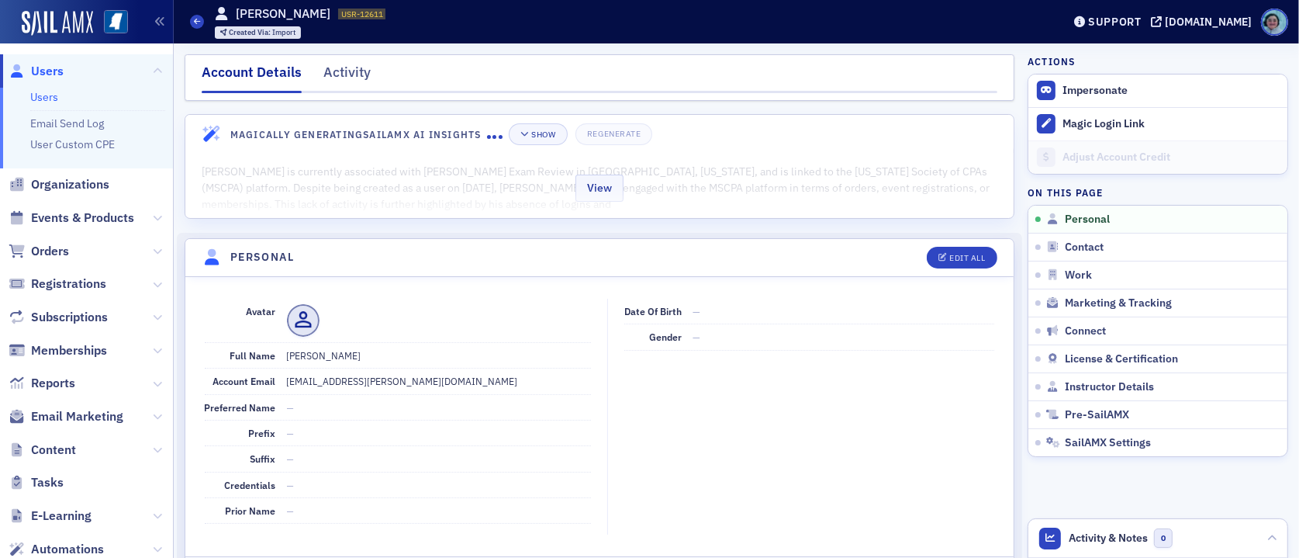
click at [518, 194] on div "View" at bounding box center [599, 185] width 828 height 65
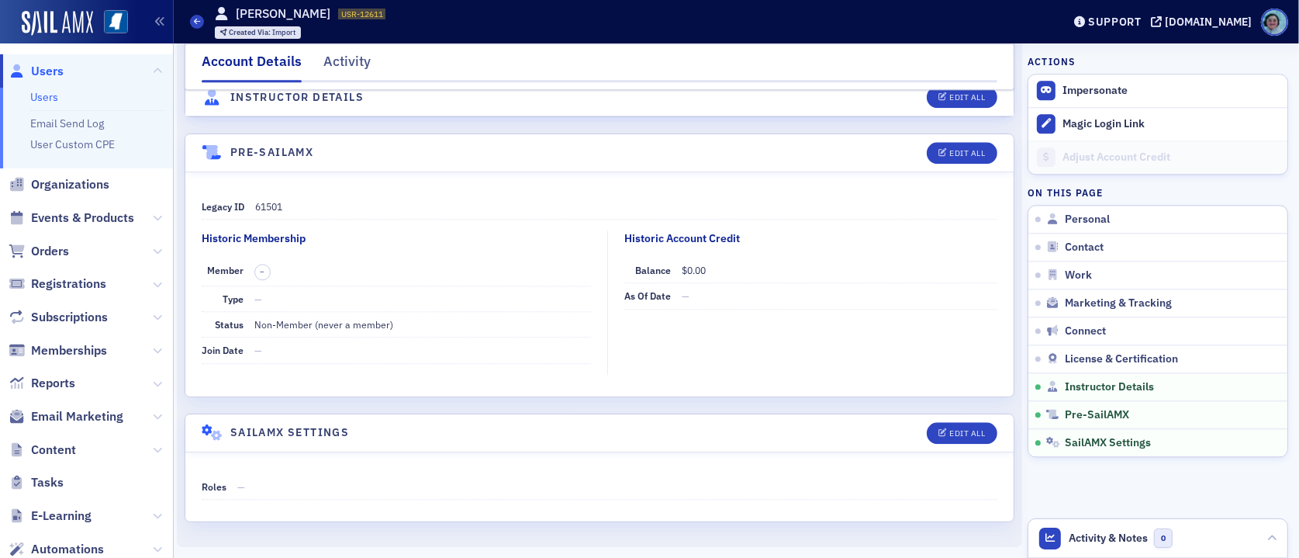
scroll to position [3508, 0]
